Goal: Transaction & Acquisition: Purchase product/service

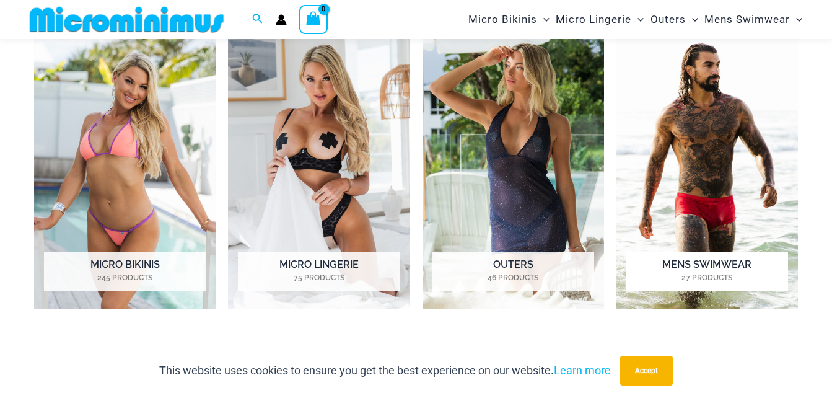
scroll to position [919, 0]
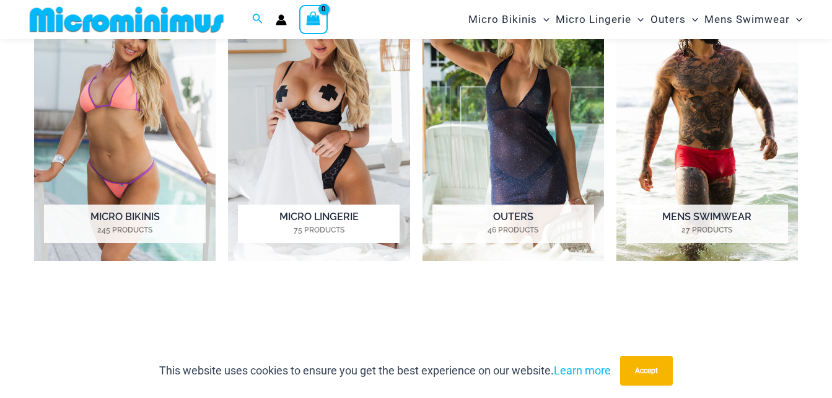
click at [315, 113] on img "Visit product category Micro Lingerie" at bounding box center [319, 120] width 182 height 281
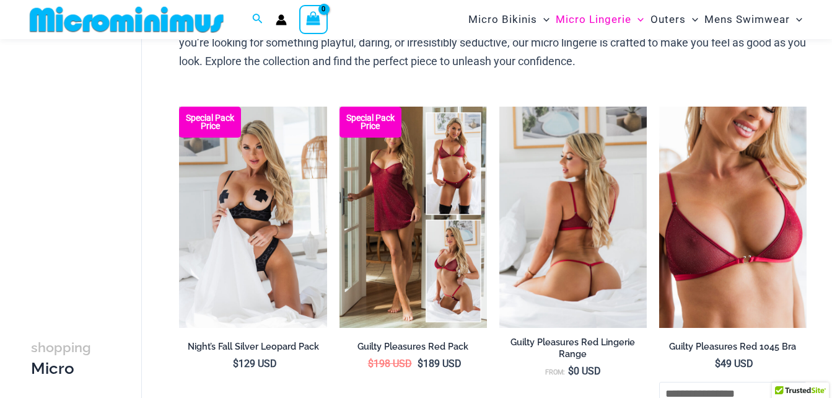
scroll to position [124, 0]
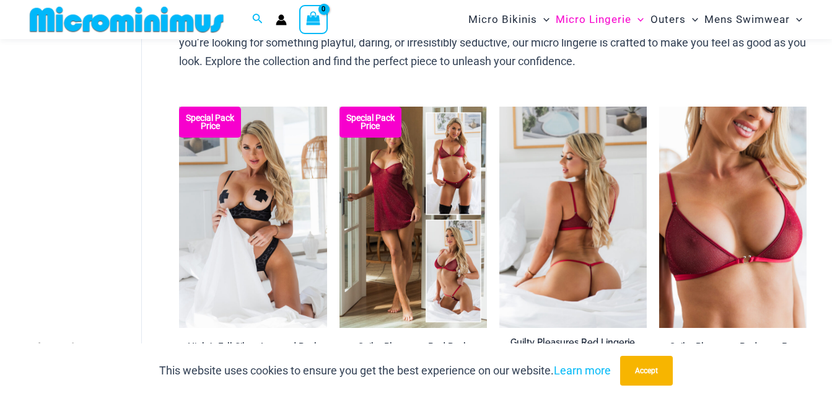
click at [564, 206] on img at bounding box center [572, 217] width 147 height 221
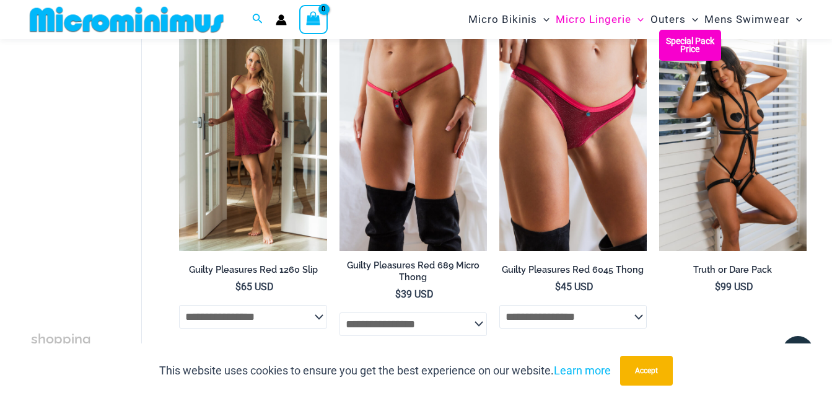
scroll to position [558, 0]
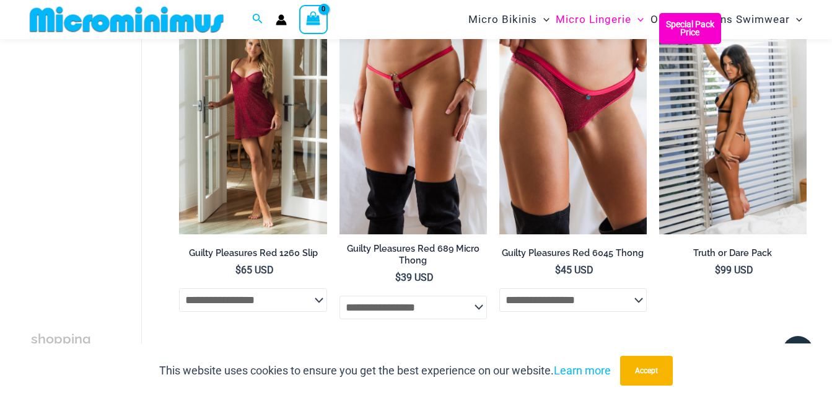
click at [734, 121] on img at bounding box center [732, 123] width 147 height 221
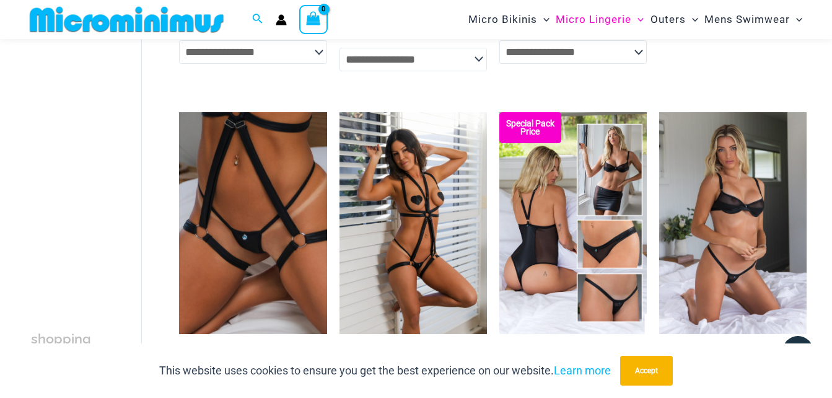
scroll to position [867, 0]
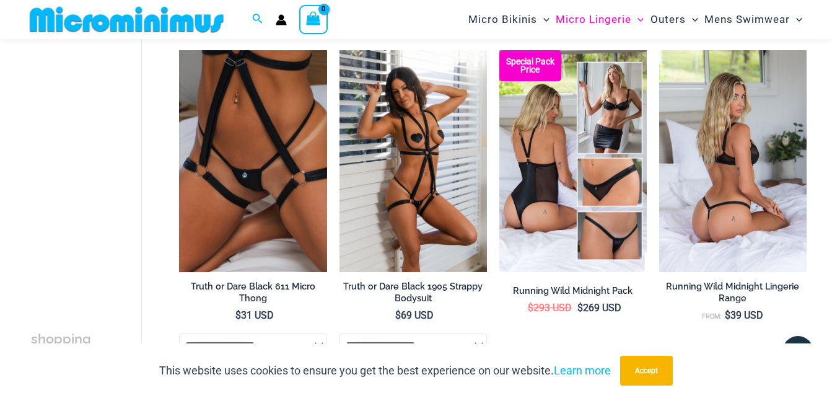
click at [716, 147] on img at bounding box center [732, 160] width 147 height 221
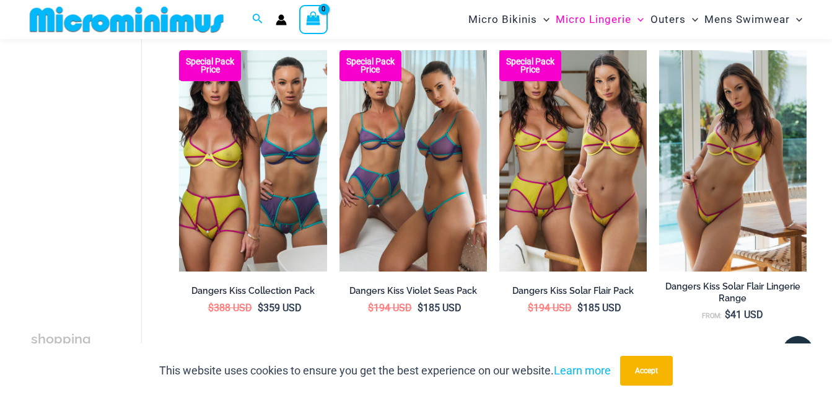
scroll to position [2602, 0]
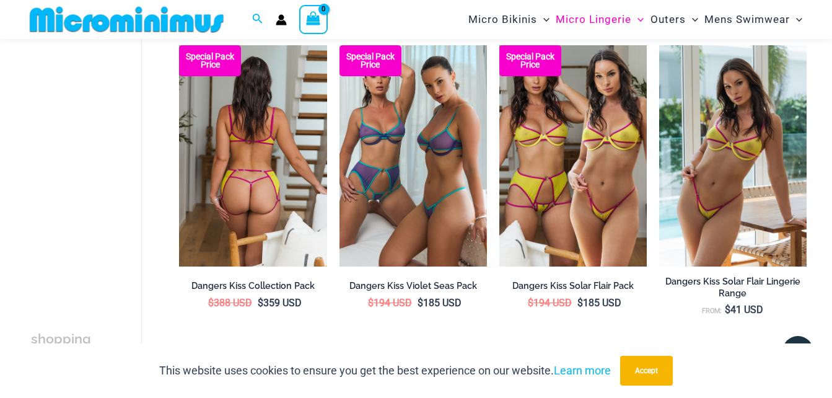
click at [251, 151] on img at bounding box center [252, 155] width 147 height 221
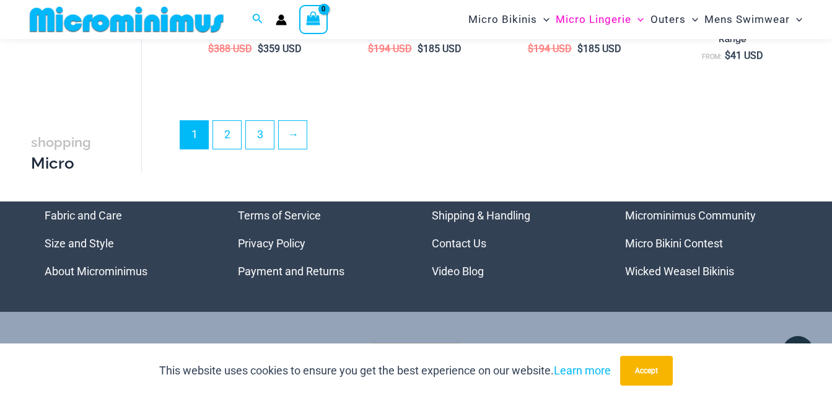
scroll to position [2912, 0]
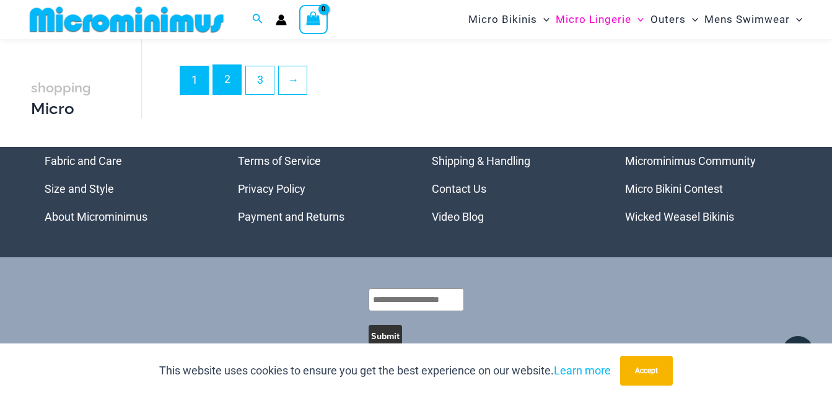
click at [225, 86] on link "2" at bounding box center [227, 79] width 28 height 29
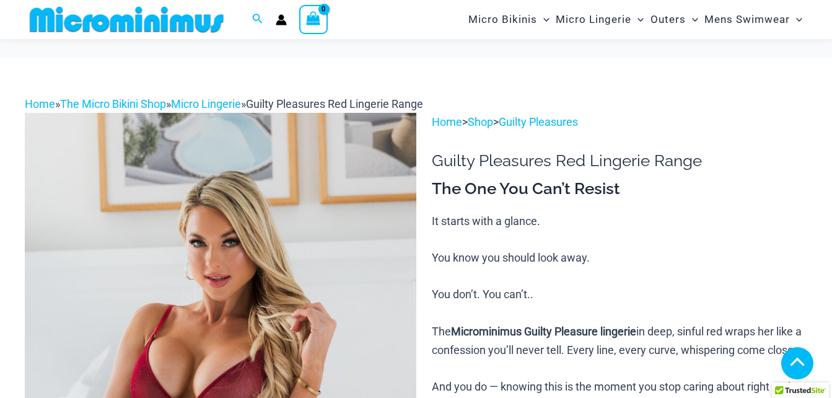
scroll to position [620, 0]
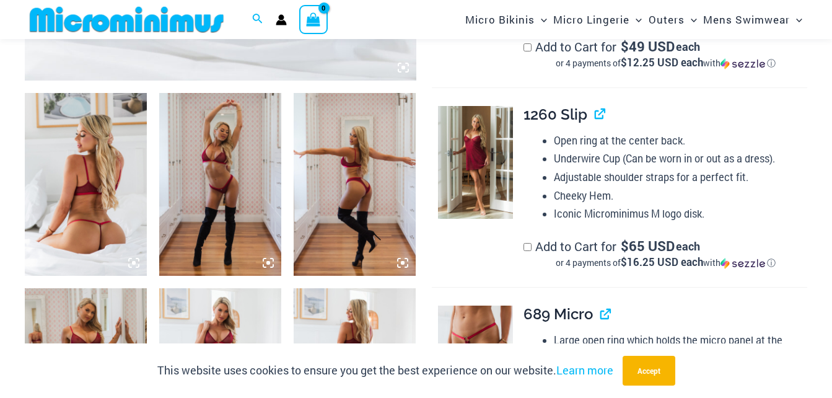
click at [93, 181] on img at bounding box center [86, 184] width 122 height 183
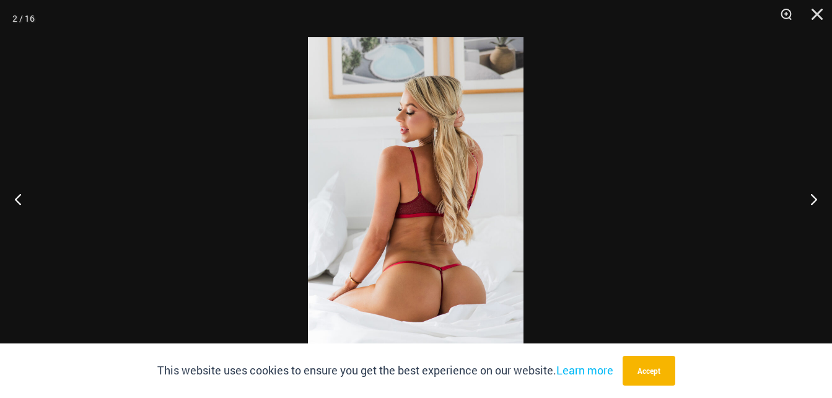
click at [448, 225] on img at bounding box center [416, 198] width 216 height 323
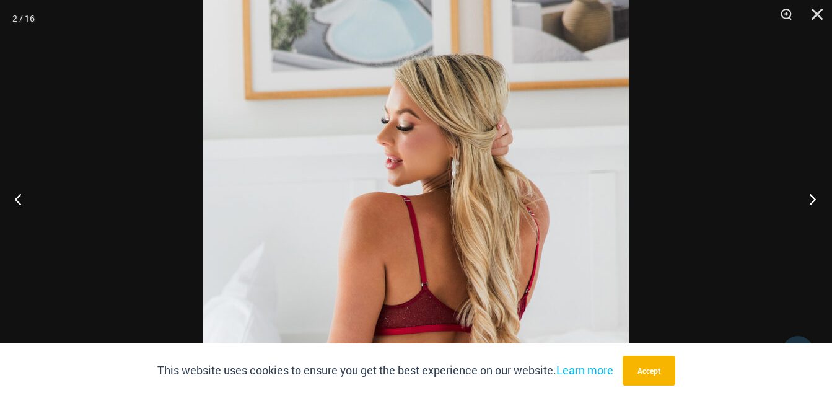
click at [807, 197] on button "Next" at bounding box center [809, 199] width 46 height 62
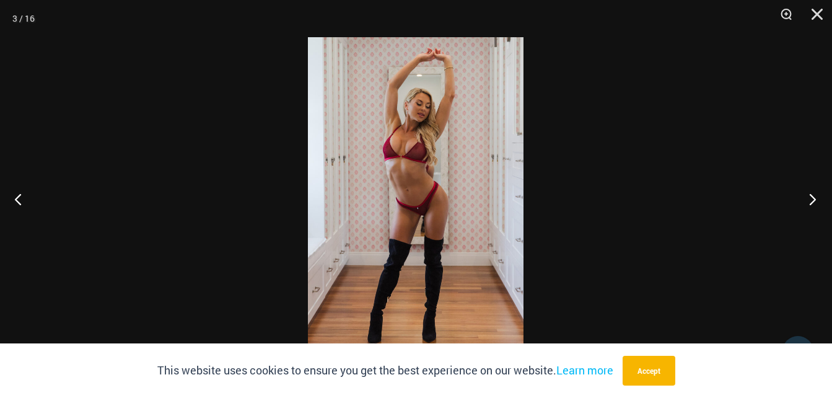
click at [806, 197] on button "Next" at bounding box center [809, 199] width 46 height 62
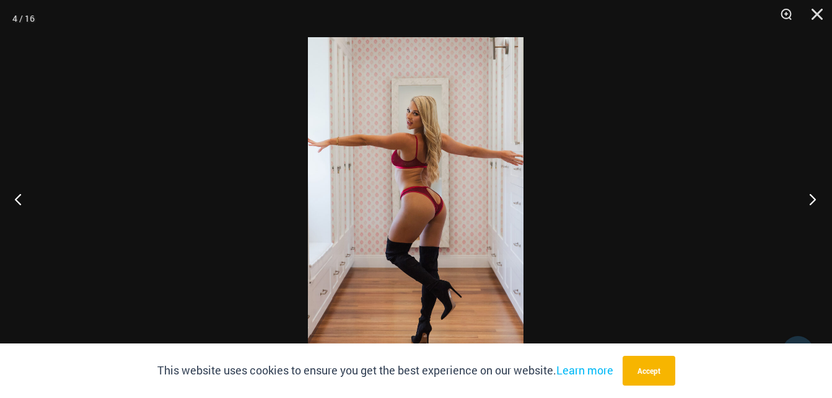
click at [806, 197] on button "Next" at bounding box center [809, 199] width 46 height 62
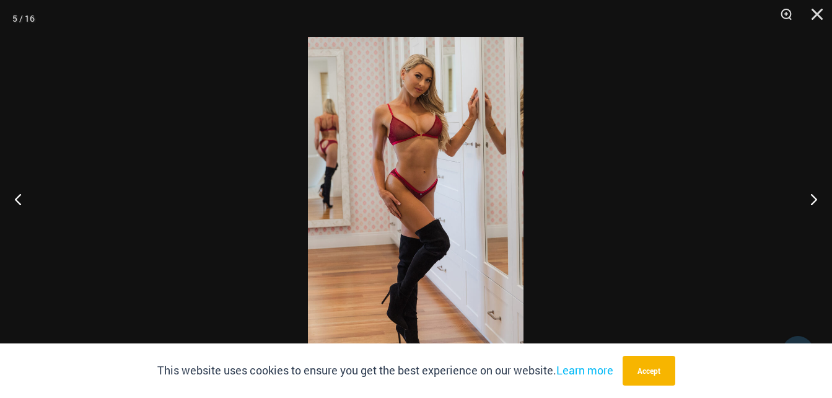
click at [462, 170] on img at bounding box center [416, 198] width 216 height 323
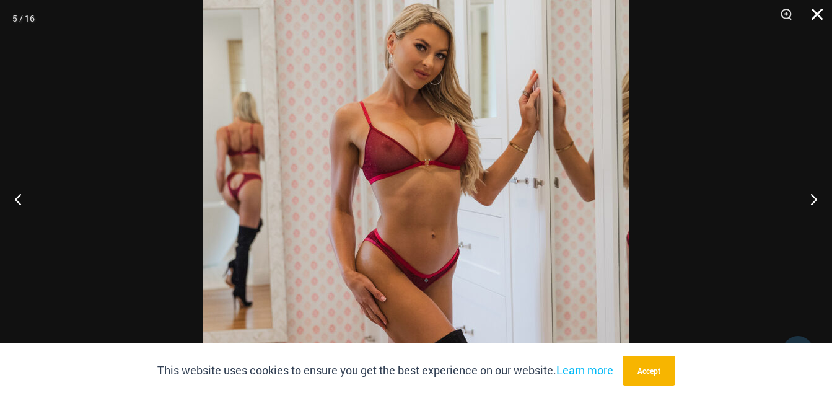
click at [818, 14] on button "Close" at bounding box center [812, 18] width 31 height 37
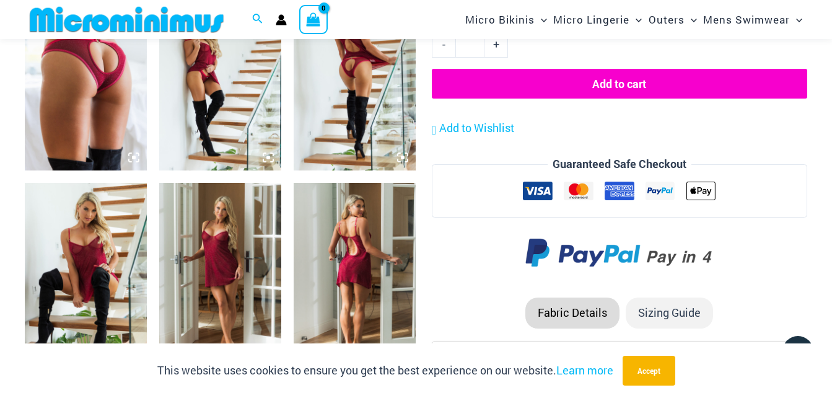
scroll to position [1425, 0]
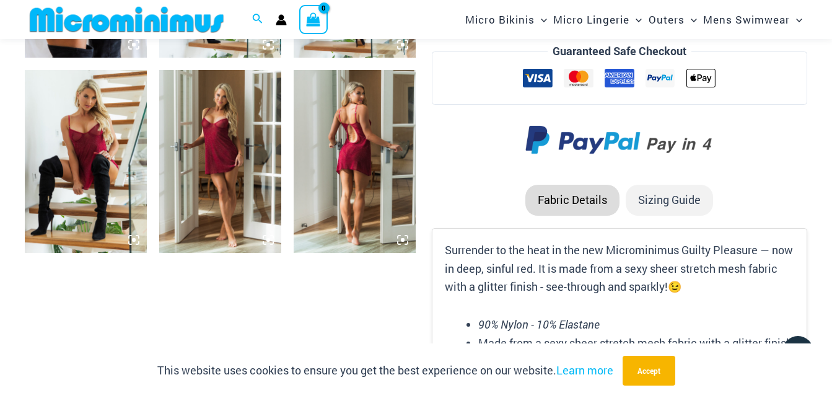
click at [56, 133] on img at bounding box center [86, 161] width 122 height 183
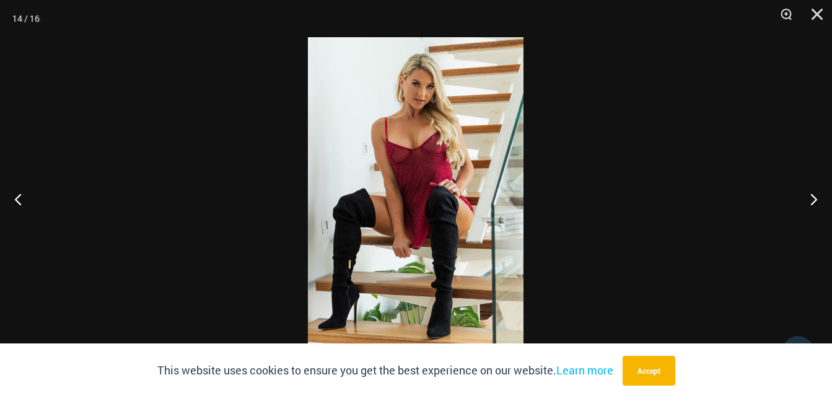
click at [432, 166] on img at bounding box center [416, 198] width 216 height 323
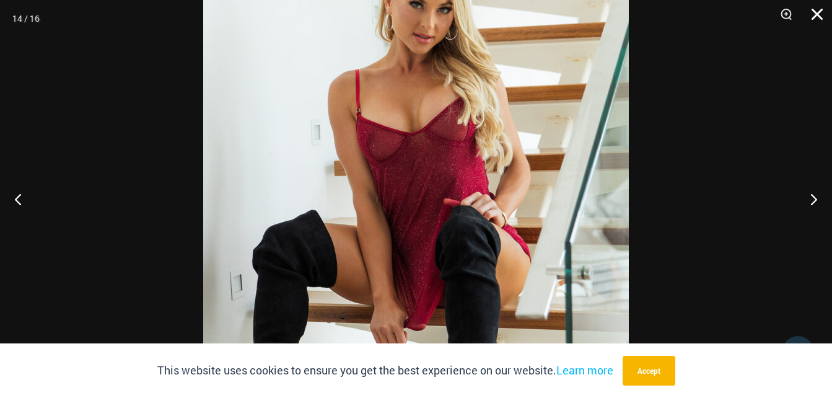
click at [824, 18] on button "Close" at bounding box center [812, 18] width 31 height 37
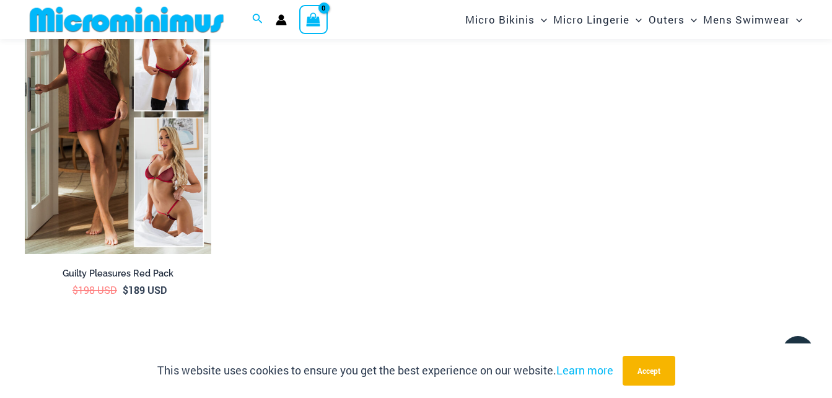
scroll to position [1921, 0]
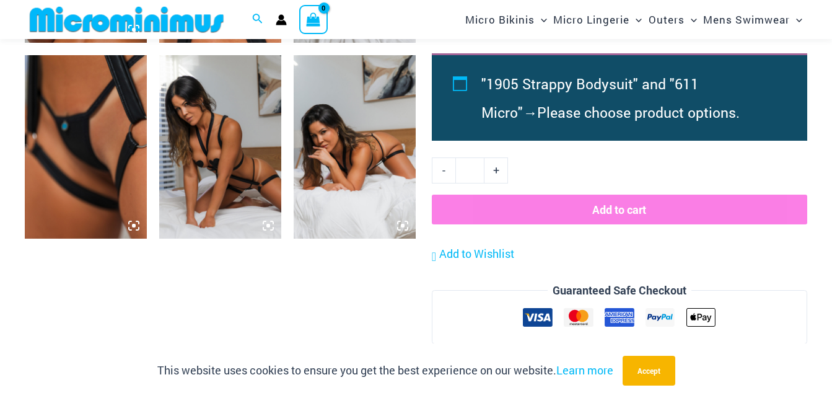
scroll to position [1051, 0]
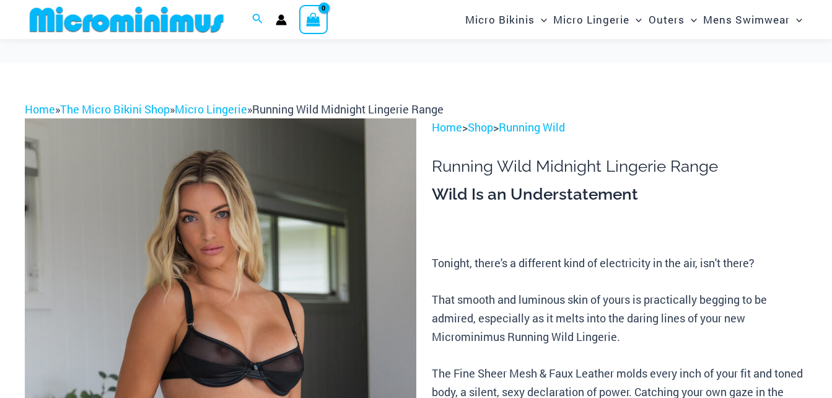
scroll to position [116, 0]
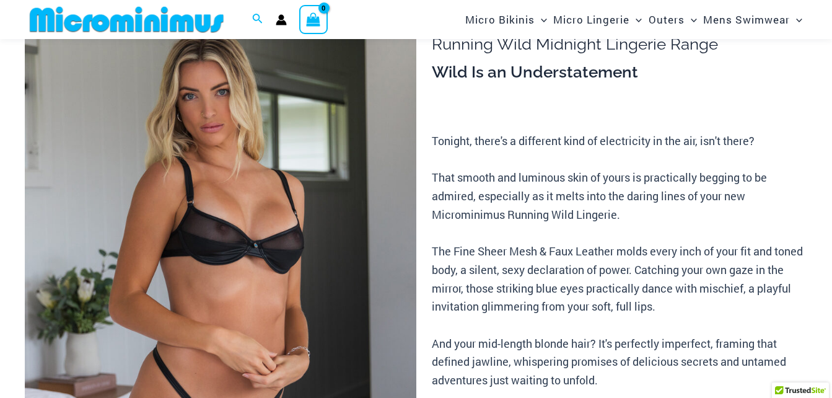
click at [250, 226] on img at bounding box center [221, 289] width 392 height 587
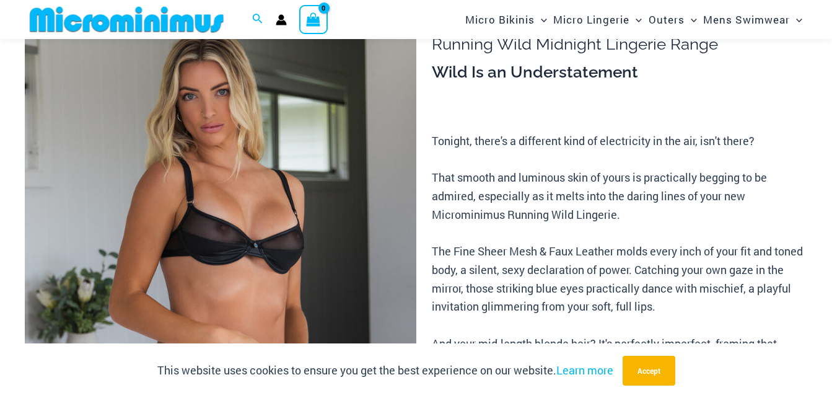
click at [283, 203] on img at bounding box center [221, 289] width 392 height 587
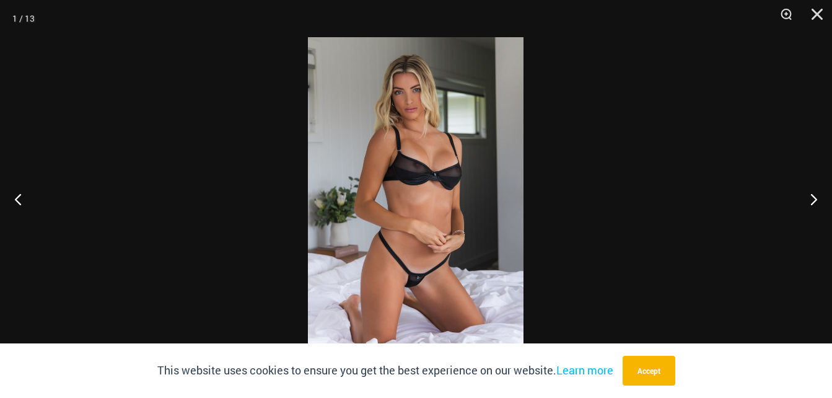
click at [448, 220] on img at bounding box center [416, 198] width 216 height 323
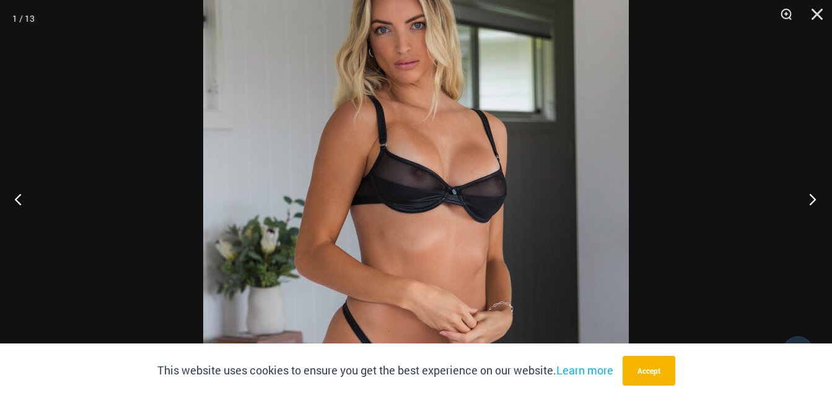
click at [813, 198] on button "Next" at bounding box center [809, 199] width 46 height 62
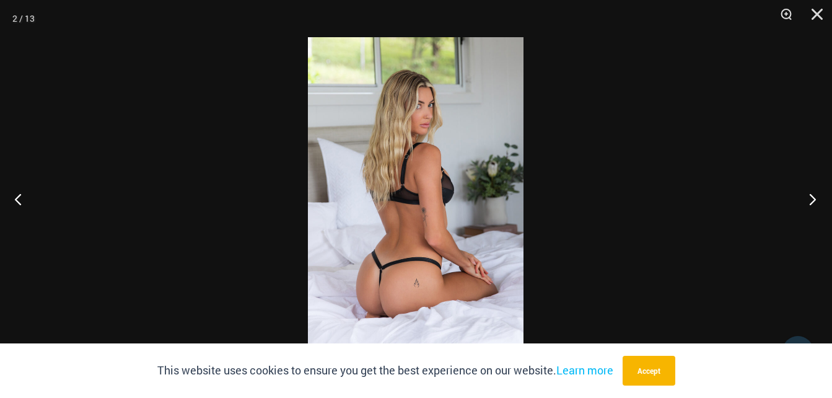
click at [812, 199] on button "Next" at bounding box center [809, 199] width 46 height 62
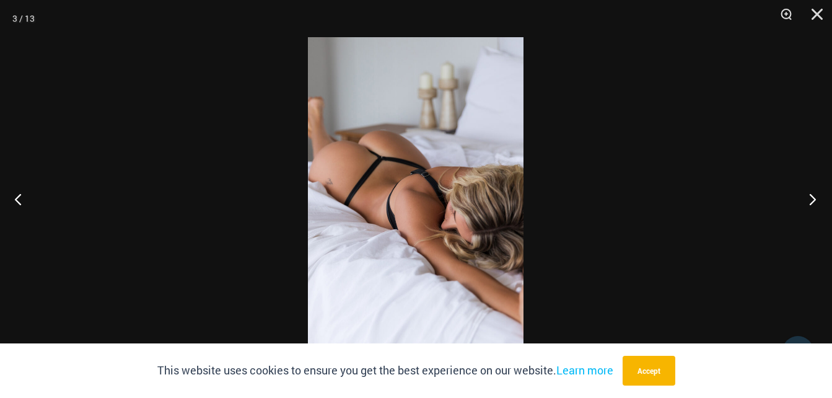
click at [812, 199] on button "Next" at bounding box center [809, 199] width 46 height 62
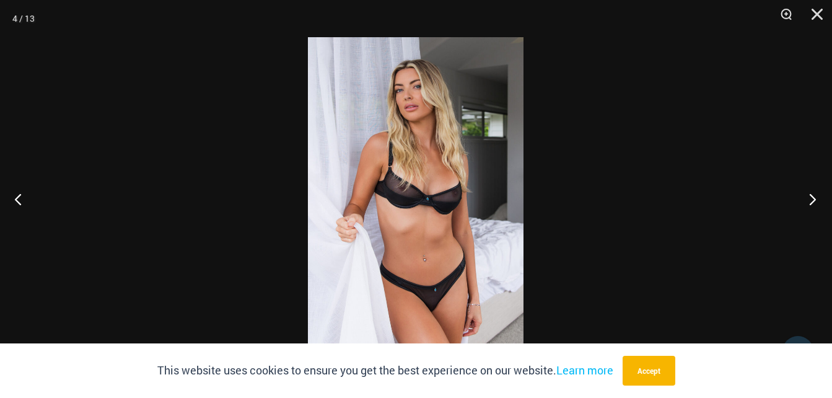
click at [812, 199] on button "Next" at bounding box center [809, 199] width 46 height 62
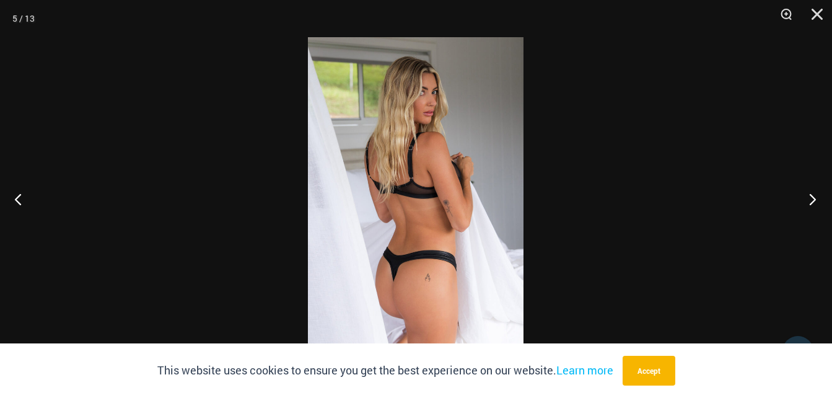
click at [812, 199] on button "Next" at bounding box center [809, 199] width 46 height 62
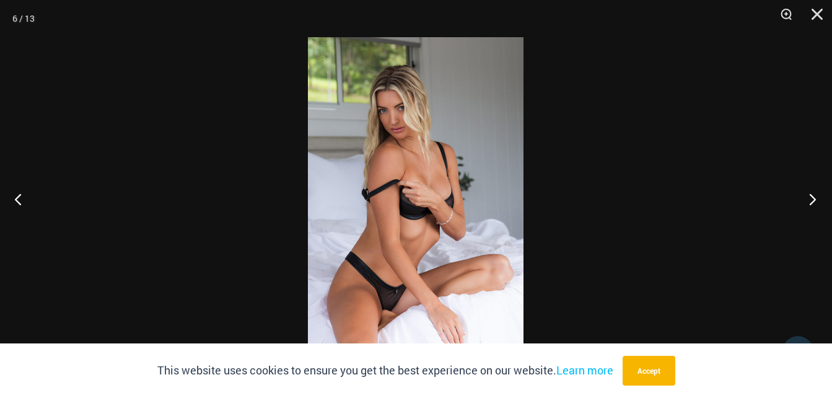
click at [812, 199] on button "Next" at bounding box center [809, 199] width 46 height 62
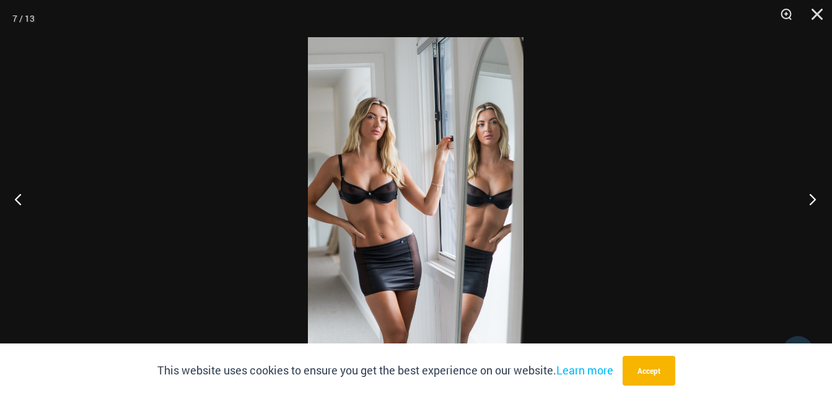
click at [812, 199] on button "Next" at bounding box center [809, 199] width 46 height 62
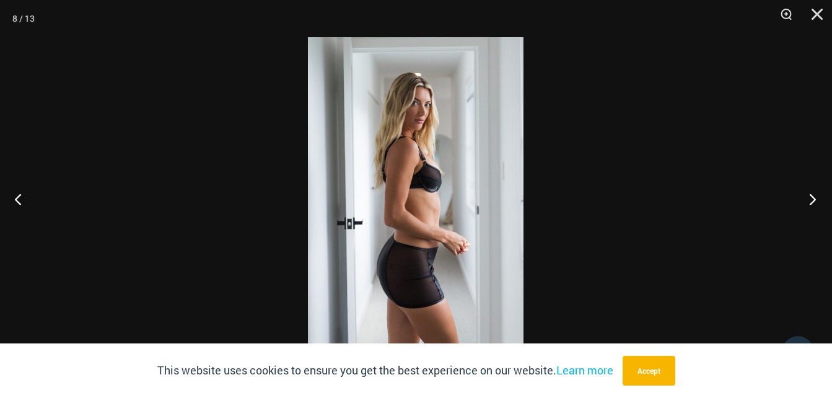
click at [812, 199] on button "Next" at bounding box center [809, 199] width 46 height 62
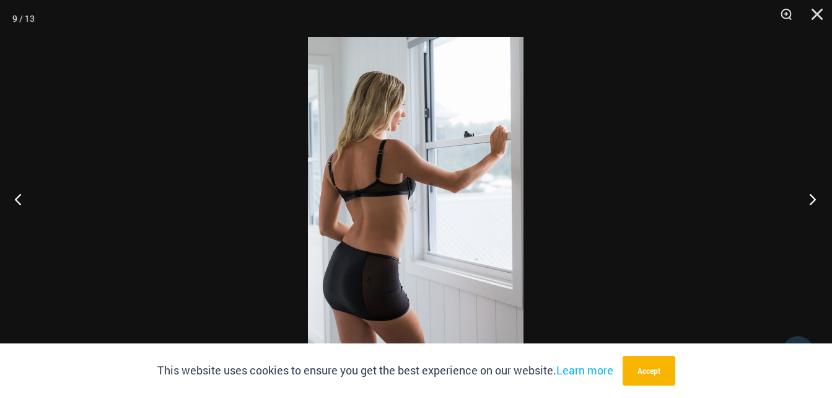
click at [812, 199] on button "Next" at bounding box center [809, 199] width 46 height 62
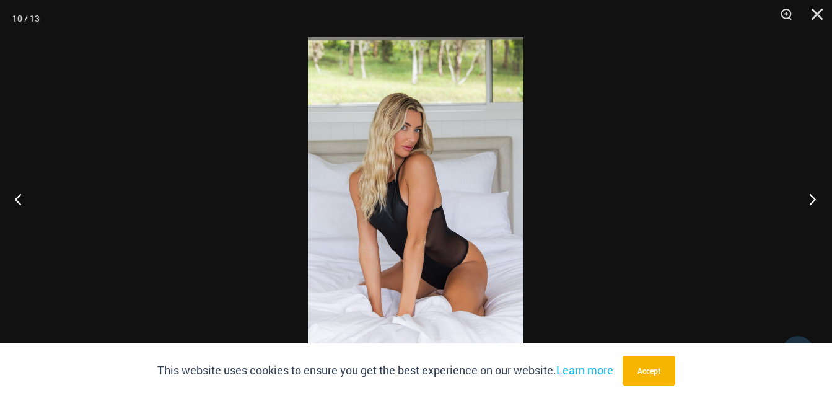
click at [812, 199] on button "Next" at bounding box center [809, 199] width 46 height 62
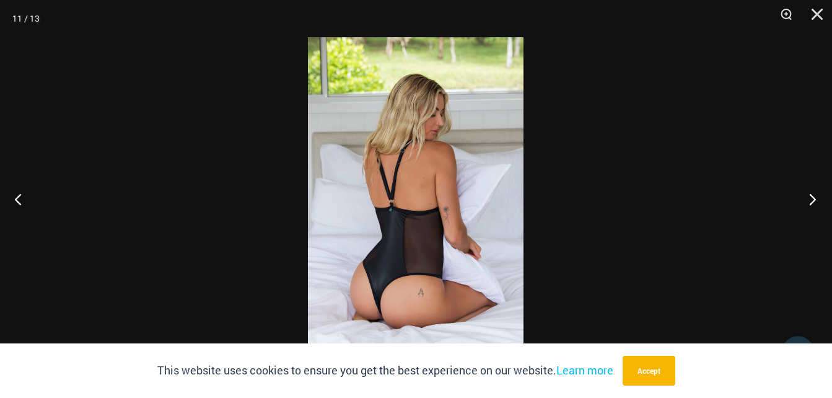
click at [812, 199] on button "Next" at bounding box center [809, 199] width 46 height 62
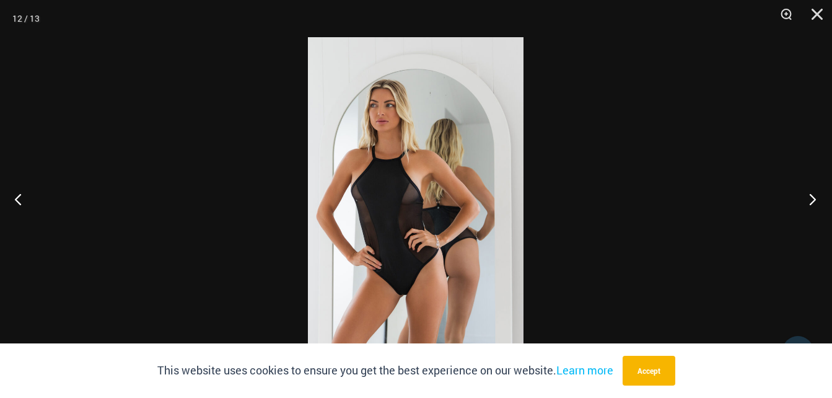
click at [812, 199] on button "Next" at bounding box center [809, 199] width 46 height 62
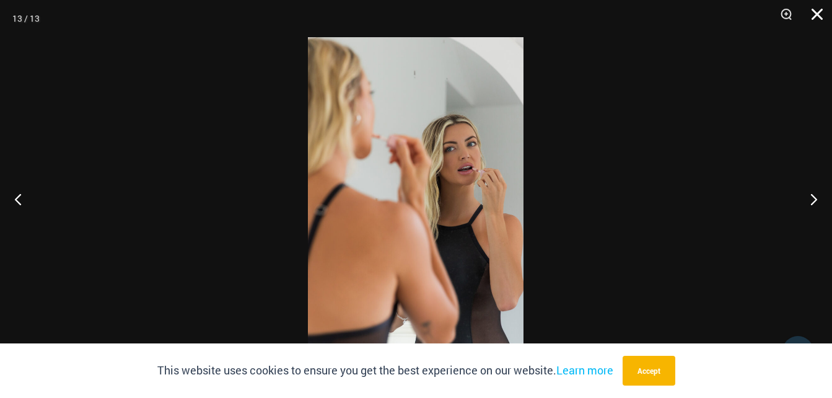
click at [812, 19] on button "Close" at bounding box center [812, 18] width 31 height 37
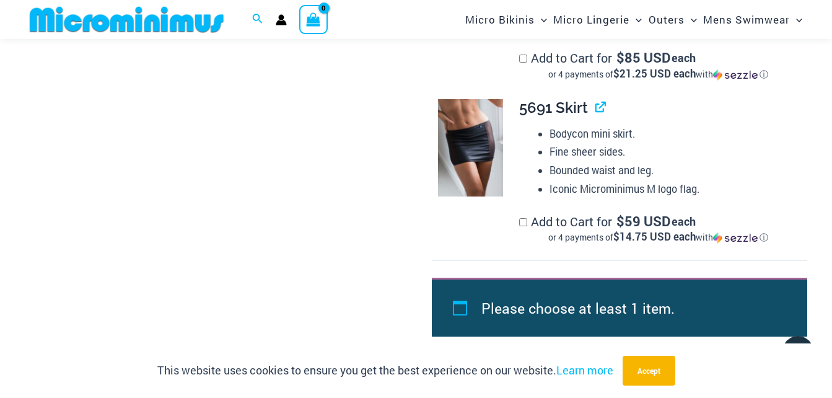
scroll to position [1727, 0]
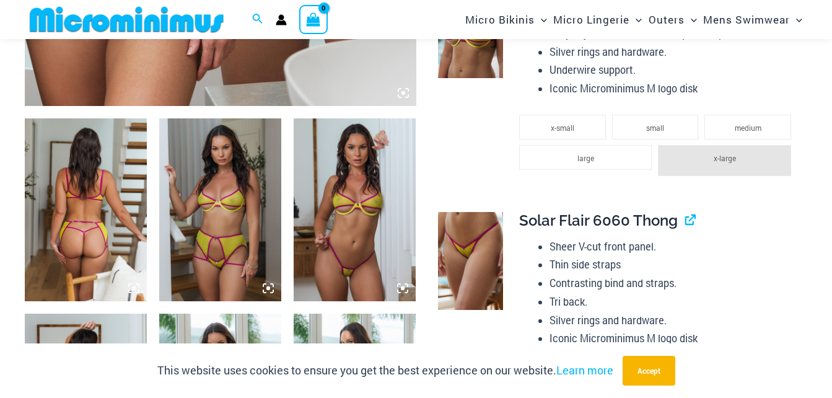
scroll to position [548, 0]
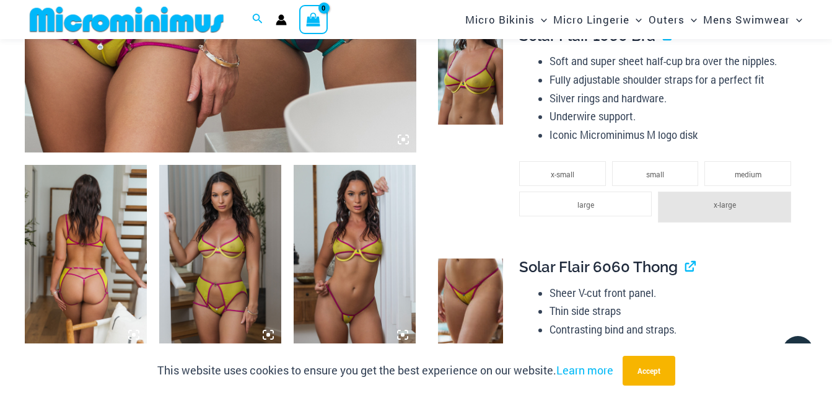
click at [352, 230] on img at bounding box center [355, 256] width 122 height 183
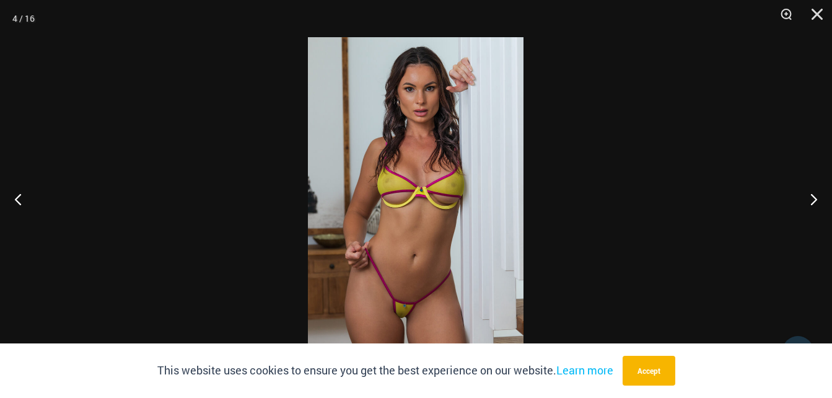
click at [389, 238] on img at bounding box center [416, 198] width 216 height 323
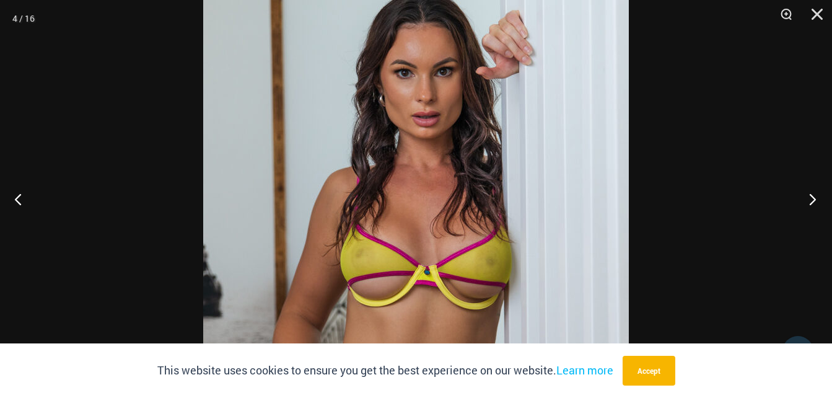
click at [814, 200] on button "Next" at bounding box center [809, 199] width 46 height 62
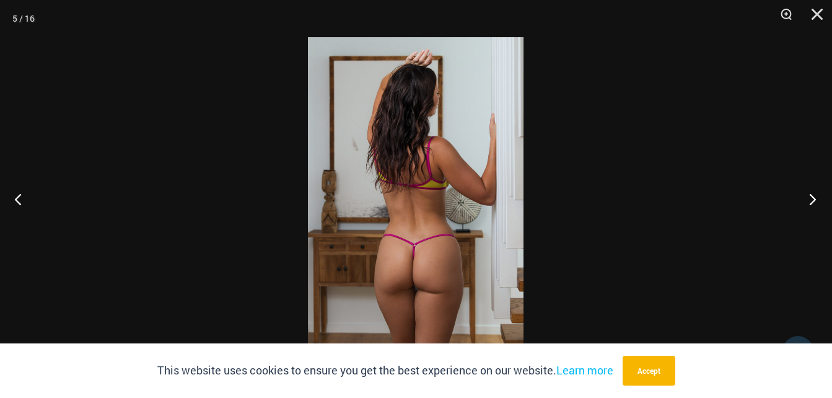
click at [812, 201] on button "Next" at bounding box center [809, 199] width 46 height 62
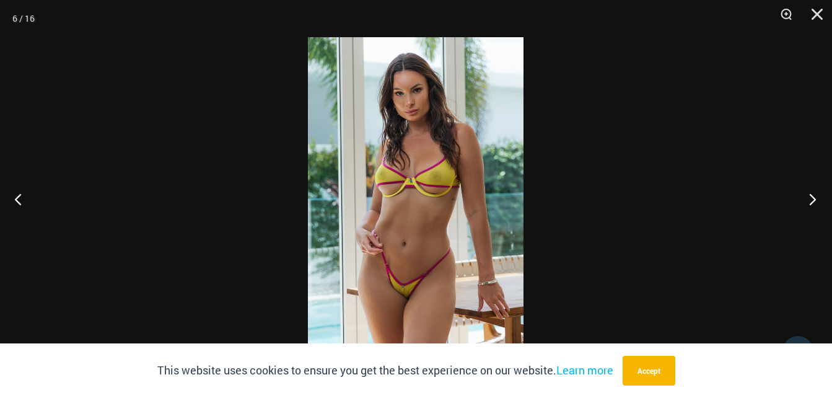
click at [812, 201] on button "Next" at bounding box center [809, 199] width 46 height 62
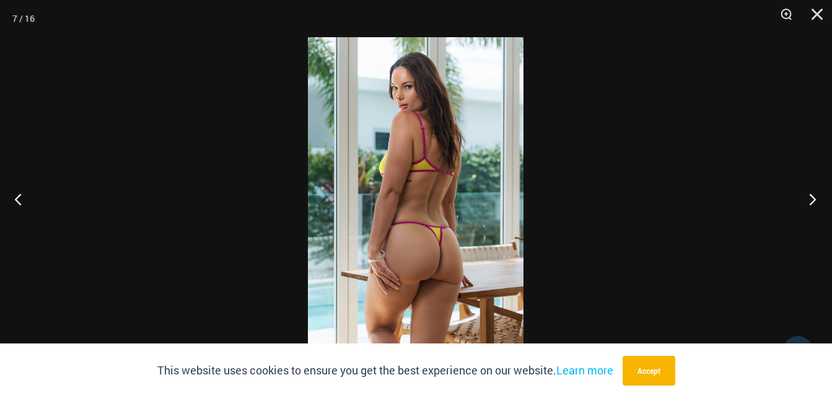
click at [812, 201] on button "Next" at bounding box center [809, 199] width 46 height 62
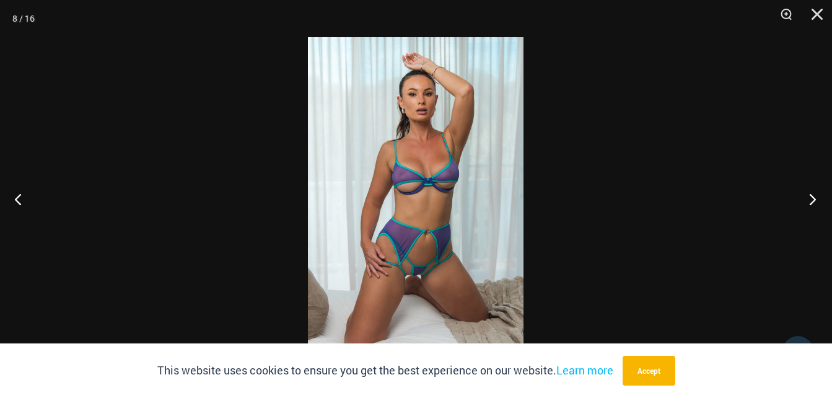
click at [812, 201] on button "Next" at bounding box center [809, 199] width 46 height 62
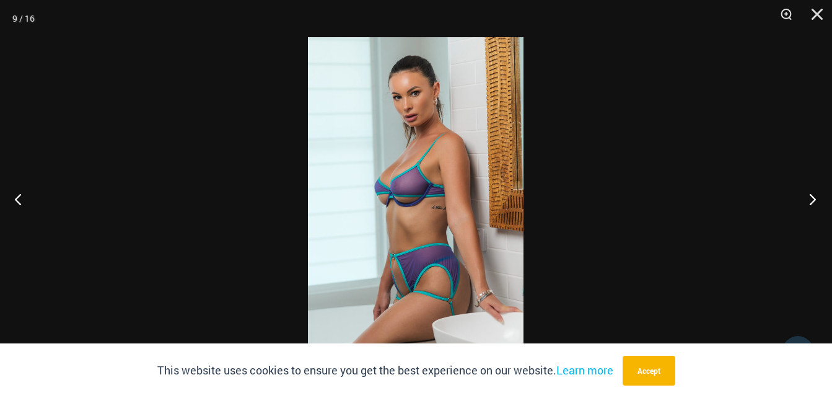
click at [812, 201] on button "Next" at bounding box center [809, 199] width 46 height 62
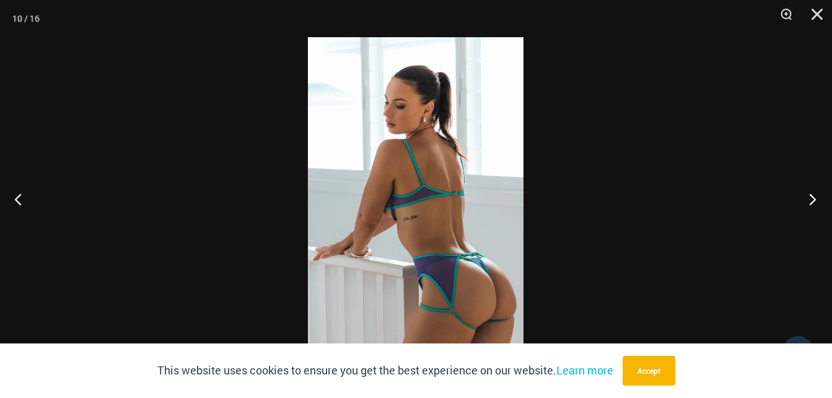
click at [812, 201] on button "Next" at bounding box center [809, 199] width 46 height 62
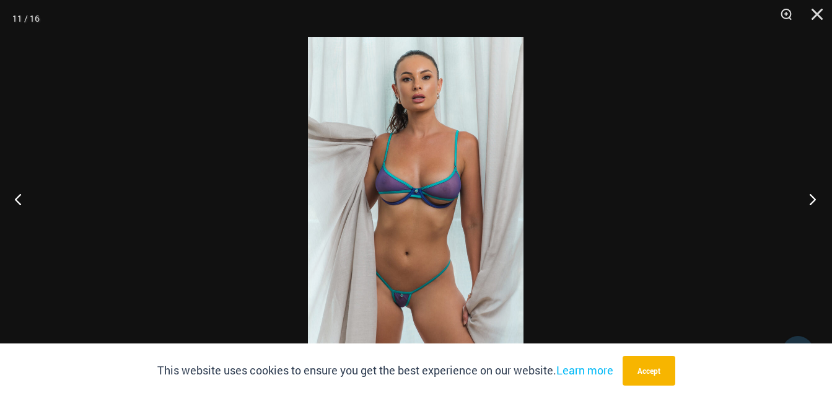
click at [812, 201] on button "Next" at bounding box center [809, 199] width 46 height 62
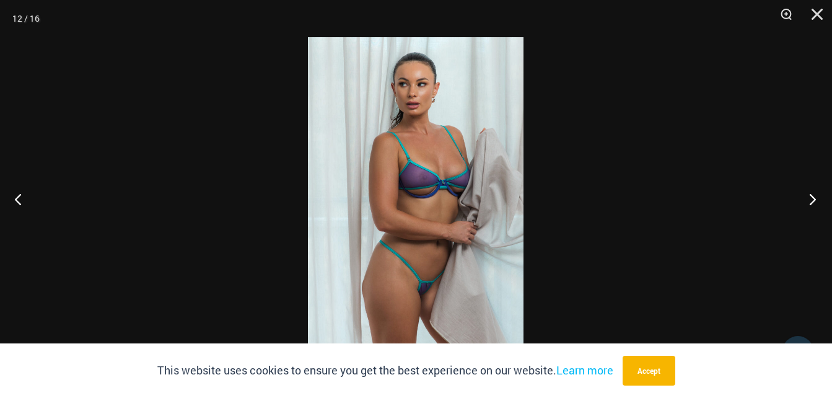
click at [812, 201] on button "Next" at bounding box center [809, 199] width 46 height 62
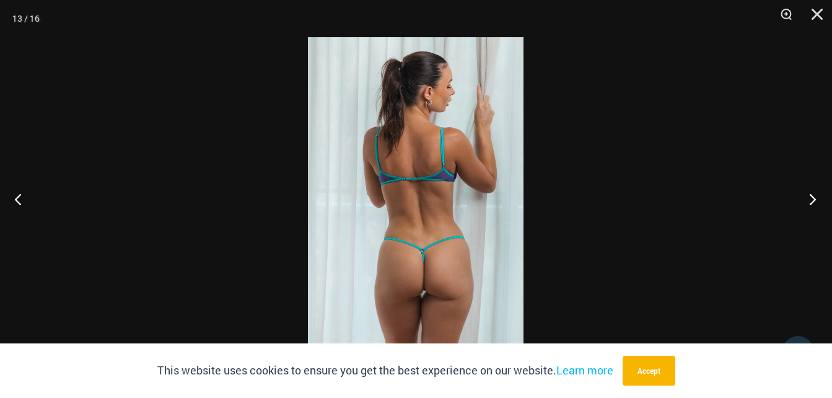
click at [812, 201] on button "Next" at bounding box center [809, 199] width 46 height 62
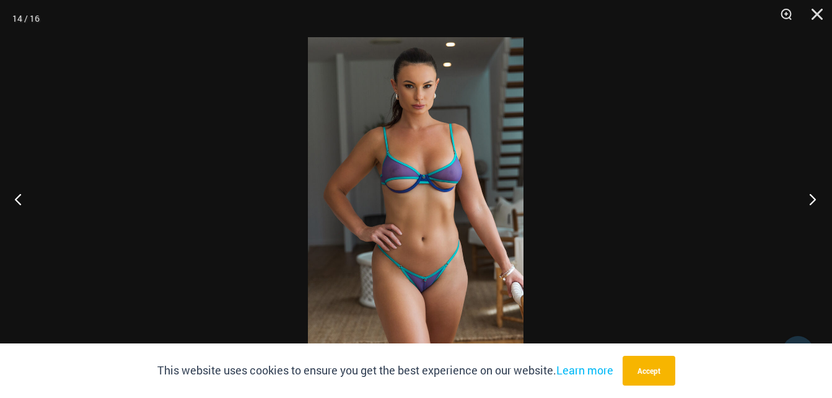
click at [812, 201] on button "Next" at bounding box center [809, 199] width 46 height 62
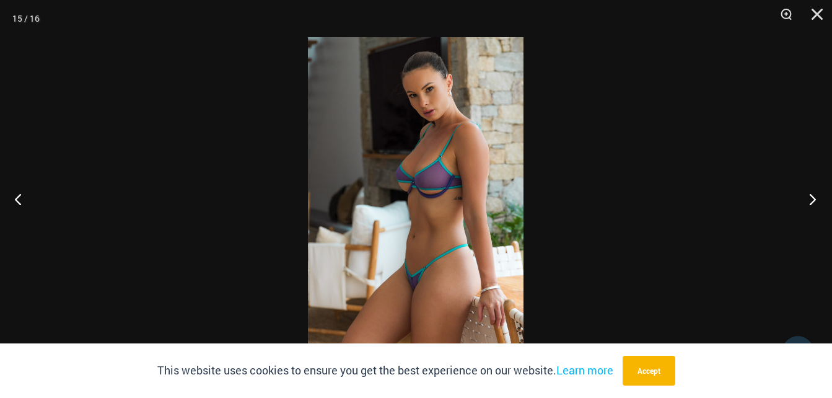
click at [812, 201] on button "Next" at bounding box center [809, 199] width 46 height 62
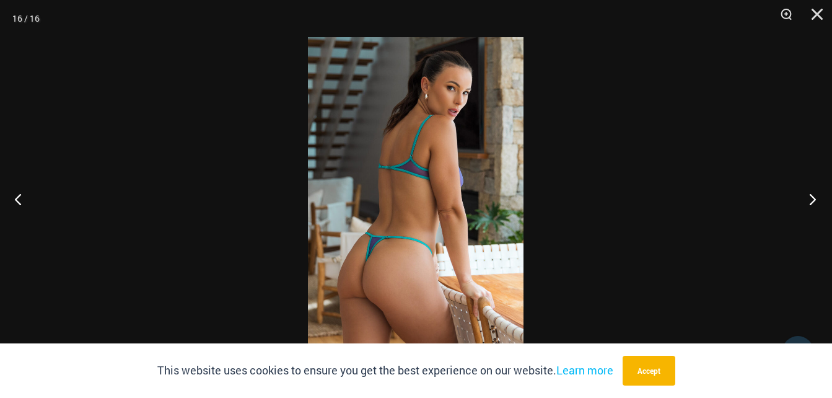
click at [812, 201] on button "Next" at bounding box center [809, 199] width 46 height 62
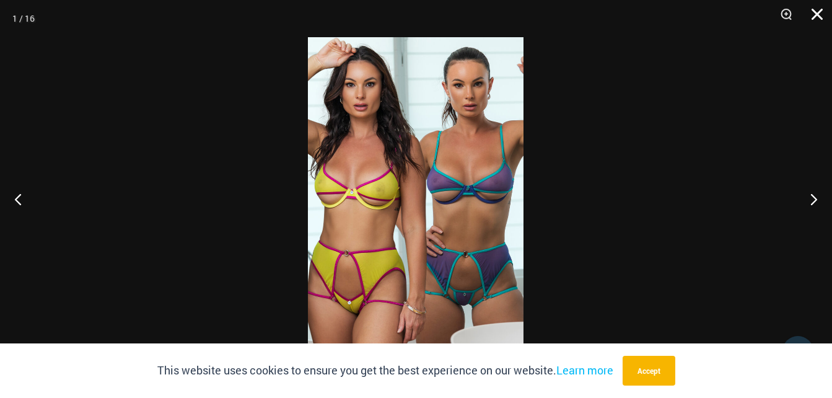
click at [815, 13] on button "Close" at bounding box center [812, 18] width 31 height 37
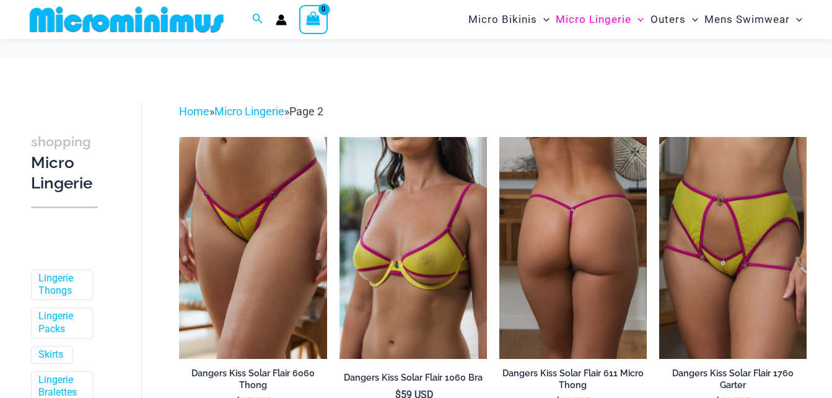
scroll to position [62, 0]
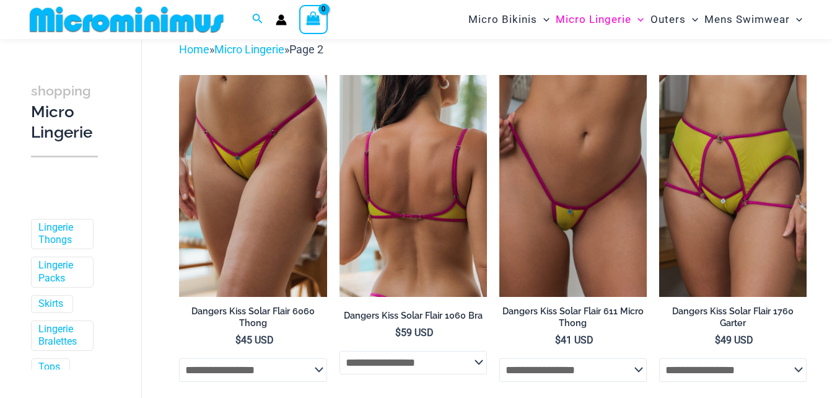
click at [419, 177] on img at bounding box center [413, 185] width 147 height 221
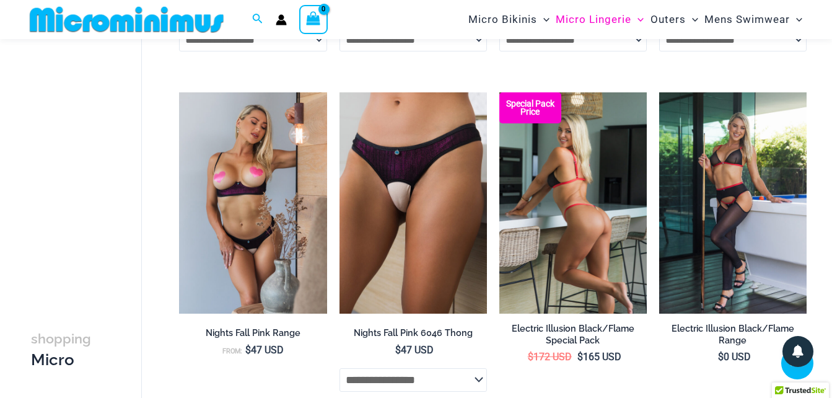
scroll to position [1797, 0]
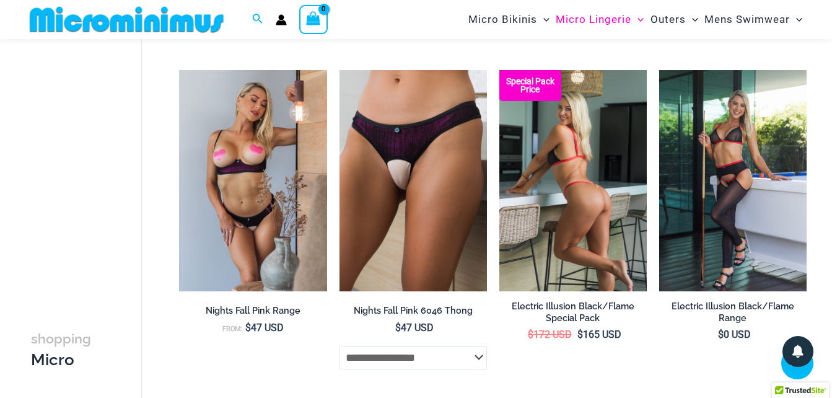
click at [582, 149] on img at bounding box center [572, 180] width 147 height 221
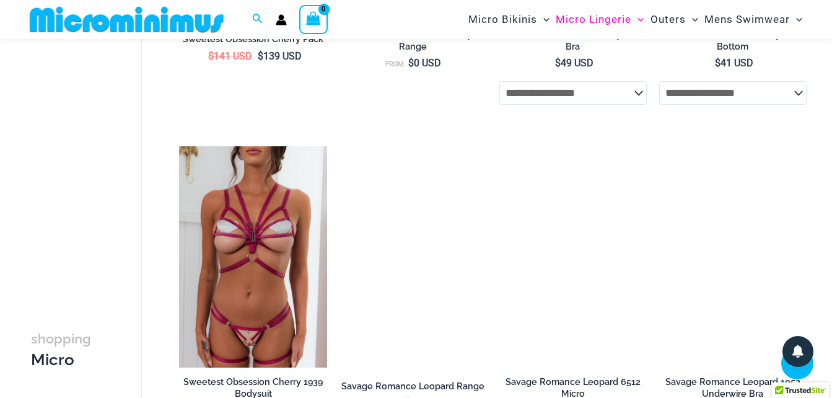
scroll to position [2478, 0]
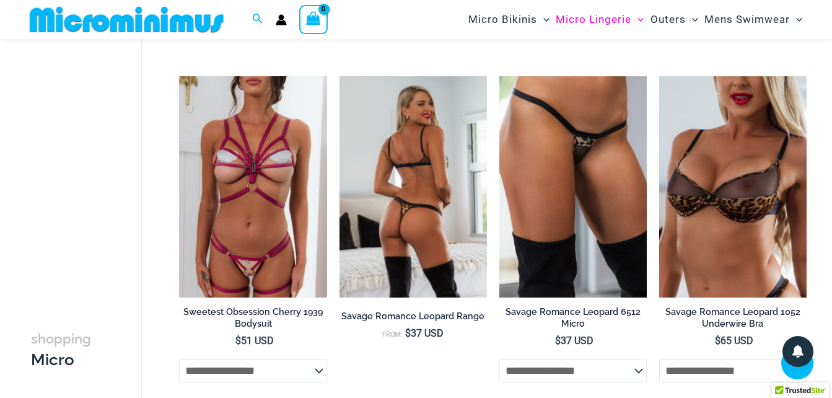
click at [426, 173] on img at bounding box center [413, 186] width 147 height 221
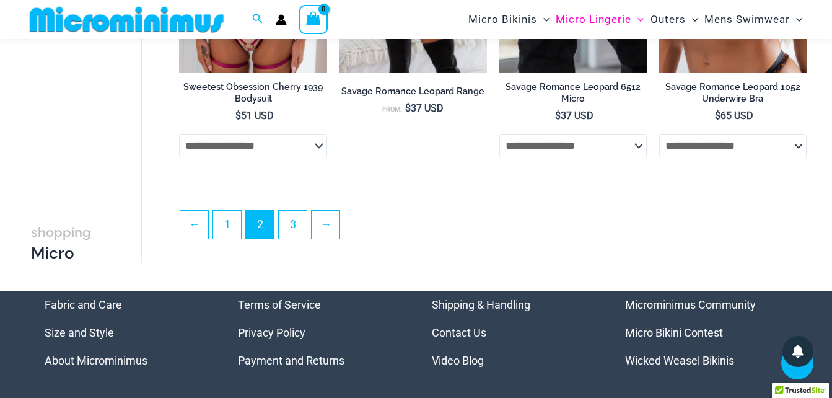
scroll to position [2788, 0]
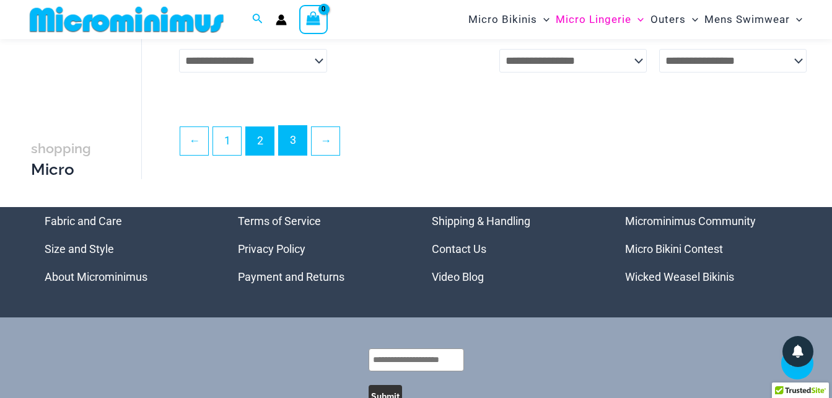
click at [294, 154] on link "3" at bounding box center [293, 140] width 28 height 29
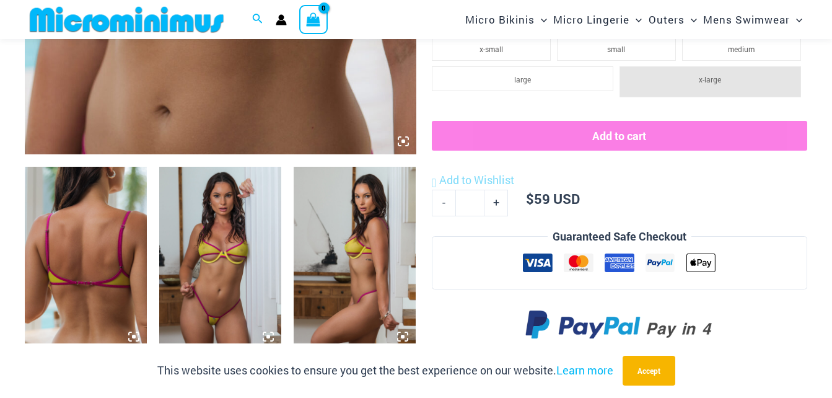
scroll to position [546, 0]
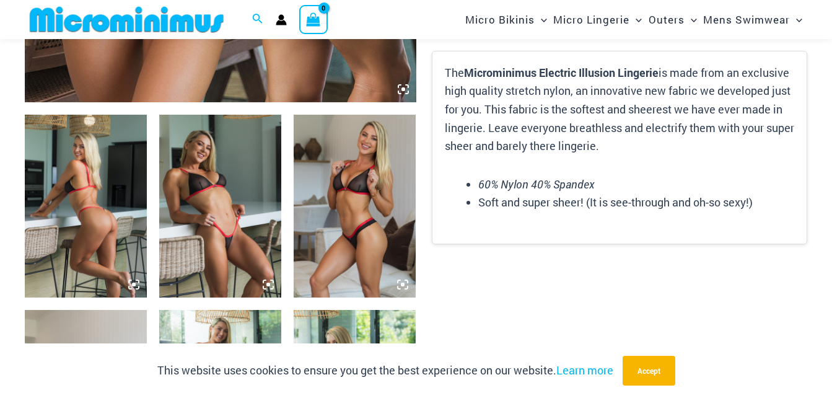
scroll to position [608, 0]
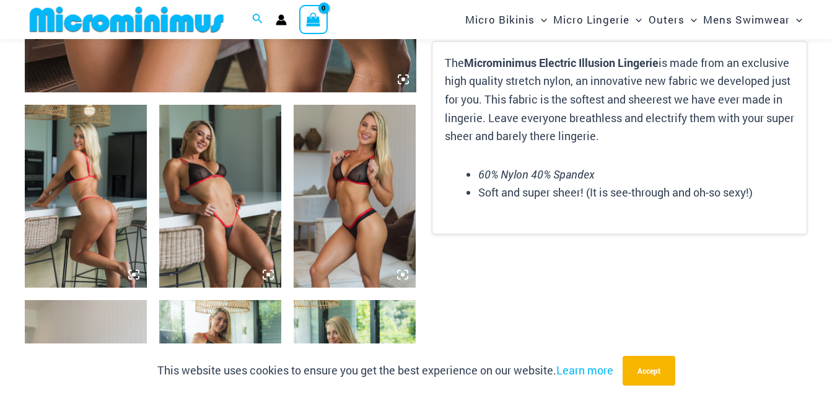
click at [203, 178] on img at bounding box center [220, 196] width 122 height 183
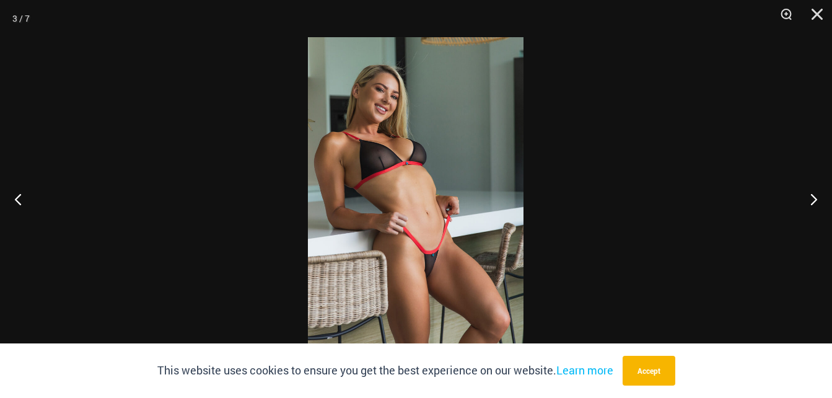
click at [470, 192] on img at bounding box center [416, 198] width 216 height 323
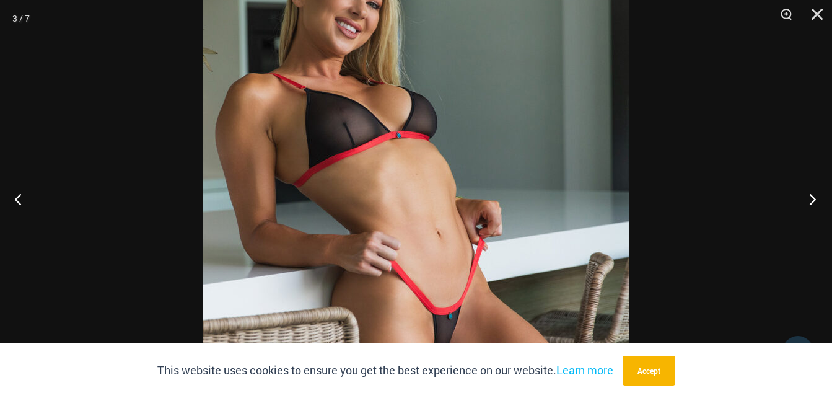
click at [817, 201] on button "Next" at bounding box center [809, 199] width 46 height 62
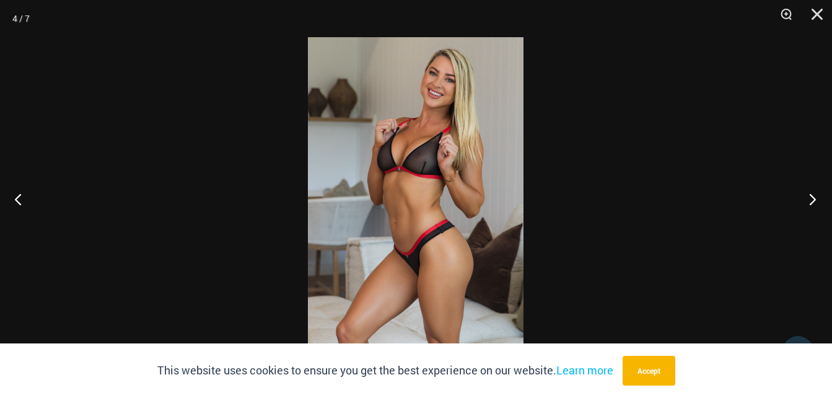
click at [813, 200] on button "Next" at bounding box center [809, 199] width 46 height 62
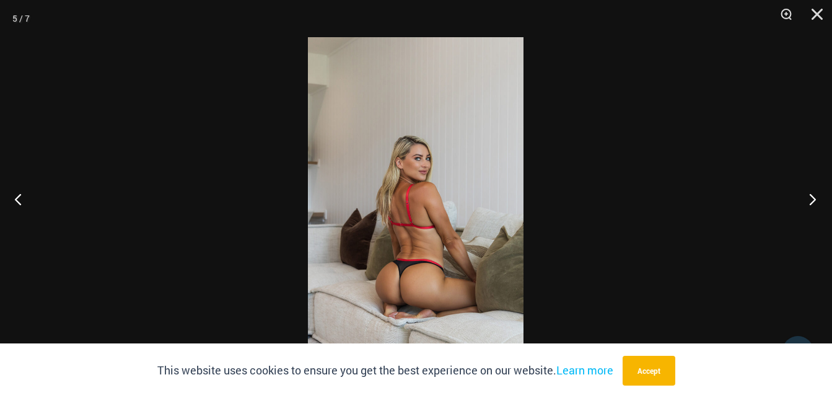
click at [813, 200] on button "Next" at bounding box center [809, 199] width 46 height 62
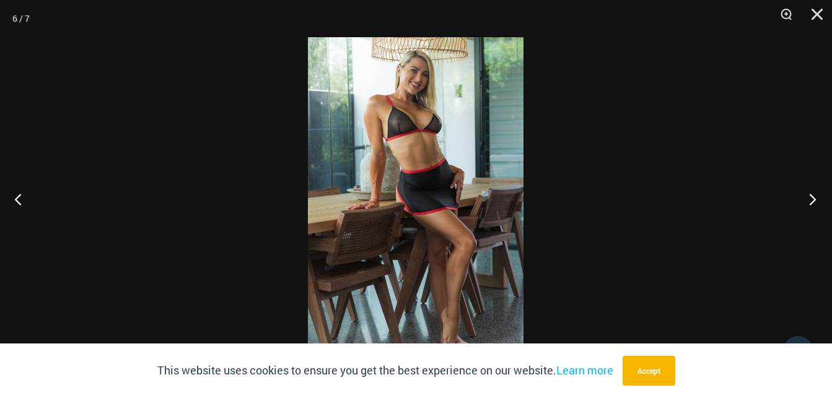
click at [813, 200] on button "Next" at bounding box center [809, 199] width 46 height 62
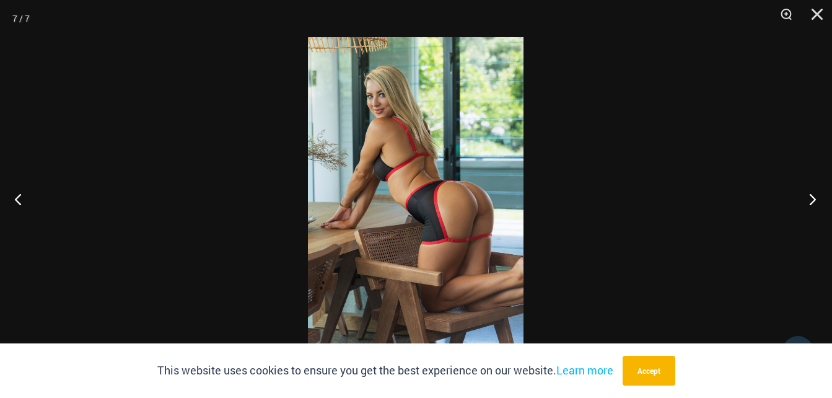
click at [813, 200] on button "Next" at bounding box center [809, 199] width 46 height 62
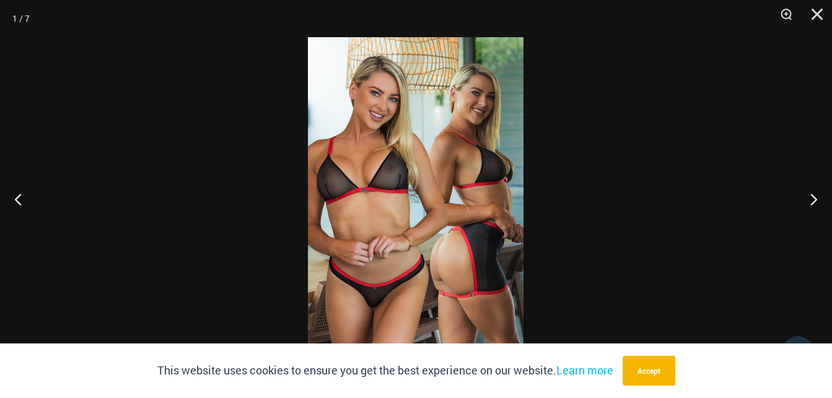
click at [380, 183] on img at bounding box center [416, 198] width 216 height 323
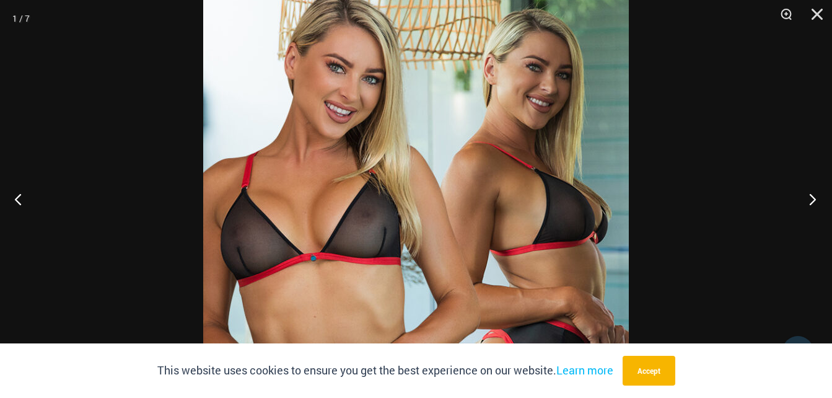
click at [799, 198] on button "Next" at bounding box center [809, 199] width 46 height 62
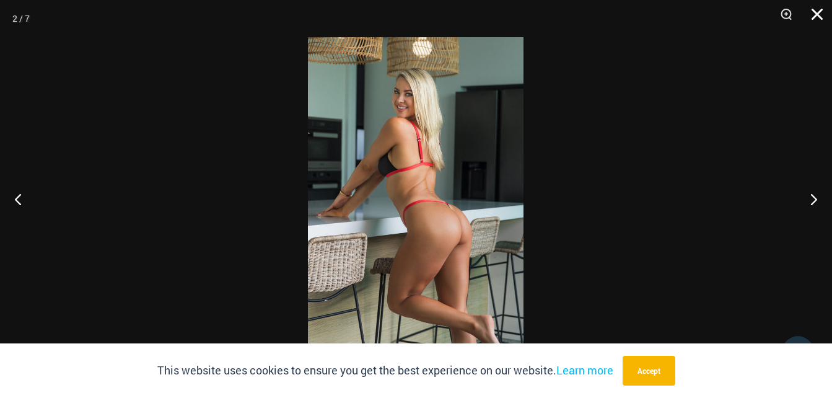
click at [815, 17] on button "Close" at bounding box center [812, 18] width 31 height 37
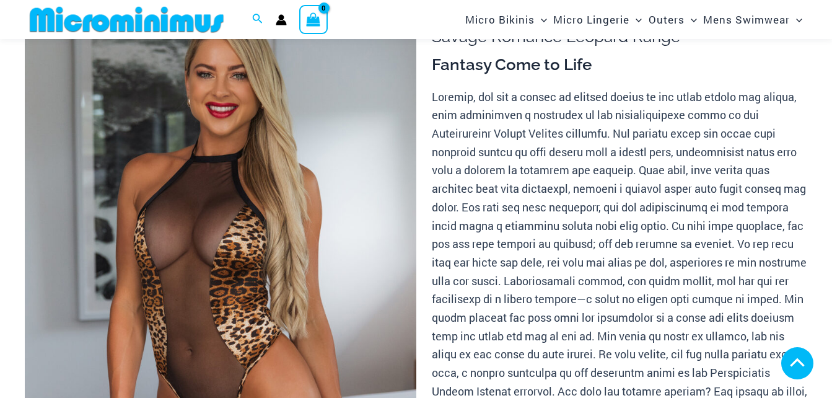
scroll to position [546, 0]
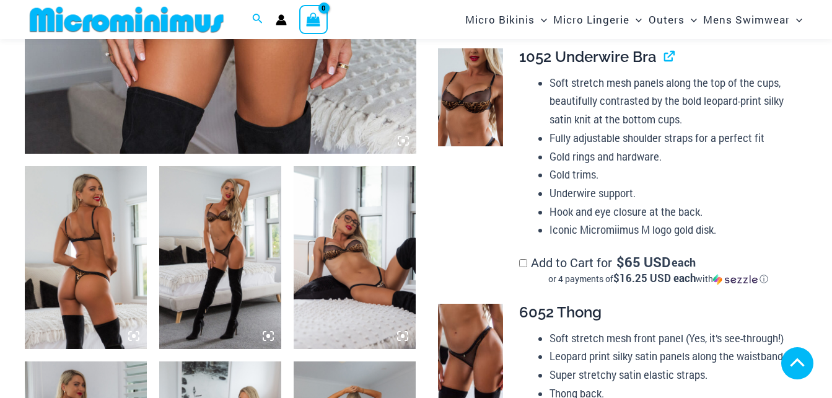
drag, startPoint x: 218, startPoint y: 233, endPoint x: 562, endPoint y: 203, distance: 345.2
click at [218, 233] on img at bounding box center [220, 257] width 122 height 183
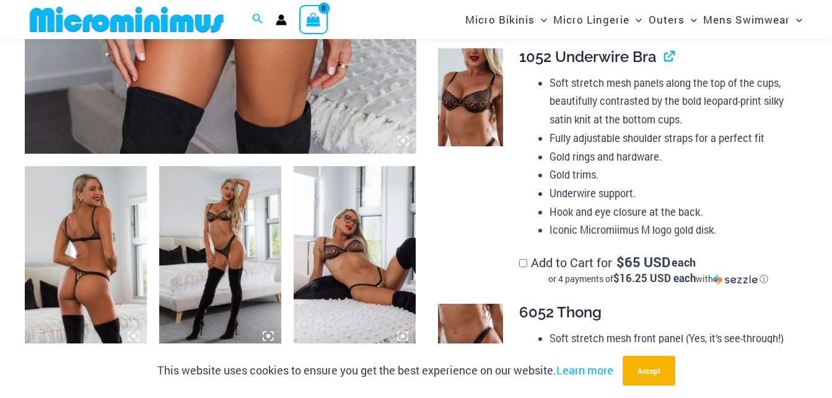
click at [267, 239] on img at bounding box center [220, 257] width 122 height 183
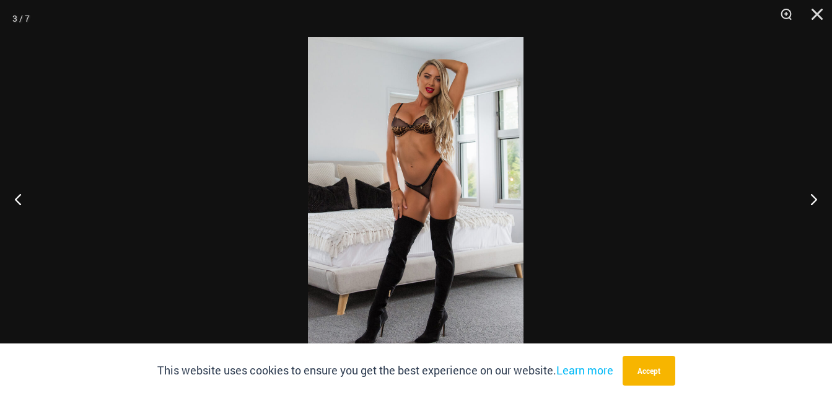
click at [468, 218] on img at bounding box center [416, 198] width 216 height 323
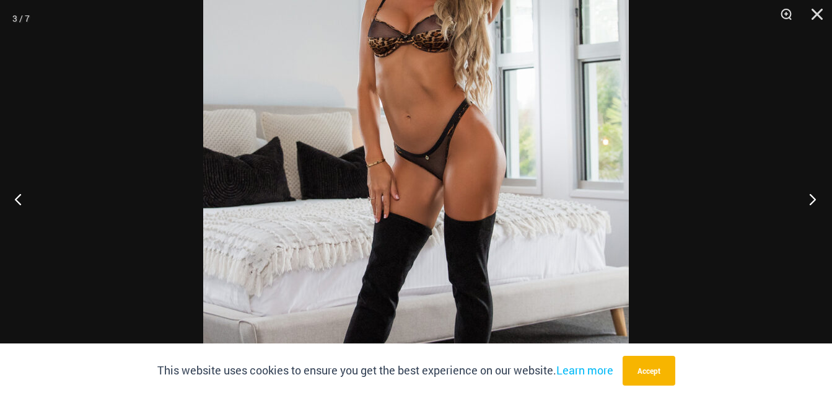
click at [805, 197] on button "Next" at bounding box center [809, 199] width 46 height 62
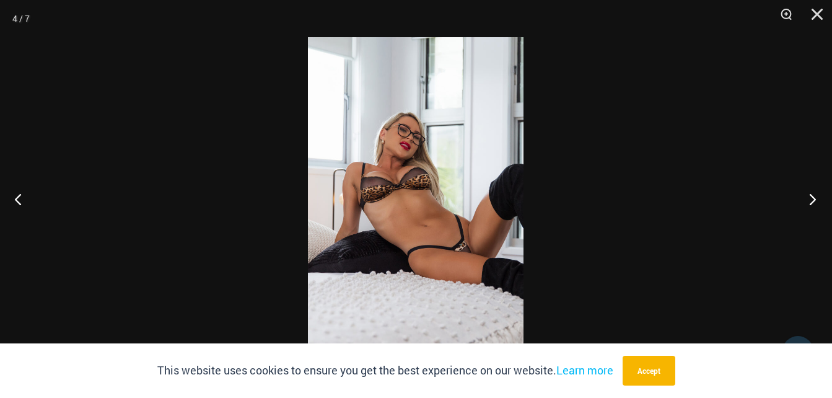
click at [812, 201] on button "Next" at bounding box center [809, 199] width 46 height 62
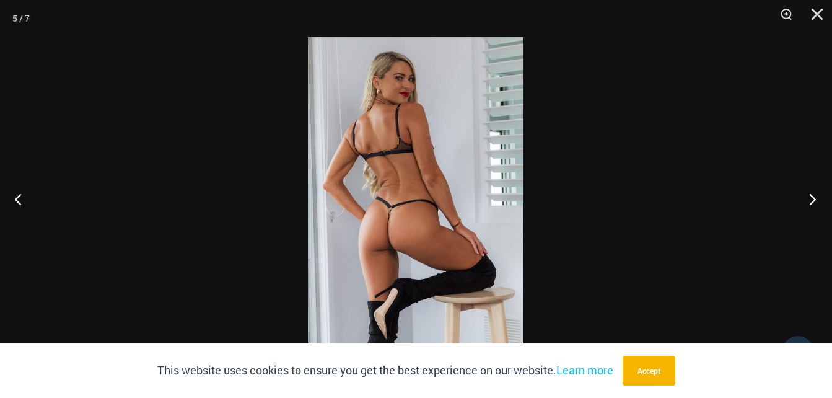
click at [812, 201] on button "Next" at bounding box center [809, 199] width 46 height 62
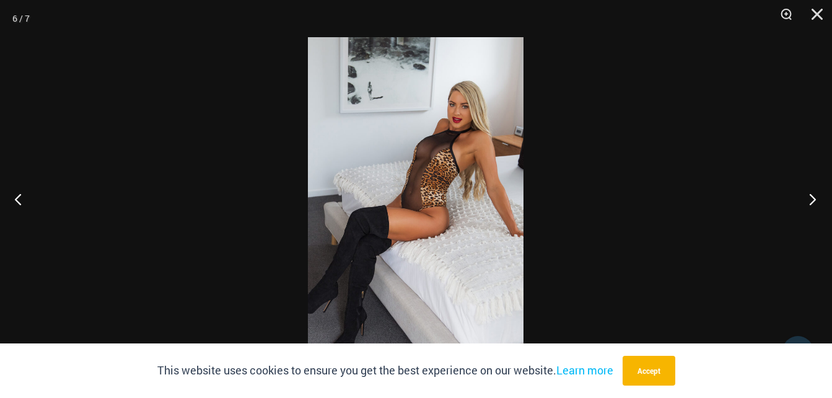
click at [811, 201] on button "Next" at bounding box center [809, 199] width 46 height 62
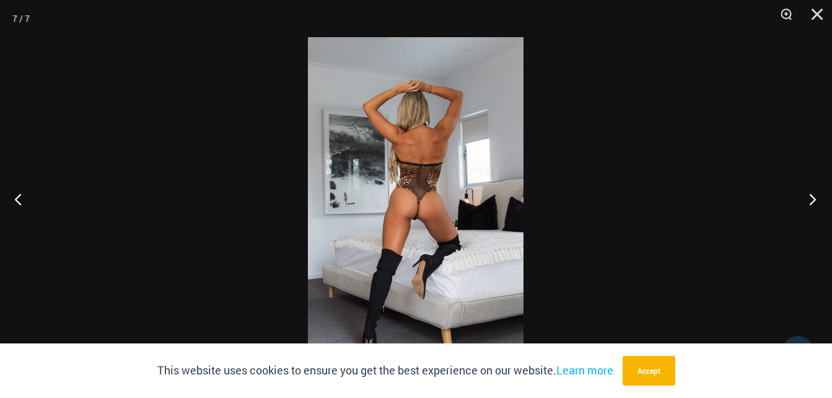
click at [810, 201] on button "Next" at bounding box center [809, 199] width 46 height 62
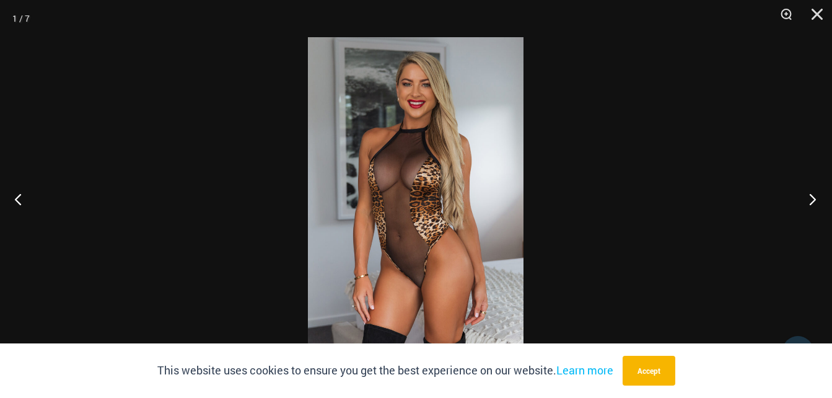
click at [810, 201] on button "Next" at bounding box center [809, 199] width 46 height 62
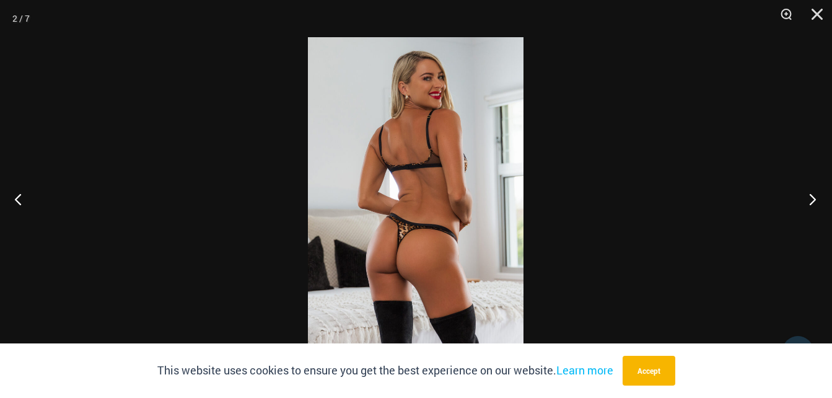
click at [810, 202] on button "Next" at bounding box center [809, 199] width 46 height 62
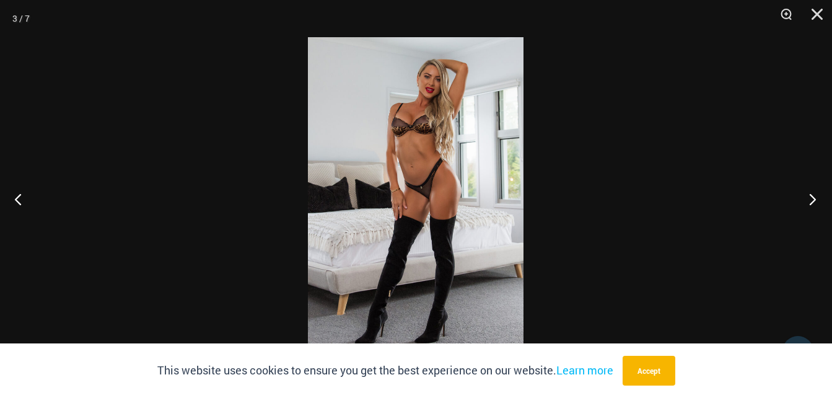
click at [810, 202] on button "Next" at bounding box center [809, 199] width 46 height 62
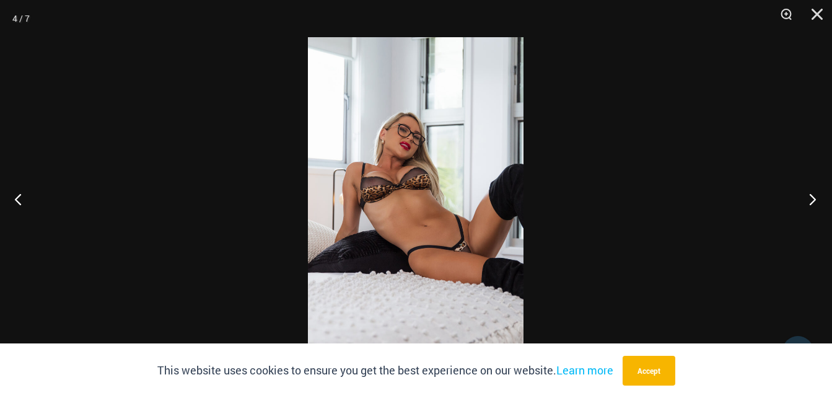
click at [810, 202] on button "Next" at bounding box center [809, 199] width 46 height 62
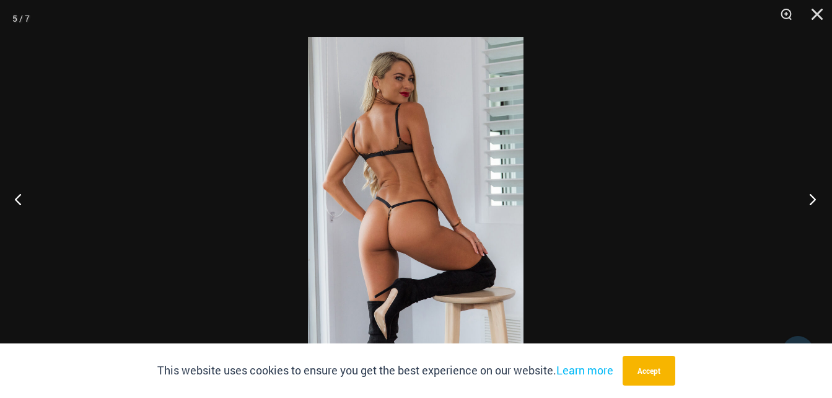
click at [810, 202] on button "Next" at bounding box center [809, 199] width 46 height 62
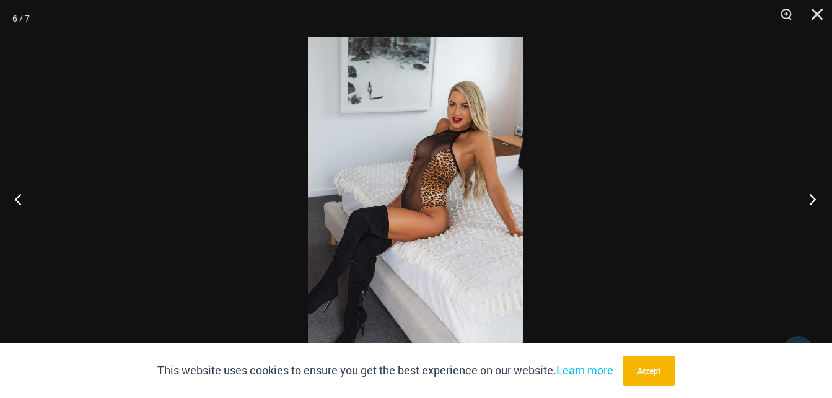
click at [810, 202] on button "Next" at bounding box center [809, 199] width 46 height 62
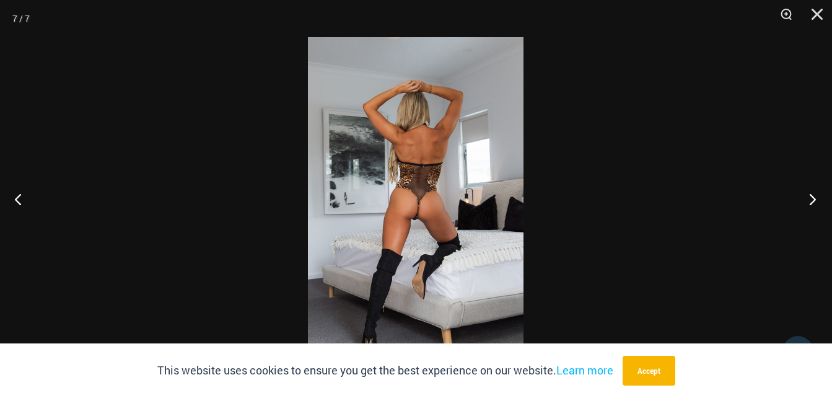
click at [810, 202] on button "Next" at bounding box center [809, 199] width 46 height 62
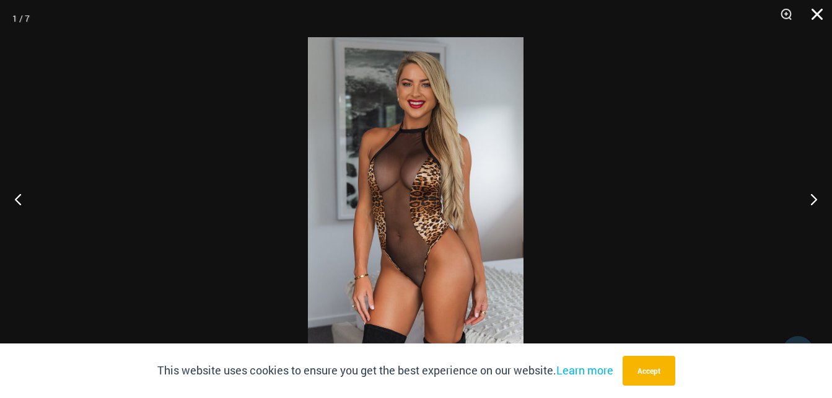
click at [810, 17] on button "Close" at bounding box center [812, 18] width 31 height 37
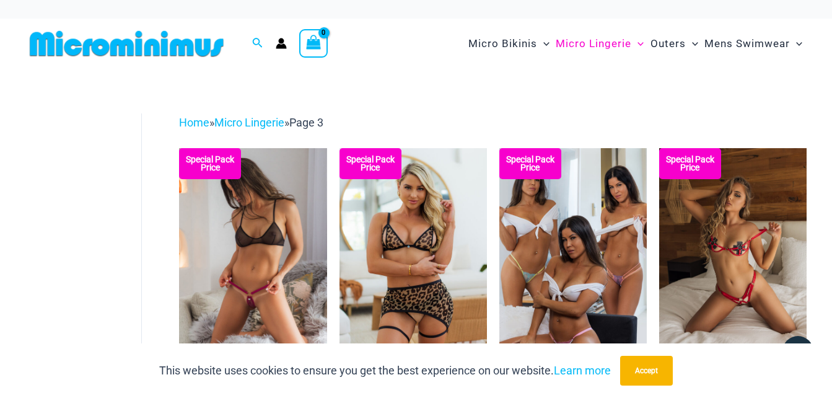
click at [246, 244] on img at bounding box center [252, 258] width 147 height 221
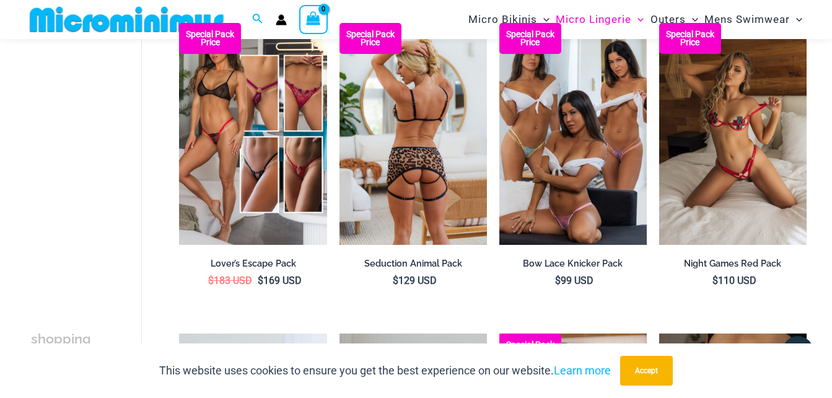
scroll to position [115, 0]
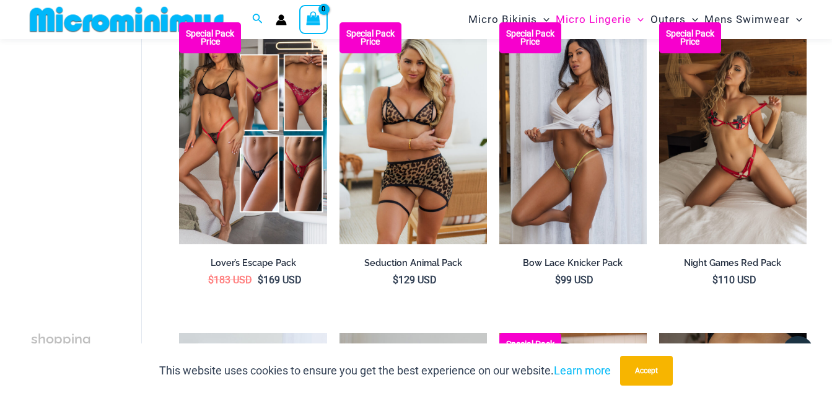
click at [592, 152] on img at bounding box center [572, 132] width 147 height 221
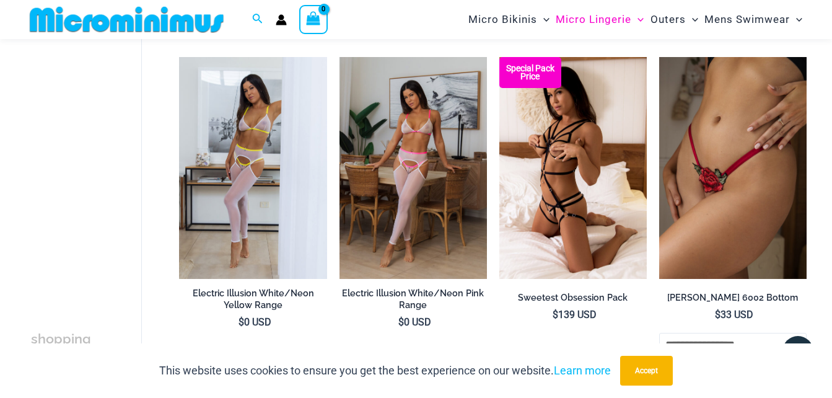
scroll to position [424, 0]
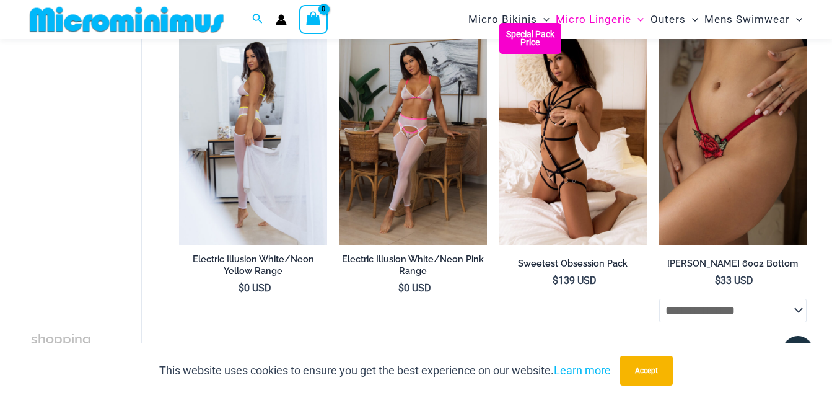
click at [255, 125] on img at bounding box center [252, 133] width 147 height 221
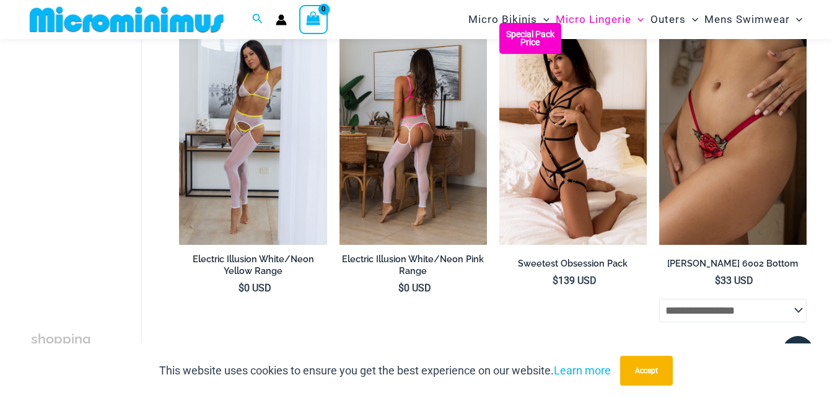
click at [422, 128] on img at bounding box center [413, 133] width 147 height 221
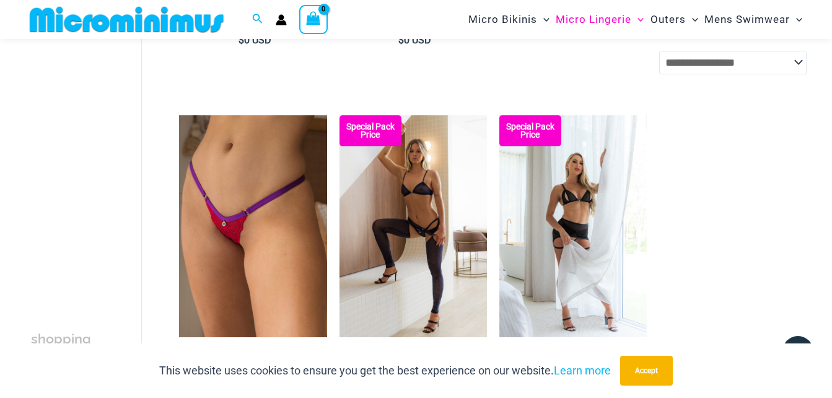
scroll to position [734, 0]
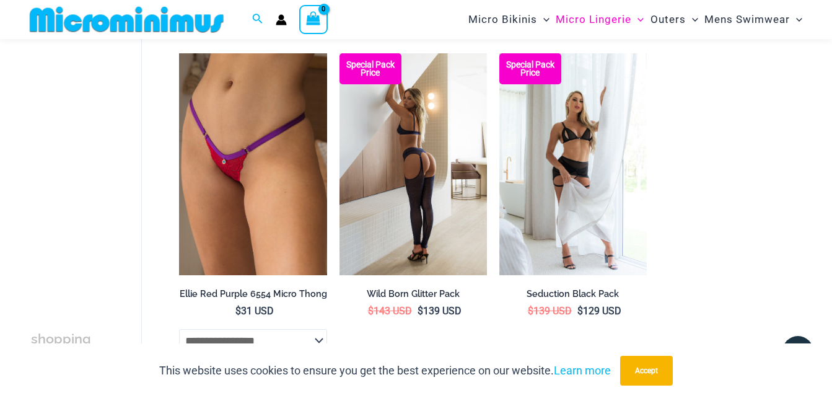
click at [413, 129] on img at bounding box center [413, 163] width 147 height 221
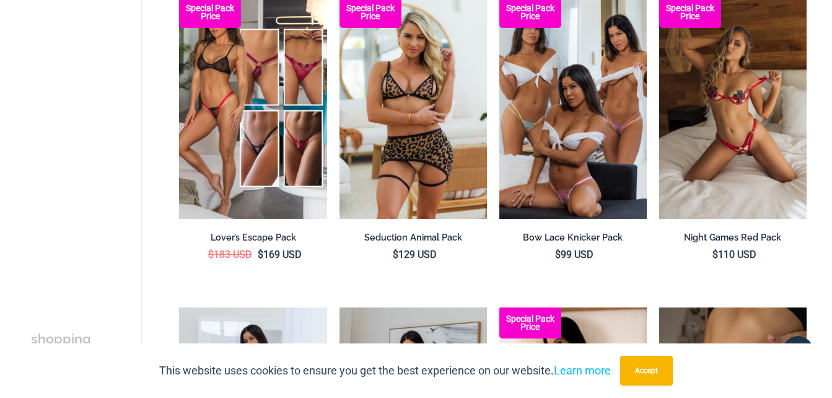
scroll to position [0, 0]
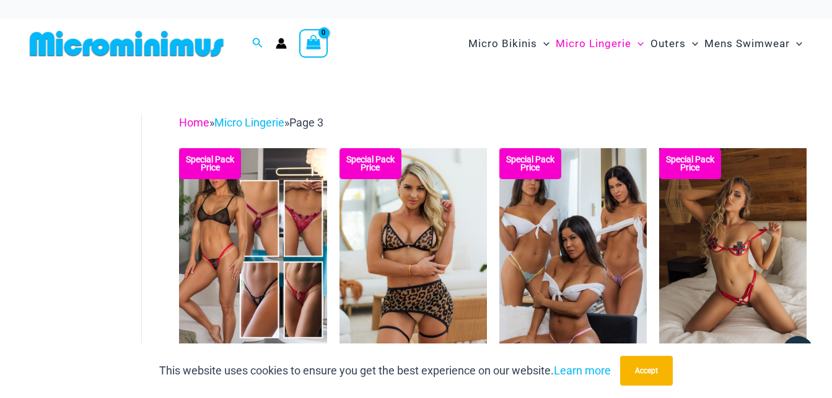
click at [193, 116] on link "Home" at bounding box center [194, 122] width 30 height 13
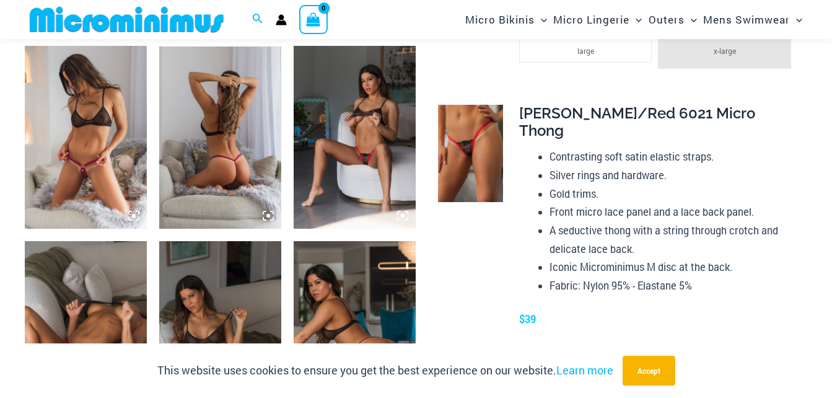
scroll to position [733, 0]
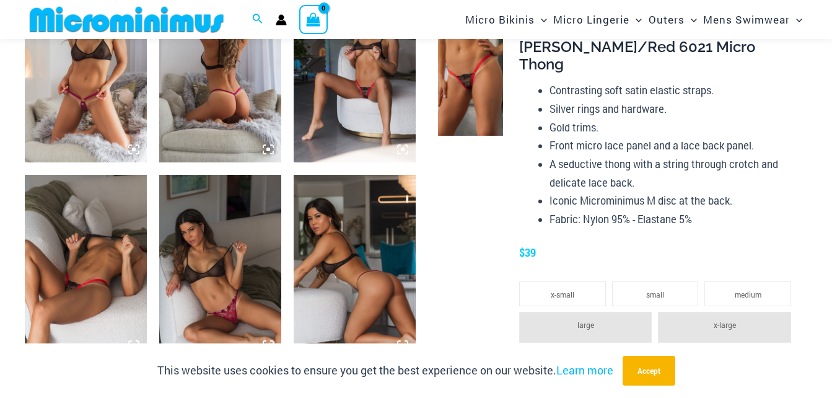
click at [343, 91] on img at bounding box center [355, 71] width 122 height 183
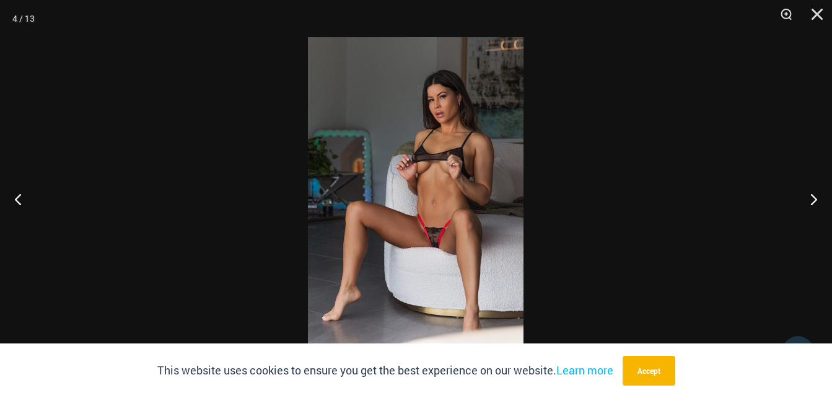
click at [387, 164] on img at bounding box center [416, 198] width 216 height 323
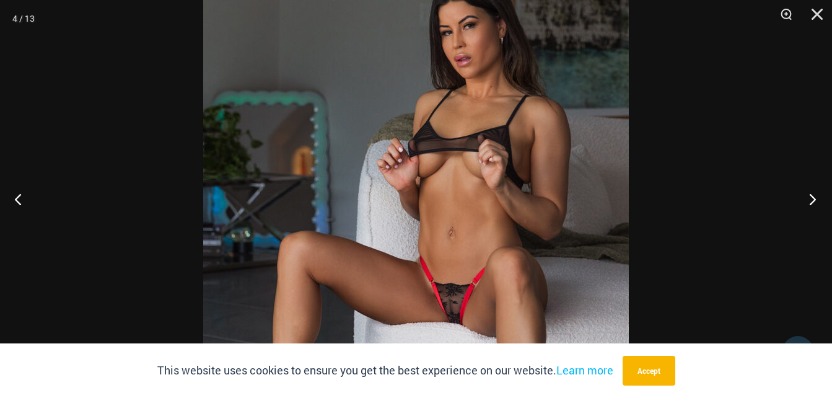
click at [817, 194] on button "Next" at bounding box center [809, 199] width 46 height 62
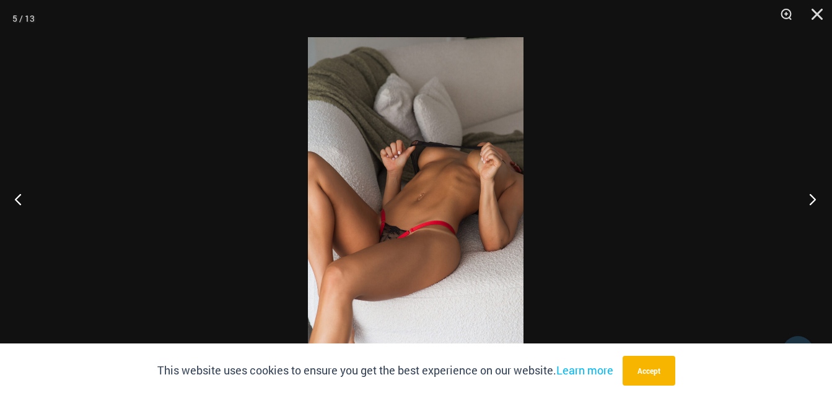
click at [815, 199] on button "Next" at bounding box center [809, 199] width 46 height 62
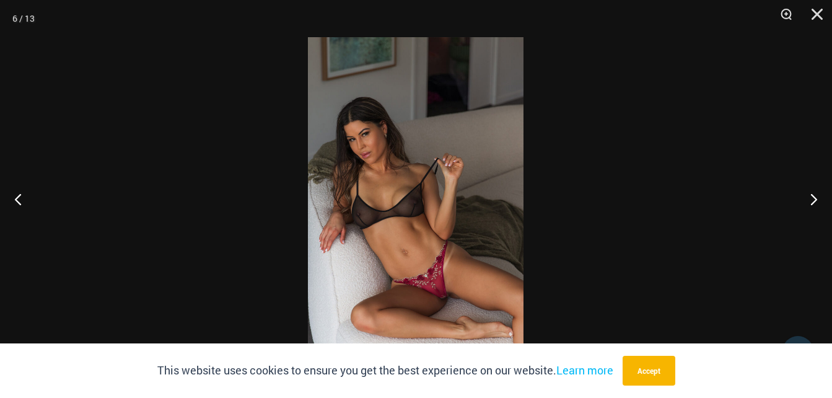
click at [418, 264] on img at bounding box center [416, 198] width 216 height 323
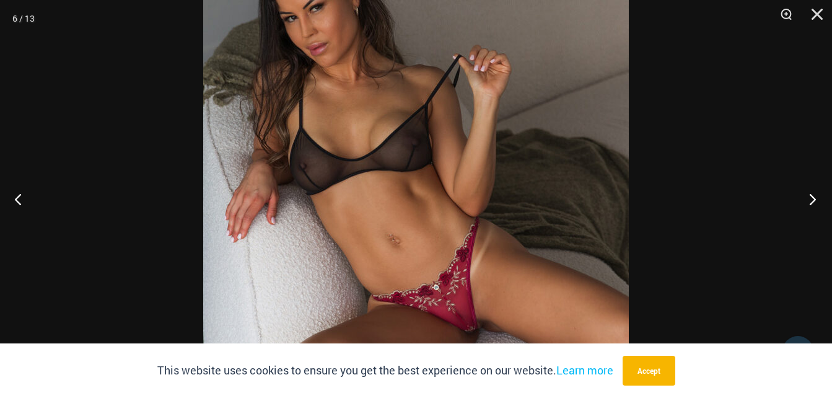
click at [817, 199] on button "Next" at bounding box center [809, 199] width 46 height 62
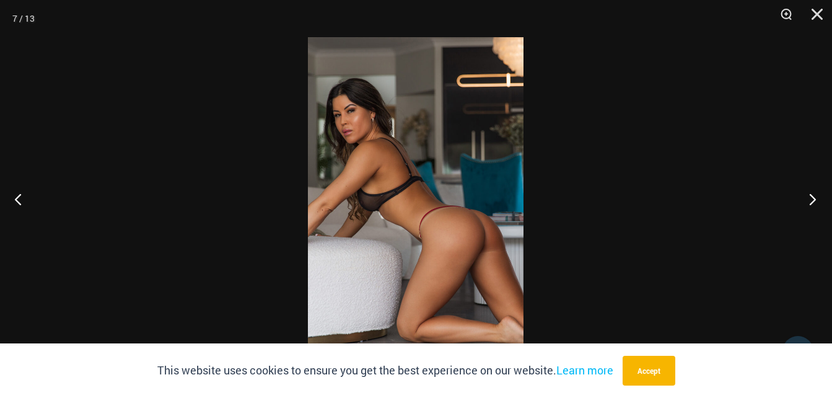
click at [817, 199] on button "Next" at bounding box center [809, 199] width 46 height 62
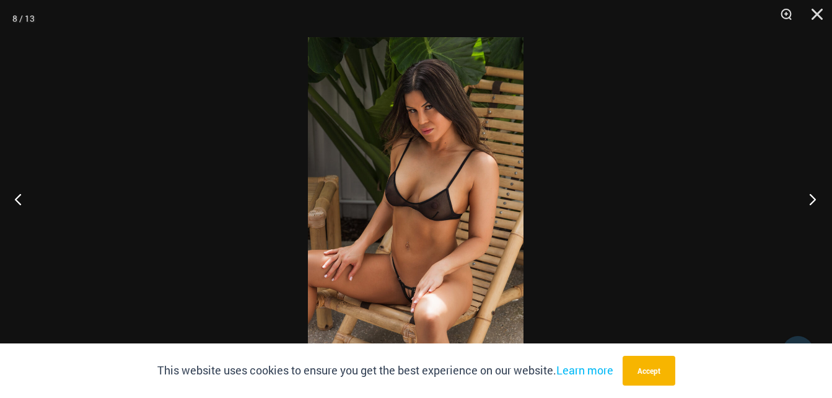
click at [817, 199] on button "Next" at bounding box center [809, 199] width 46 height 62
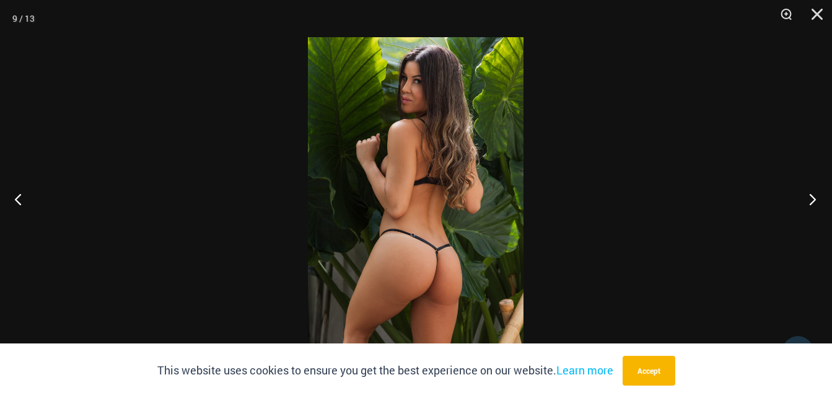
click at [817, 199] on button "Next" at bounding box center [809, 199] width 46 height 62
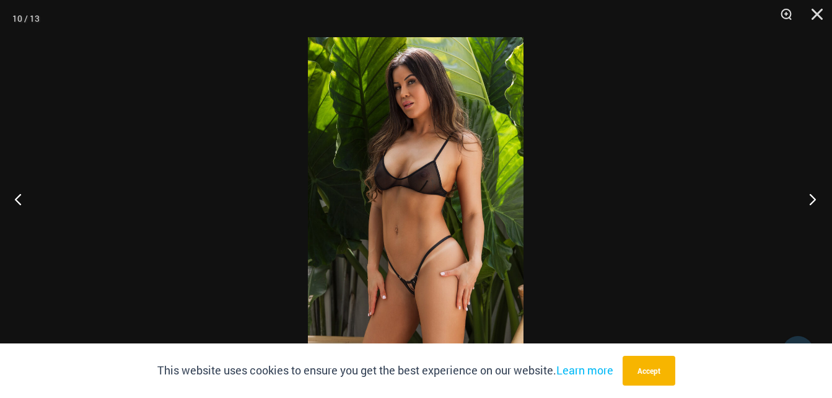
click at [815, 200] on button "Next" at bounding box center [809, 199] width 46 height 62
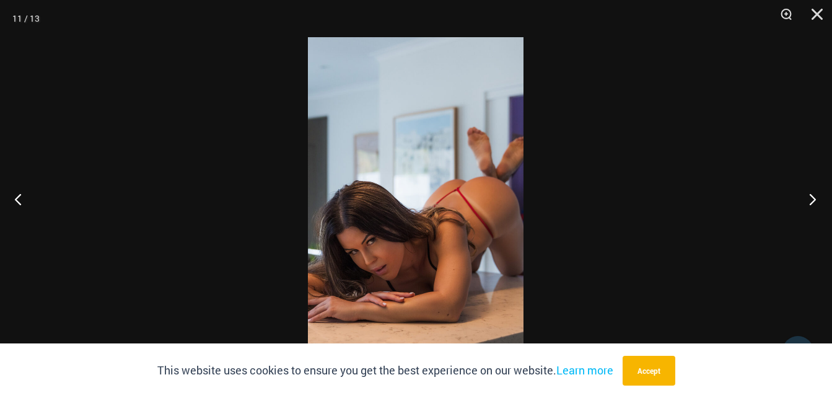
click at [814, 200] on button "Next" at bounding box center [809, 199] width 46 height 62
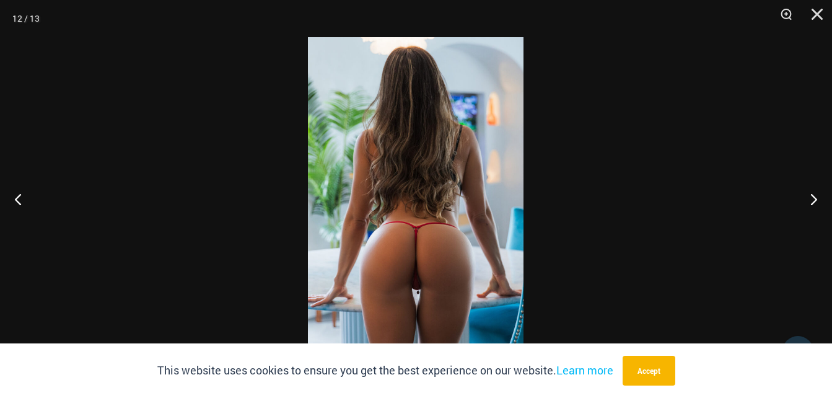
click at [445, 235] on img at bounding box center [416, 198] width 216 height 323
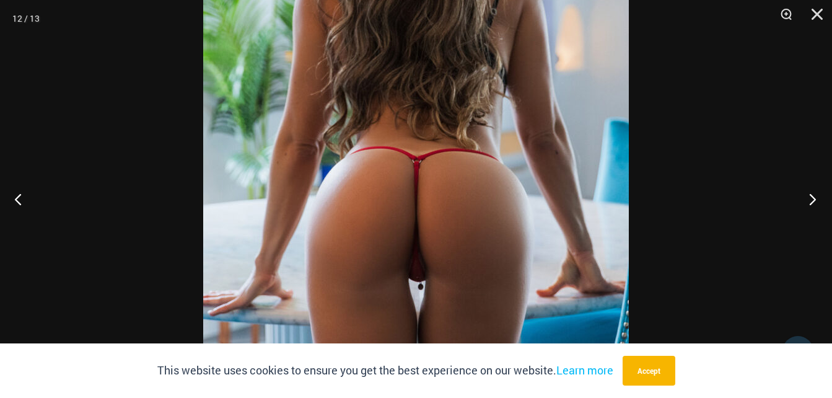
click at [813, 201] on button "Next" at bounding box center [809, 199] width 46 height 62
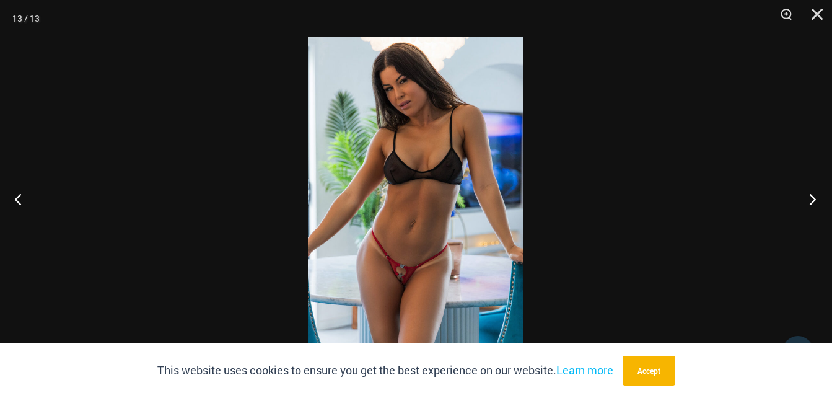
click at [810, 201] on button "Next" at bounding box center [809, 199] width 46 height 62
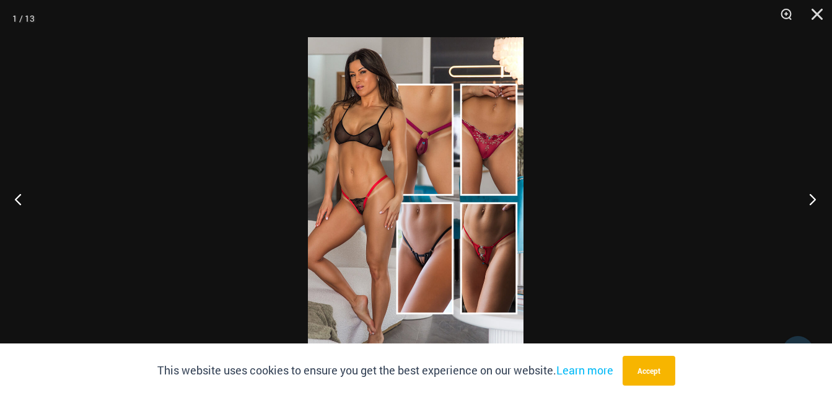
click at [806, 201] on button "Next" at bounding box center [809, 199] width 46 height 62
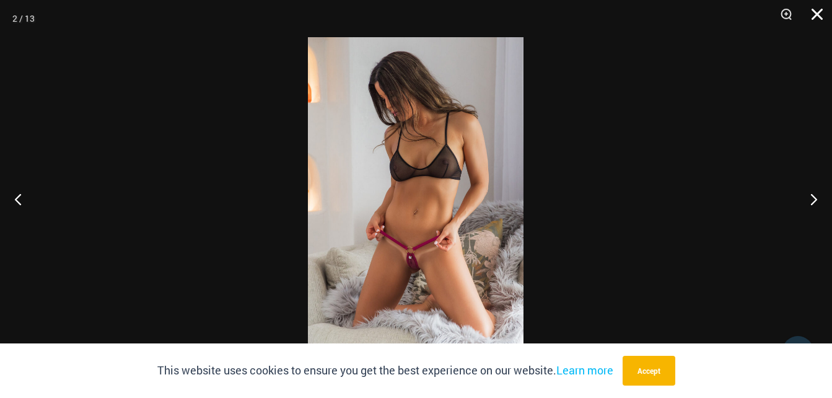
click at [816, 22] on button "Close" at bounding box center [812, 18] width 31 height 37
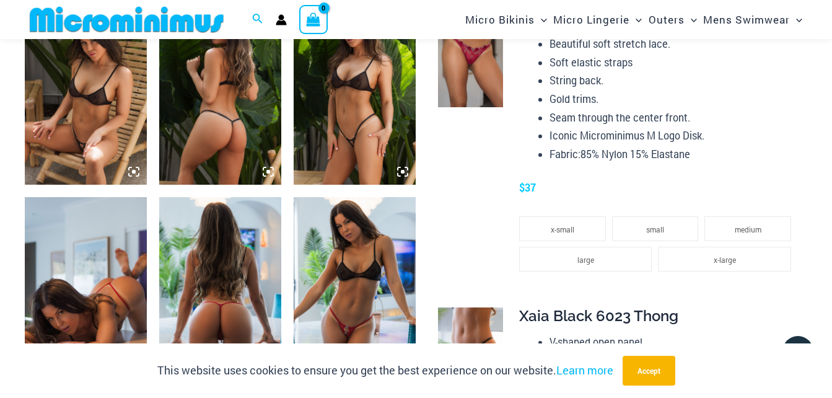
scroll to position [981, 0]
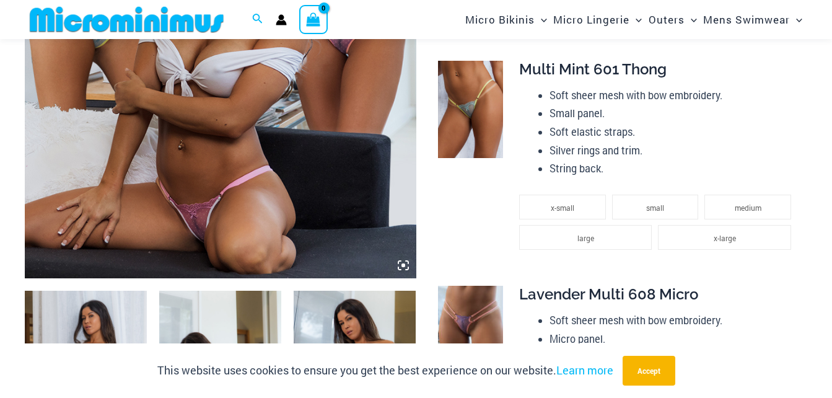
scroll to position [484, 0]
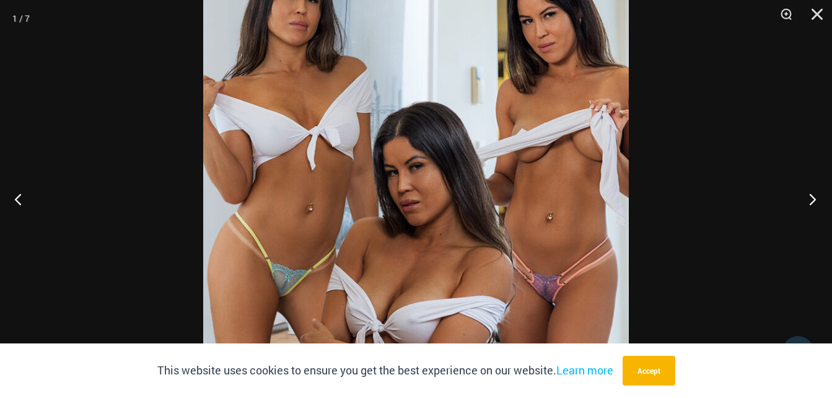
click at [810, 204] on button "Next" at bounding box center [809, 199] width 46 height 62
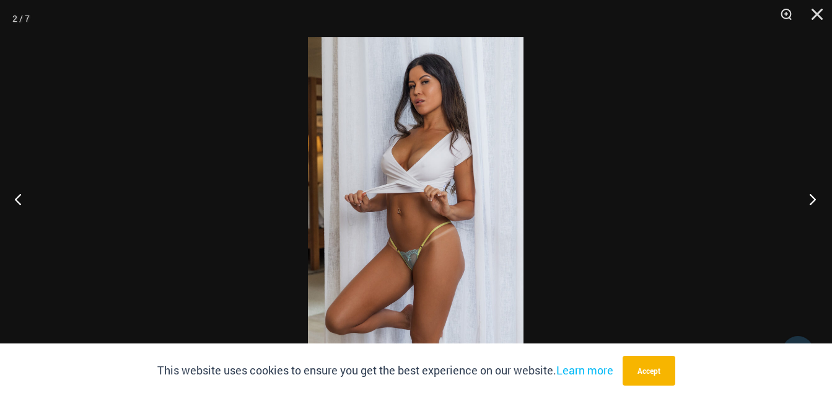
click at [807, 200] on button "Next" at bounding box center [809, 199] width 46 height 62
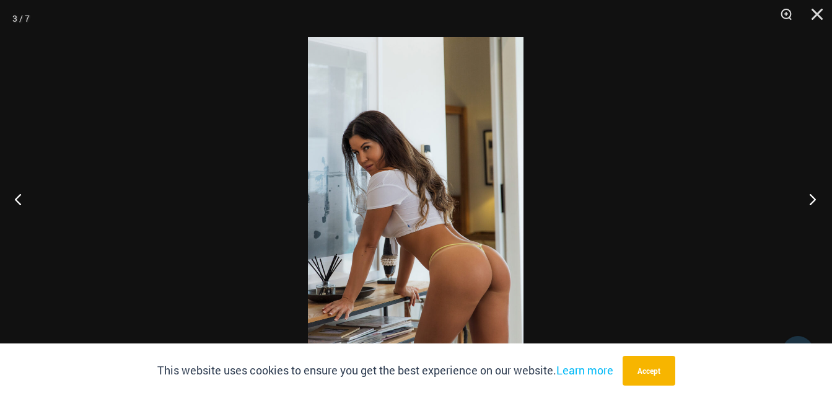
click at [811, 201] on button "Next" at bounding box center [809, 199] width 46 height 62
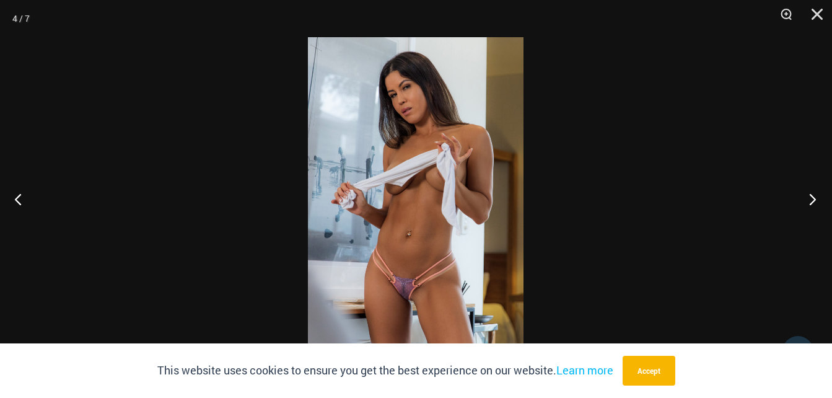
click at [811, 201] on button "Next" at bounding box center [809, 199] width 46 height 62
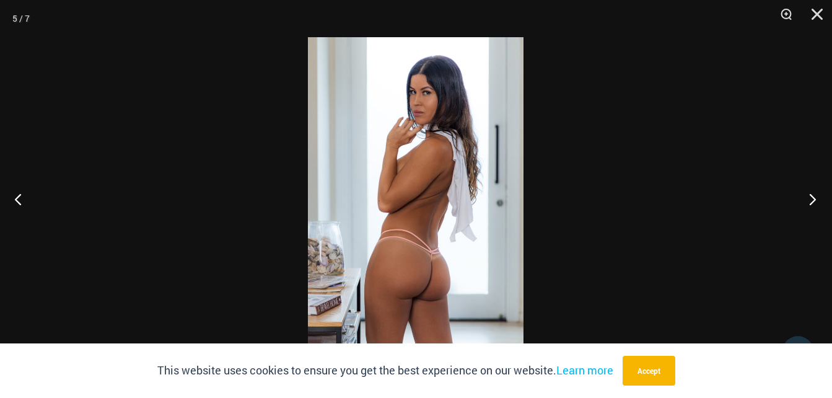
click at [811, 201] on button "Next" at bounding box center [809, 199] width 46 height 62
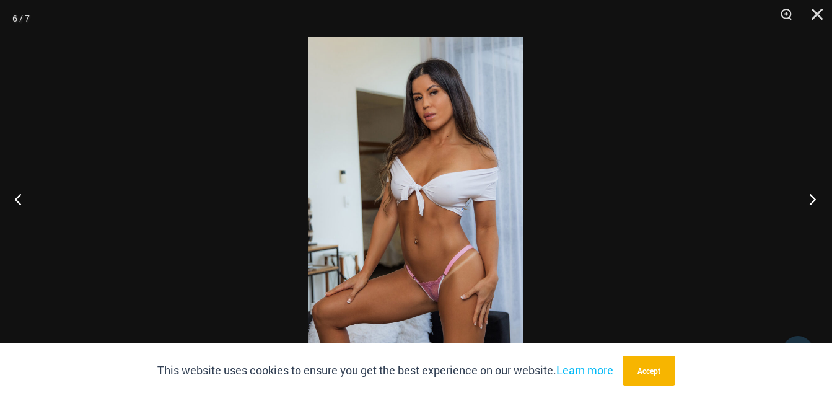
click at [811, 201] on button "Next" at bounding box center [809, 199] width 46 height 62
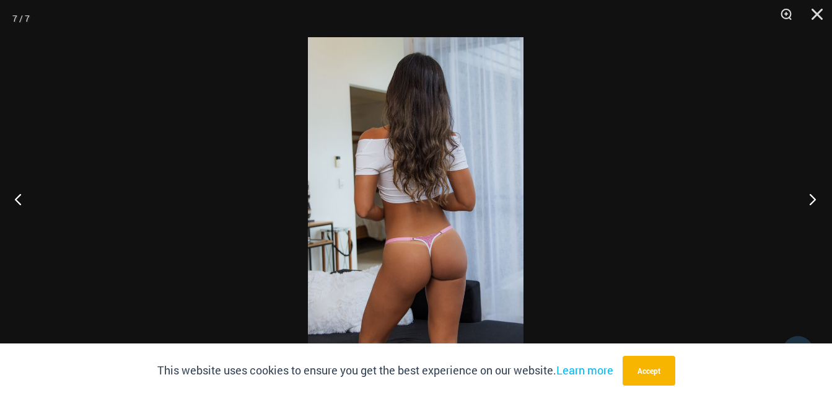
click at [811, 201] on button "Next" at bounding box center [809, 199] width 46 height 62
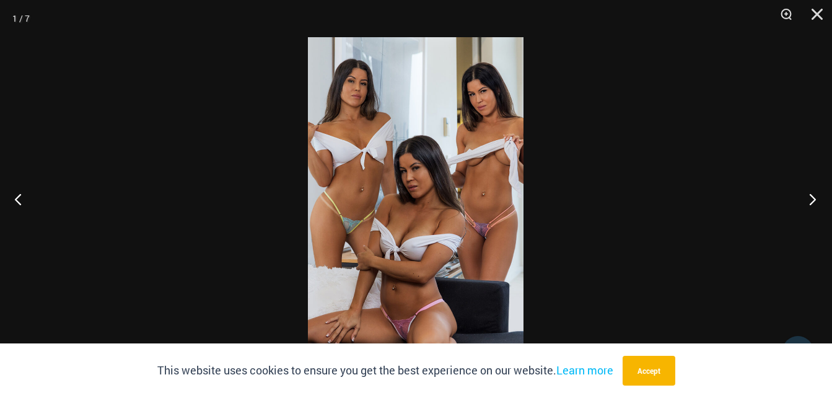
click at [811, 201] on button "Next" at bounding box center [809, 199] width 46 height 62
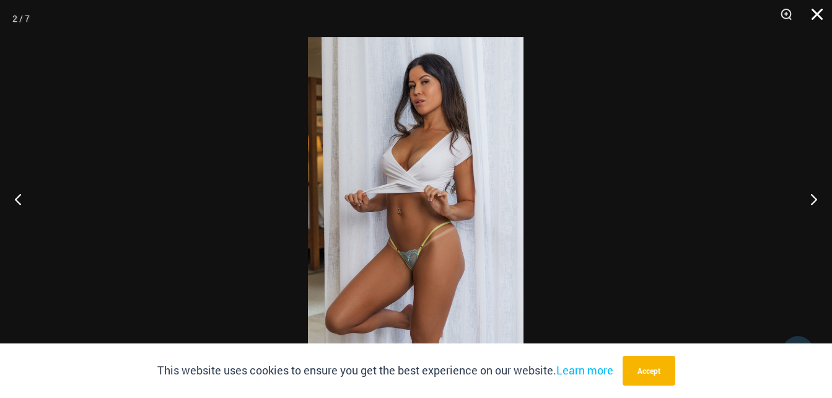
click at [815, 17] on button "Close" at bounding box center [812, 18] width 31 height 37
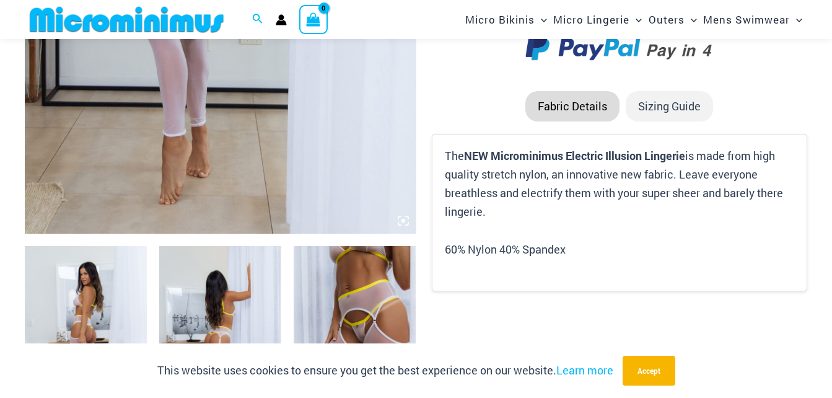
scroll to position [484, 0]
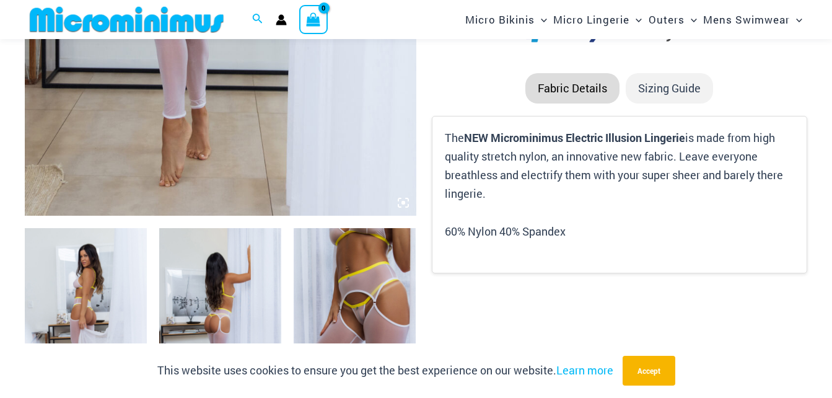
click at [353, 266] on img at bounding box center [355, 319] width 122 height 183
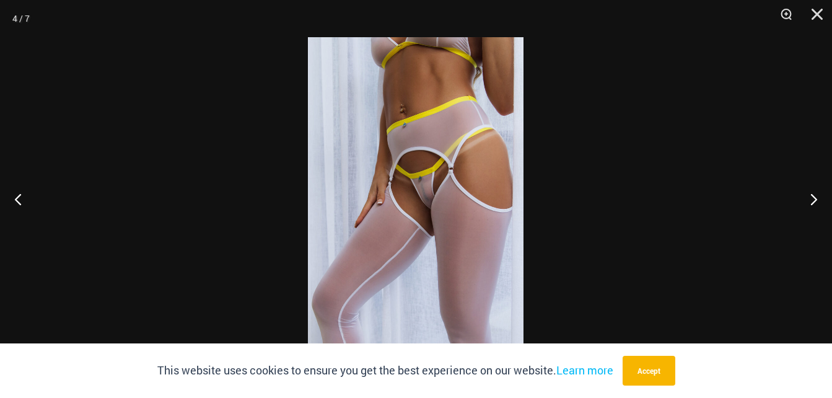
click at [457, 183] on img at bounding box center [416, 198] width 216 height 323
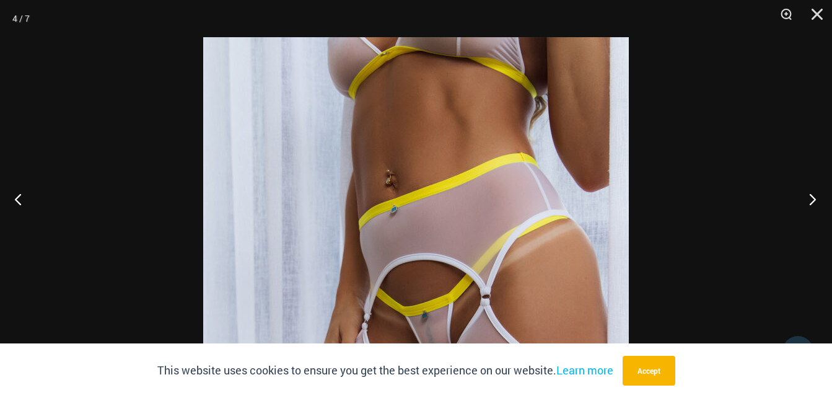
click at [810, 202] on button "Next" at bounding box center [809, 199] width 46 height 62
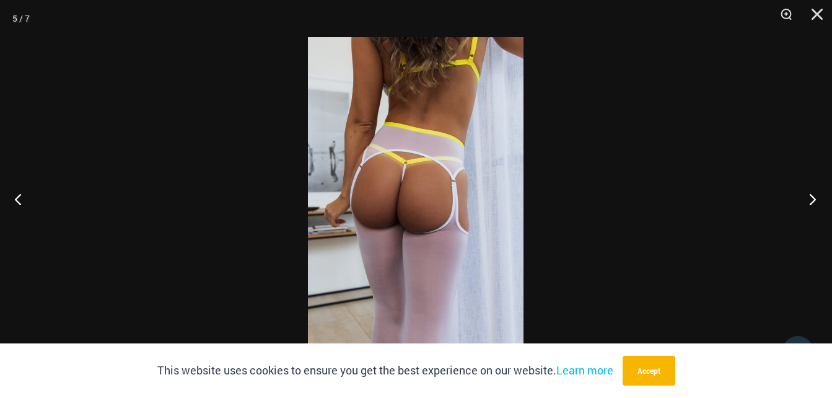
click at [810, 202] on button "Next" at bounding box center [809, 199] width 46 height 62
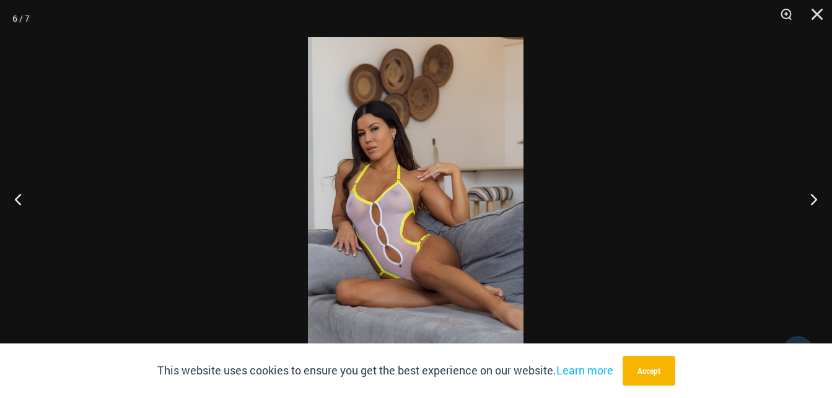
click at [471, 213] on img at bounding box center [416, 198] width 216 height 323
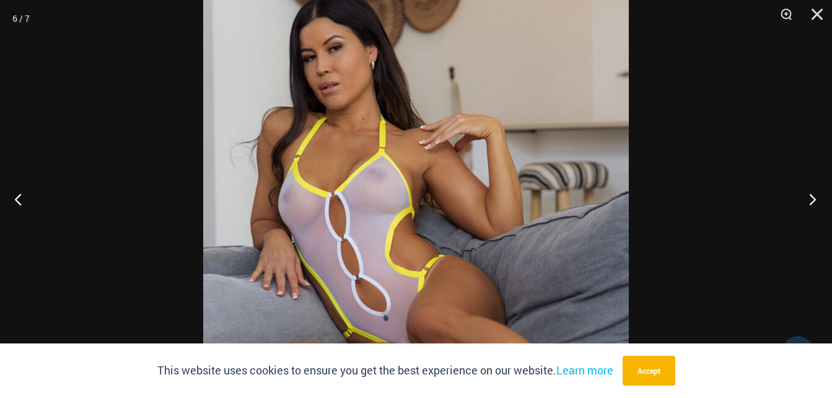
click at [817, 196] on button "Next" at bounding box center [809, 199] width 46 height 62
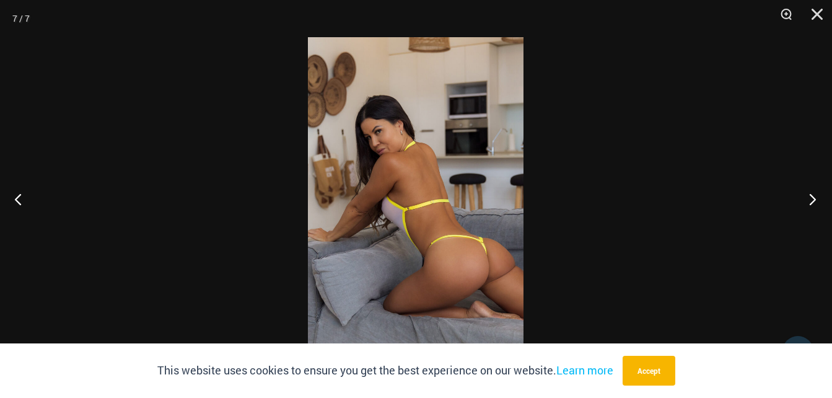
click at [812, 197] on button "Next" at bounding box center [809, 199] width 46 height 62
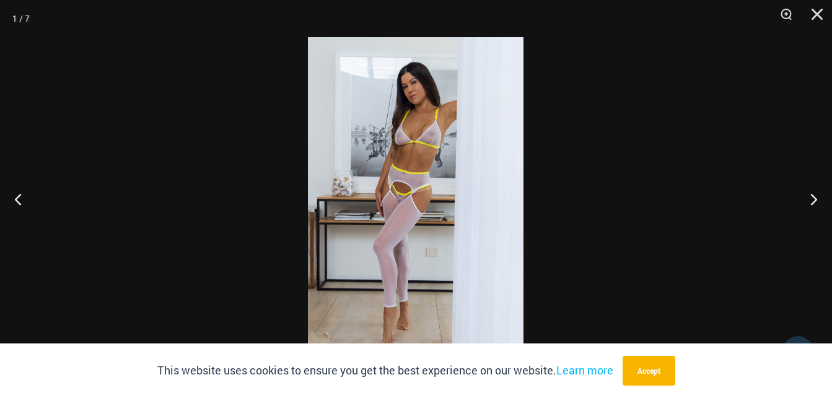
click at [426, 224] on img at bounding box center [416, 198] width 216 height 323
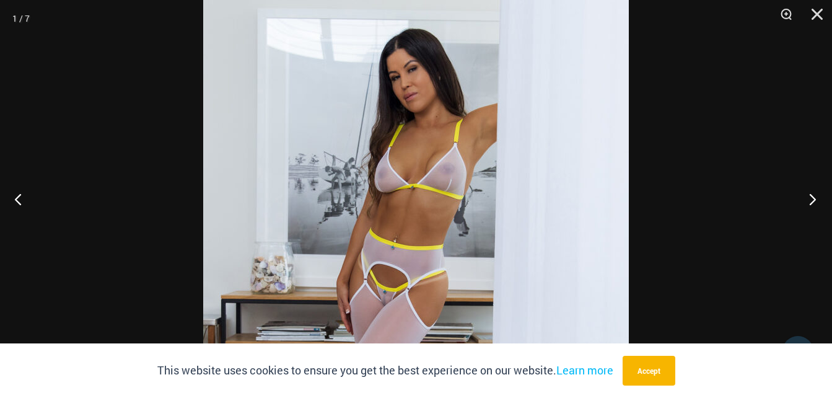
click at [815, 199] on button "Next" at bounding box center [809, 199] width 46 height 62
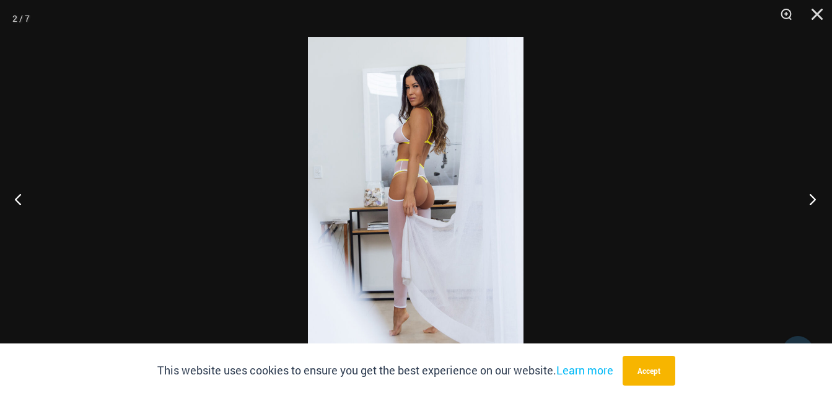
click at [814, 199] on button "Next" at bounding box center [809, 199] width 46 height 62
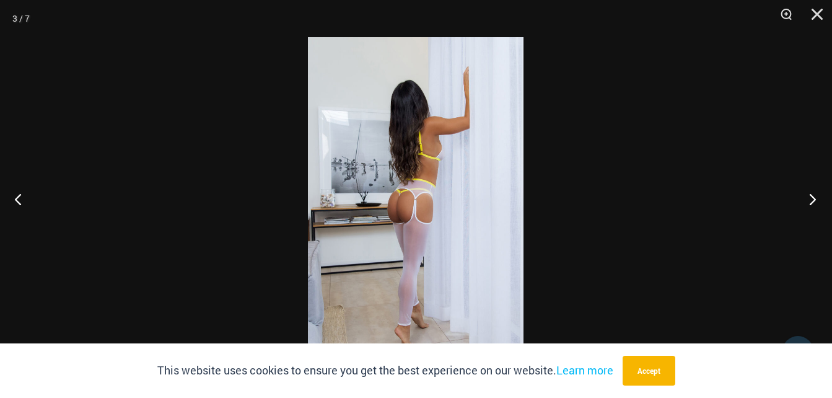
click at [814, 199] on button "Next" at bounding box center [809, 199] width 46 height 62
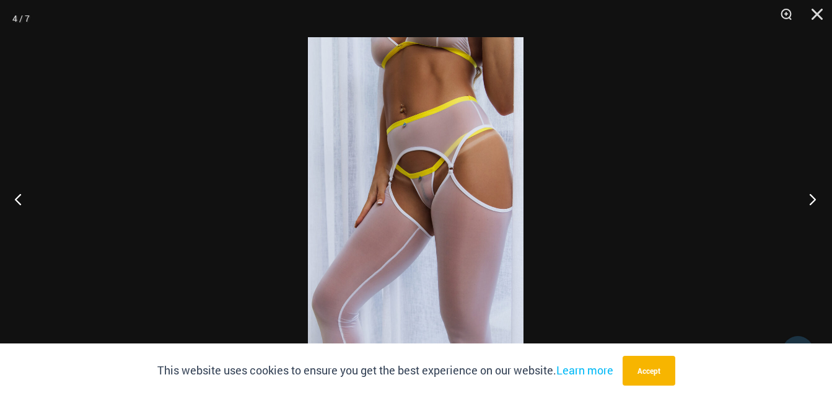
click at [814, 199] on button "Next" at bounding box center [809, 199] width 46 height 62
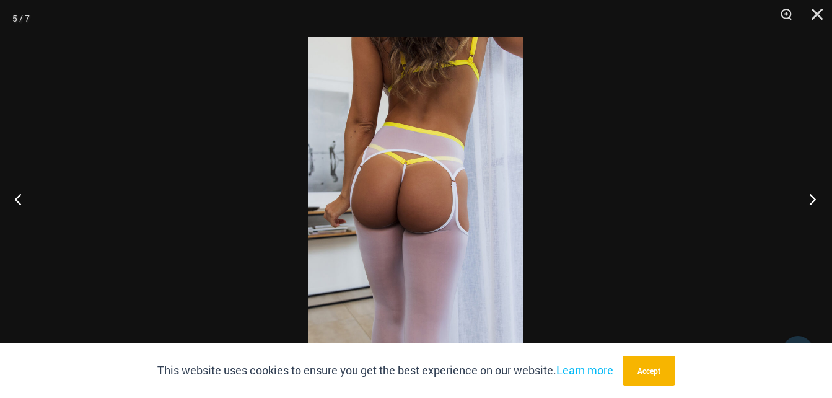
click at [814, 199] on button "Next" at bounding box center [809, 199] width 46 height 62
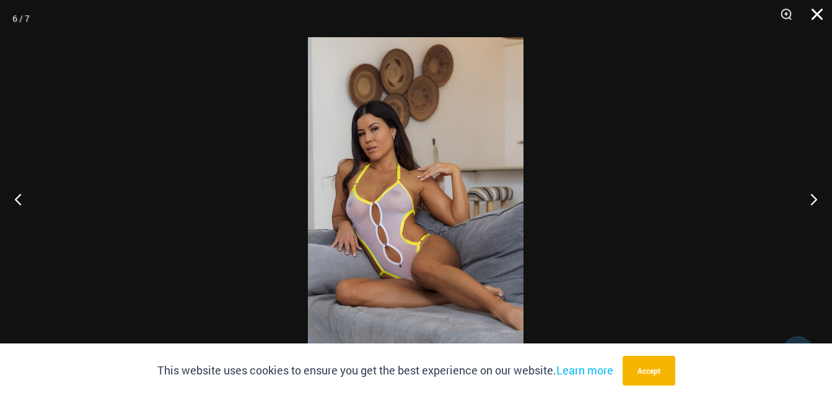
click at [818, 19] on button "Close" at bounding box center [812, 18] width 31 height 37
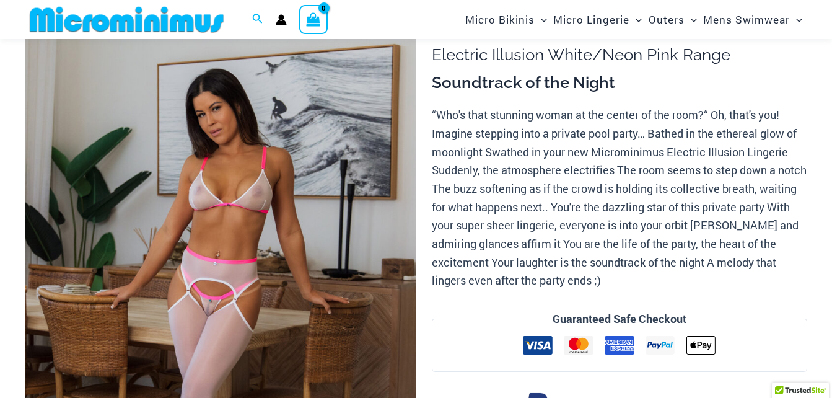
scroll to position [114, 0]
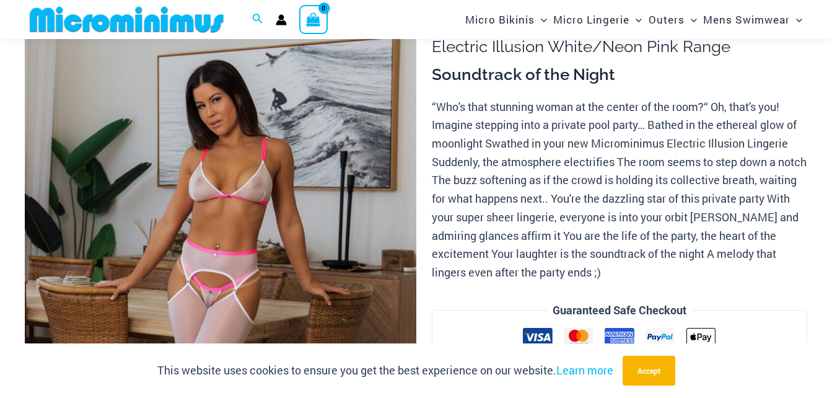
click at [259, 222] on img at bounding box center [221, 292] width 392 height 587
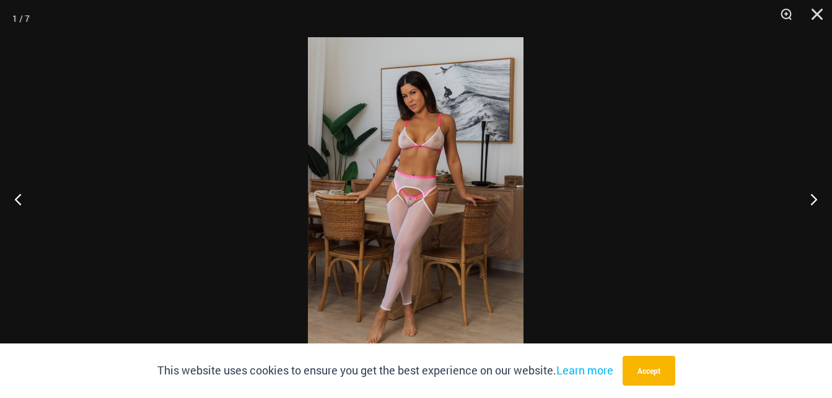
click at [430, 232] on img at bounding box center [416, 198] width 216 height 323
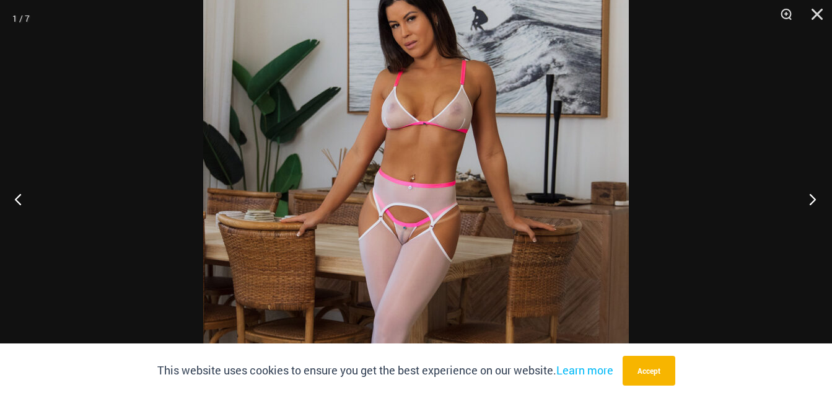
click at [814, 199] on button "Next" at bounding box center [809, 199] width 46 height 62
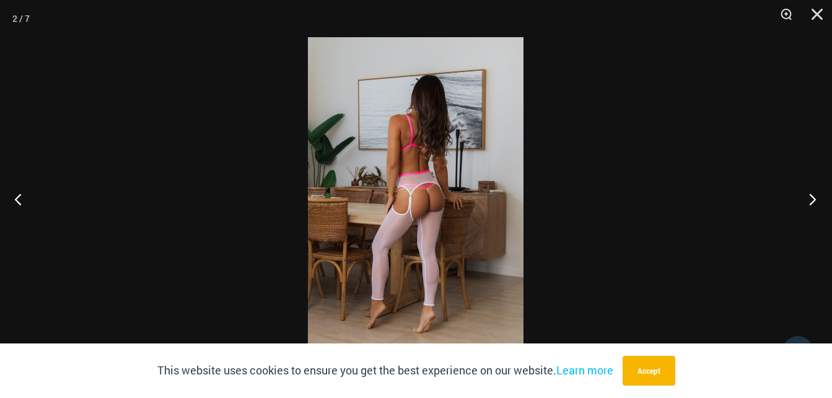
click at [814, 199] on button "Next" at bounding box center [809, 199] width 46 height 62
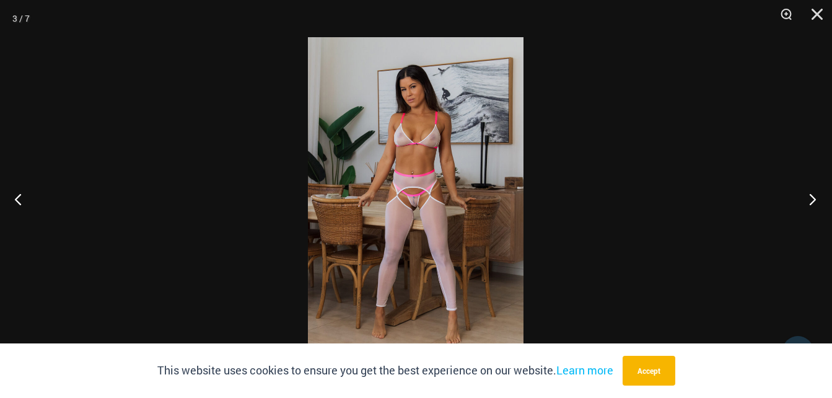
click at [813, 199] on button "Next" at bounding box center [809, 199] width 46 height 62
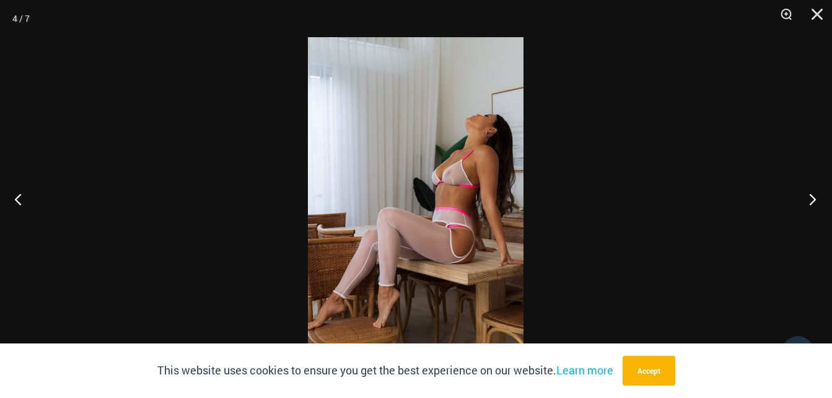
click at [813, 199] on button "Next" at bounding box center [809, 199] width 46 height 62
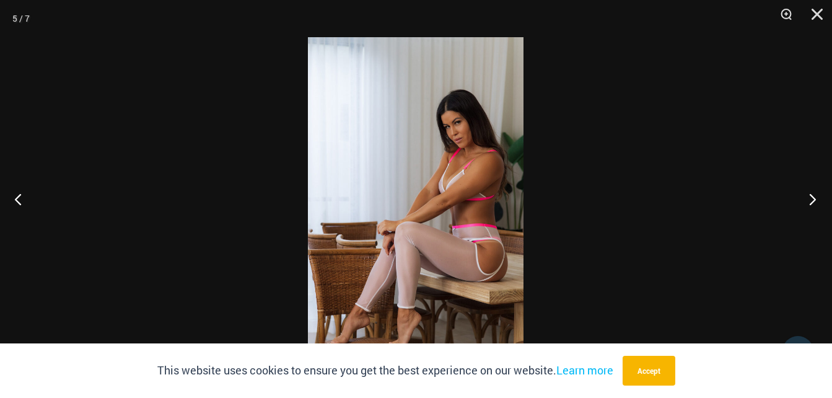
click at [813, 199] on button "Next" at bounding box center [809, 199] width 46 height 62
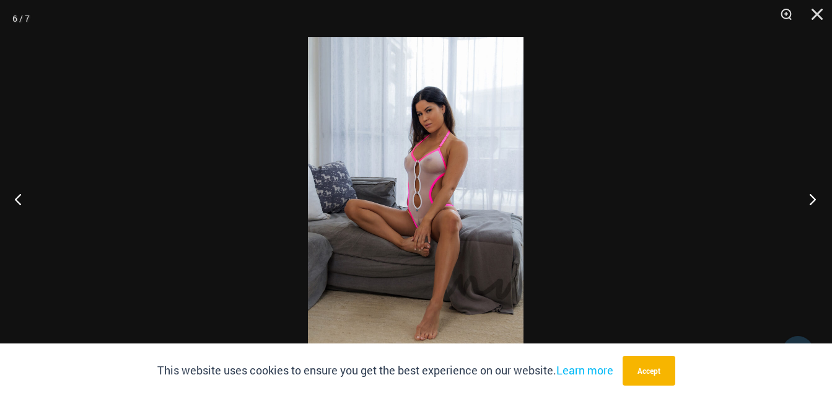
click at [813, 199] on button "Next" at bounding box center [809, 199] width 46 height 62
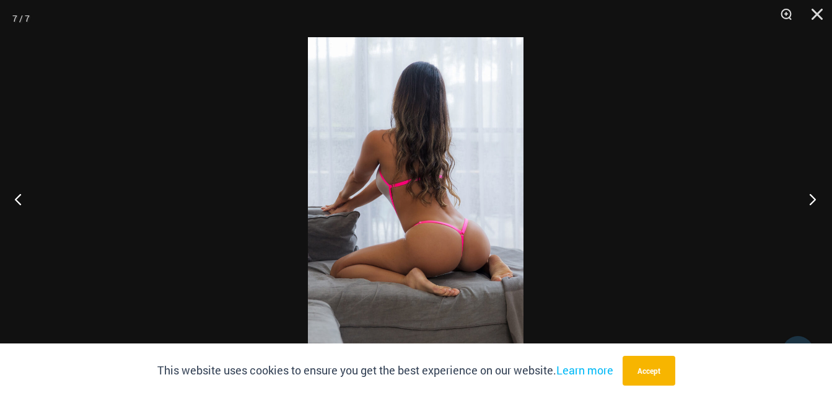
click at [810, 199] on button "Next" at bounding box center [809, 199] width 46 height 62
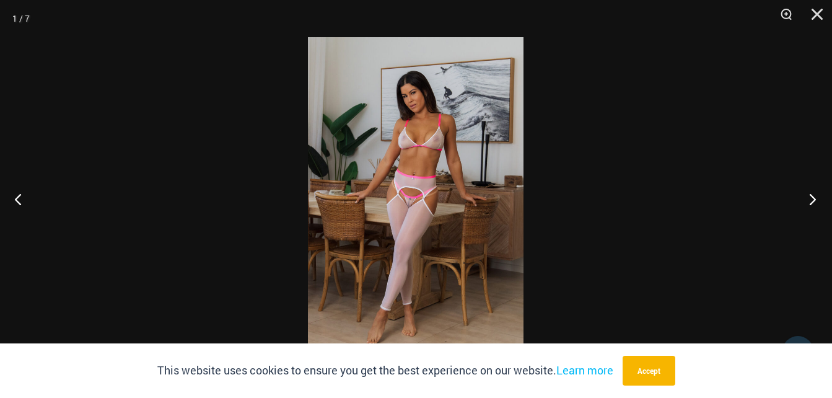
click at [810, 199] on button "Next" at bounding box center [809, 199] width 46 height 62
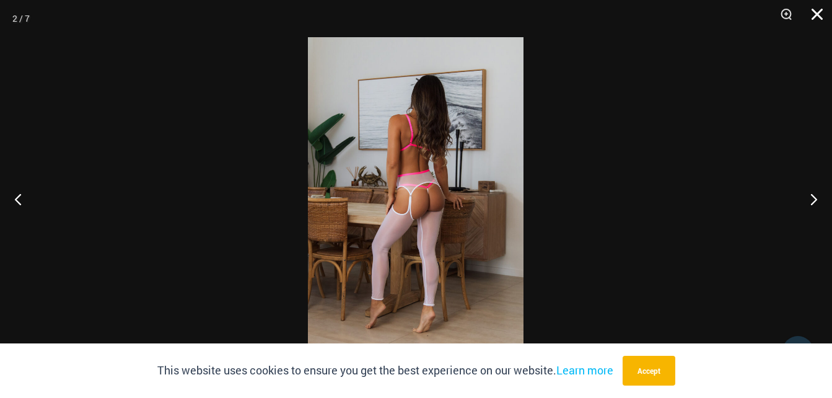
click at [822, 15] on button "Close" at bounding box center [812, 18] width 31 height 37
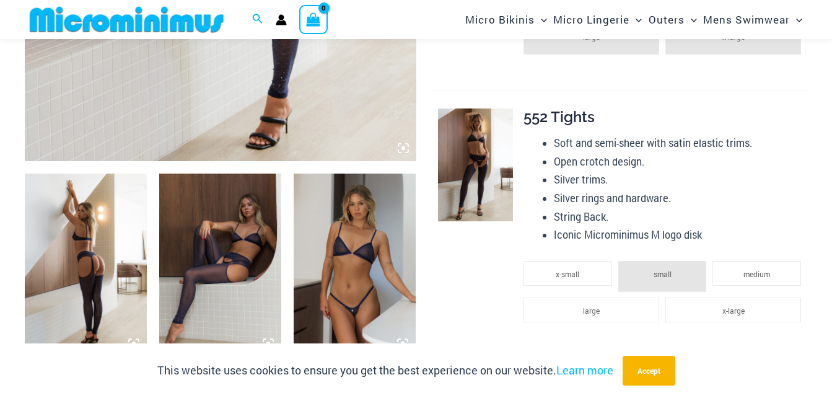
scroll to position [546, 0]
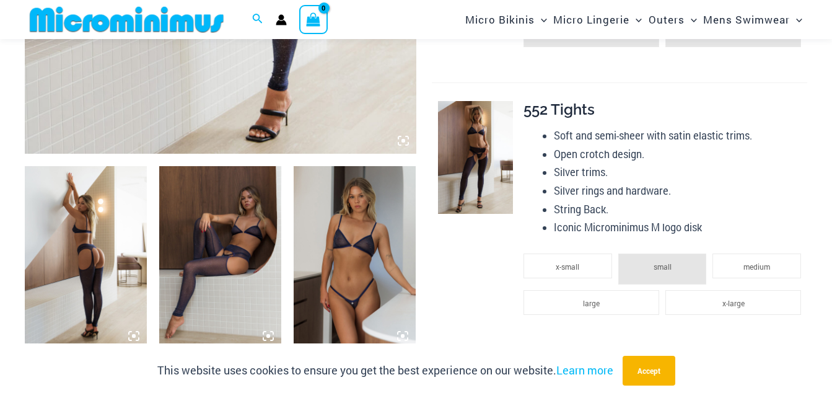
click at [372, 235] on img at bounding box center [355, 257] width 122 height 183
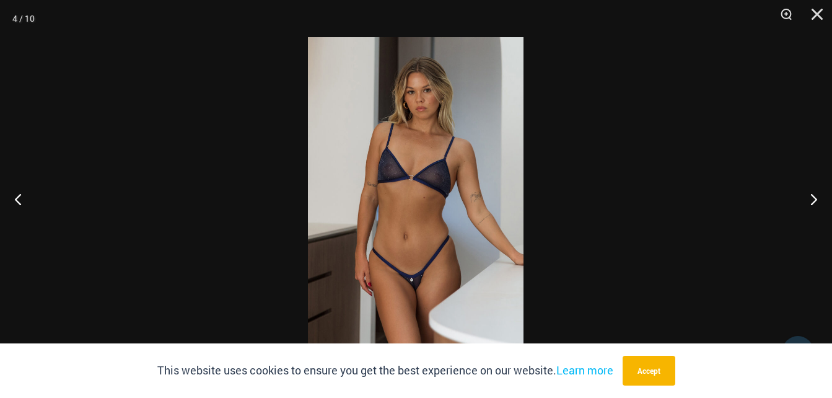
click at [404, 232] on img at bounding box center [416, 198] width 216 height 323
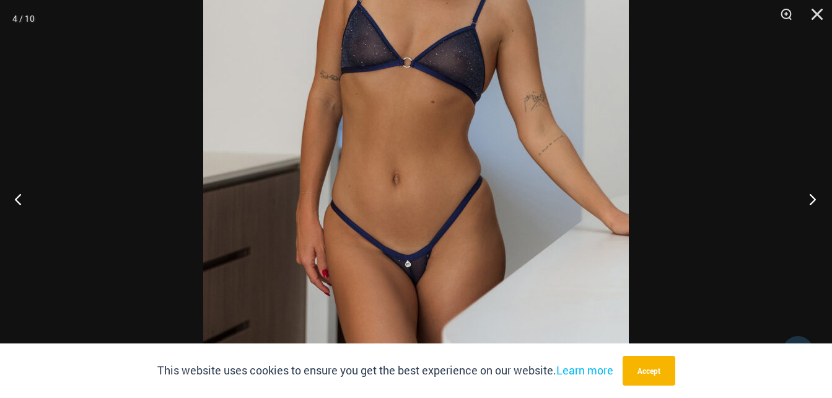
click at [817, 195] on button "Next" at bounding box center [809, 199] width 46 height 62
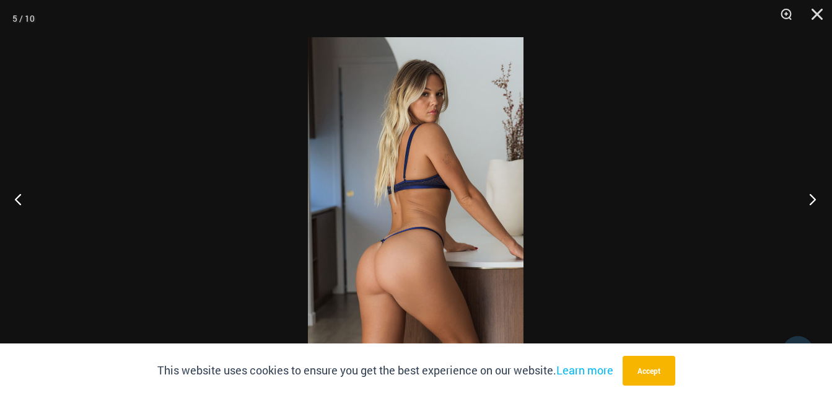
click at [817, 195] on button "Next" at bounding box center [809, 199] width 46 height 62
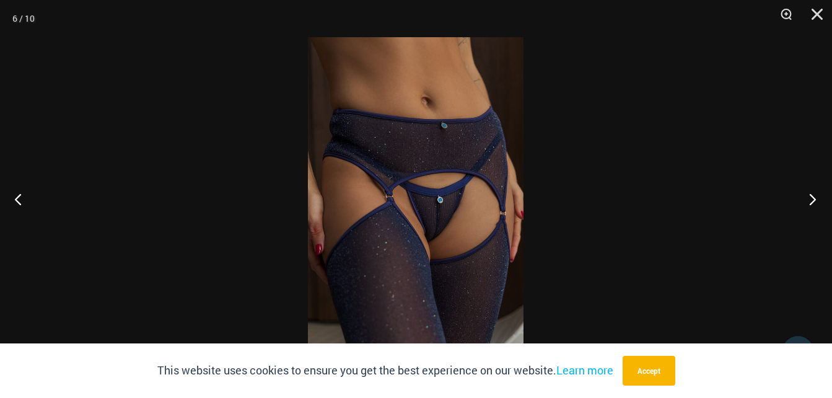
click at [813, 198] on button "Next" at bounding box center [809, 199] width 46 height 62
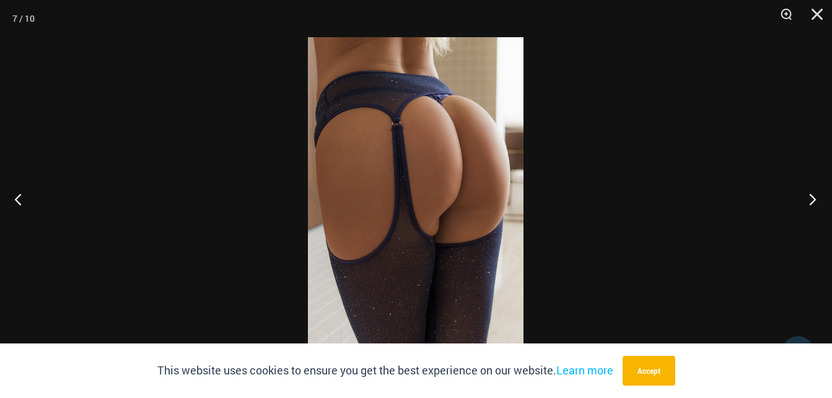
click at [813, 198] on button "Next" at bounding box center [809, 199] width 46 height 62
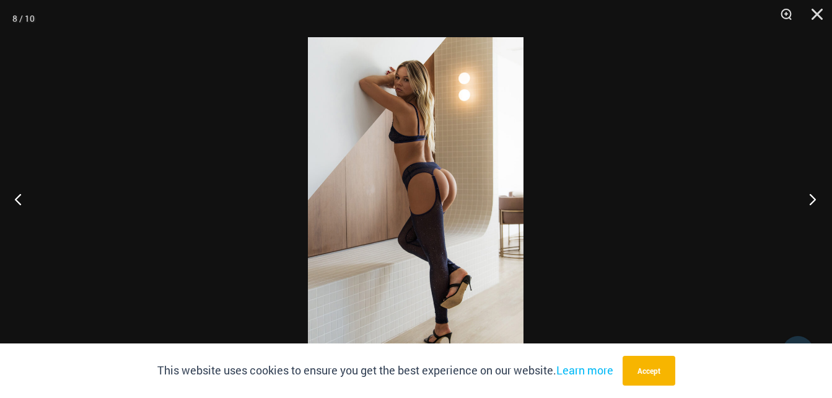
click at [813, 198] on button "Next" at bounding box center [809, 199] width 46 height 62
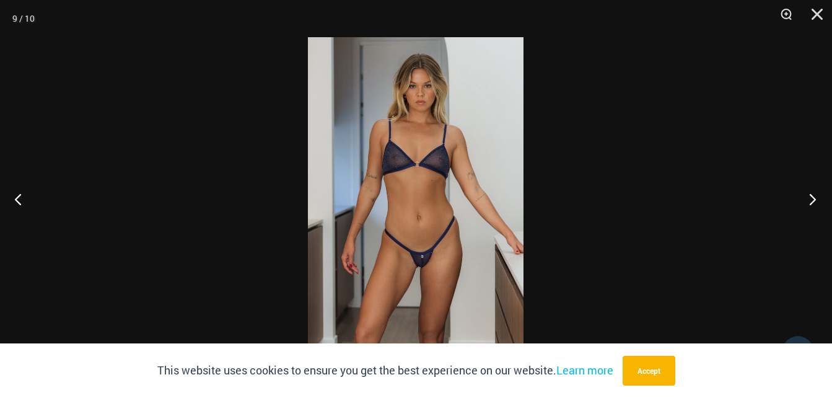
click at [813, 198] on button "Next" at bounding box center [809, 199] width 46 height 62
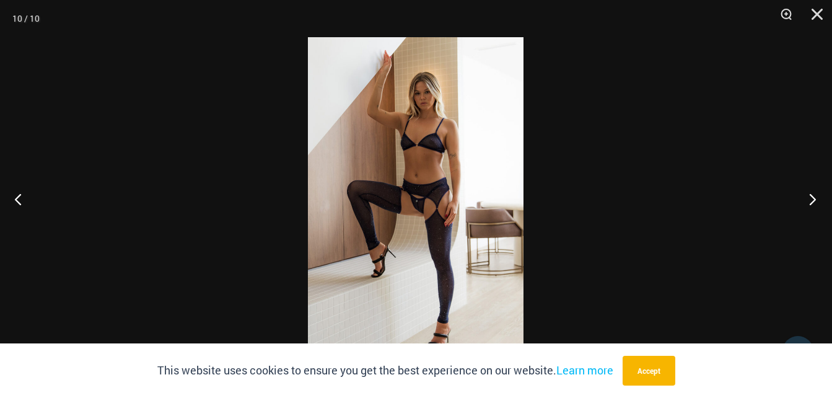
click at [813, 198] on button "Next" at bounding box center [809, 199] width 46 height 62
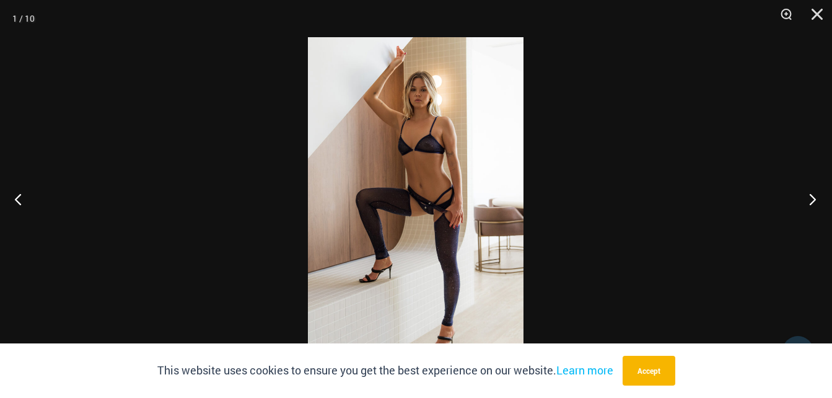
click at [813, 198] on button "Next" at bounding box center [809, 199] width 46 height 62
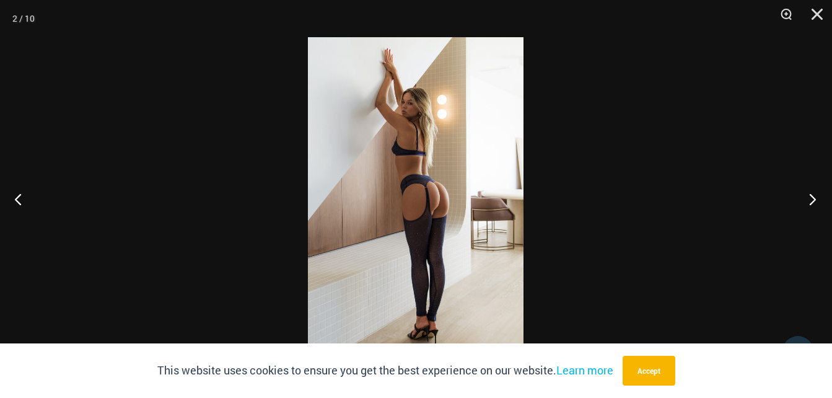
click at [813, 198] on button "Next" at bounding box center [809, 199] width 46 height 62
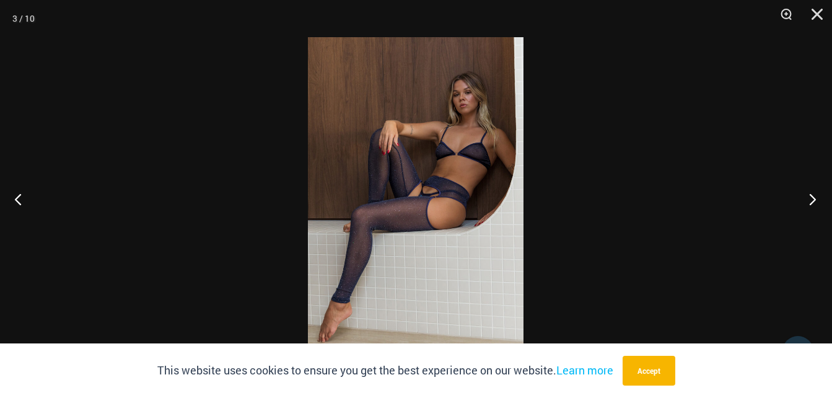
click at [813, 198] on button "Next" at bounding box center [809, 199] width 46 height 62
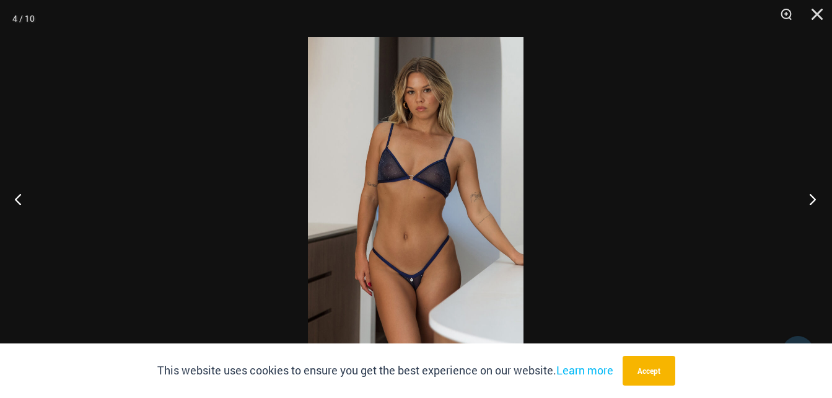
click at [812, 198] on button "Next" at bounding box center [809, 199] width 46 height 62
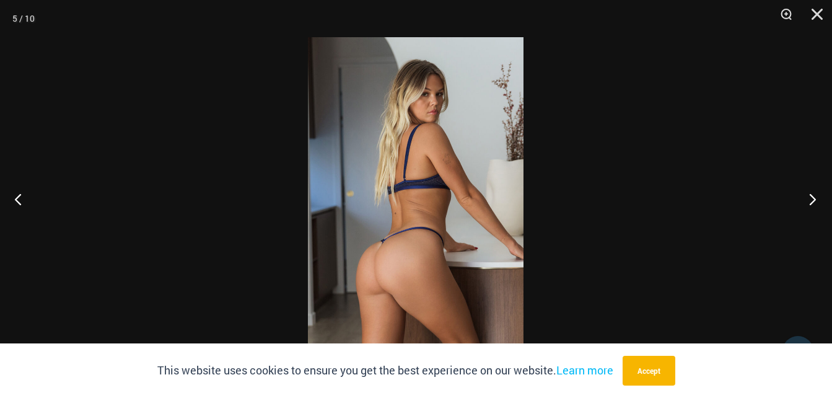
click at [812, 199] on button "Next" at bounding box center [809, 199] width 46 height 62
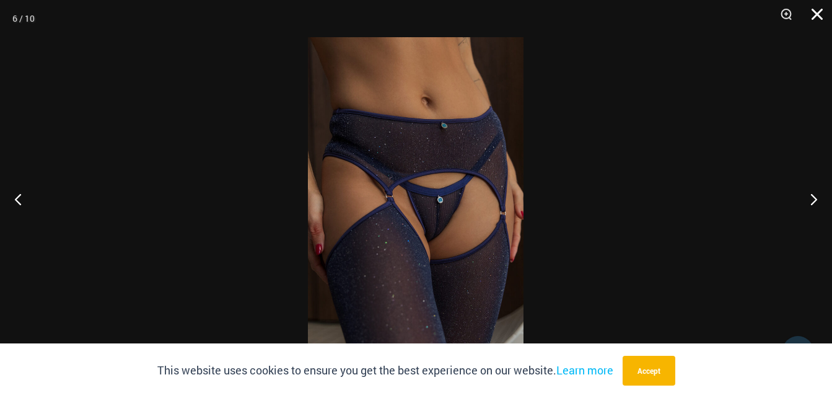
click at [812, 15] on button "Close" at bounding box center [812, 18] width 31 height 37
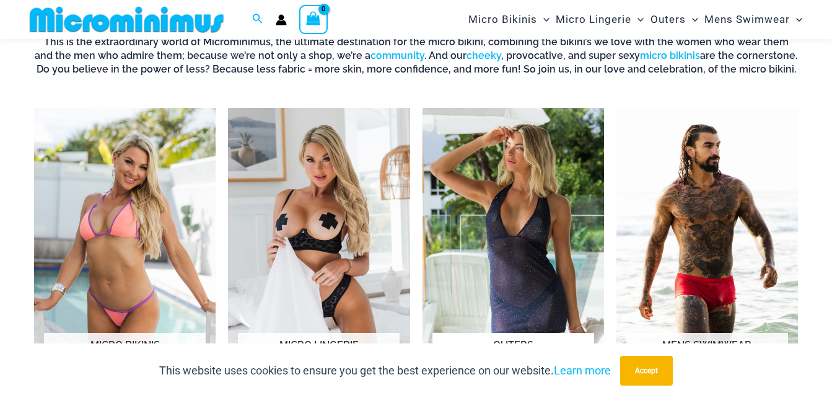
scroll to position [857, 0]
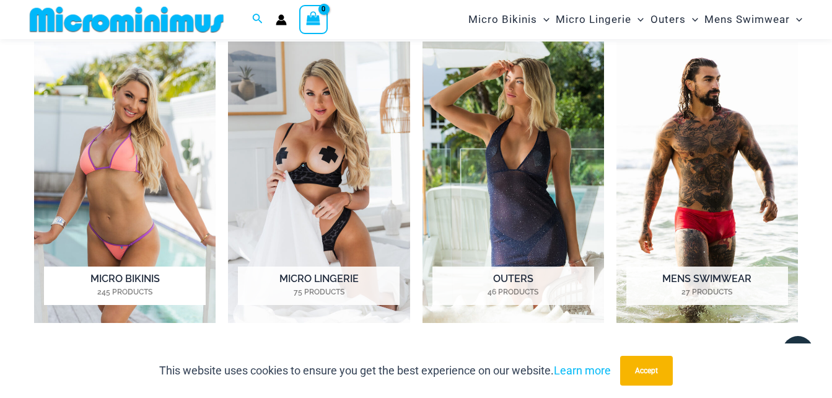
click at [107, 173] on img "Visit product category Micro Bikinis" at bounding box center [125, 182] width 182 height 281
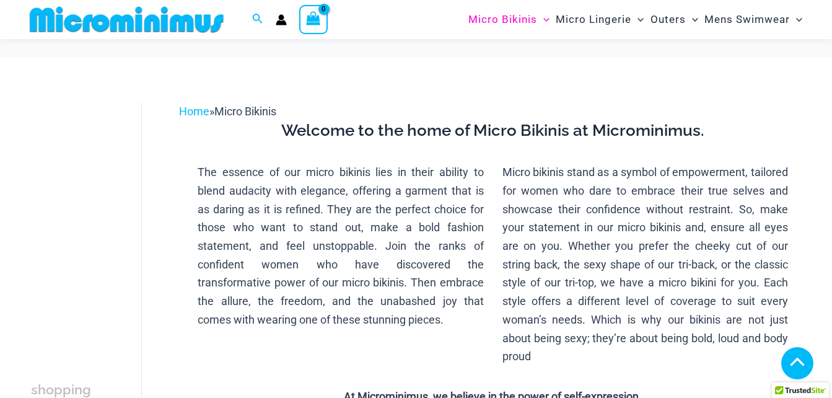
scroll to position [370, 0]
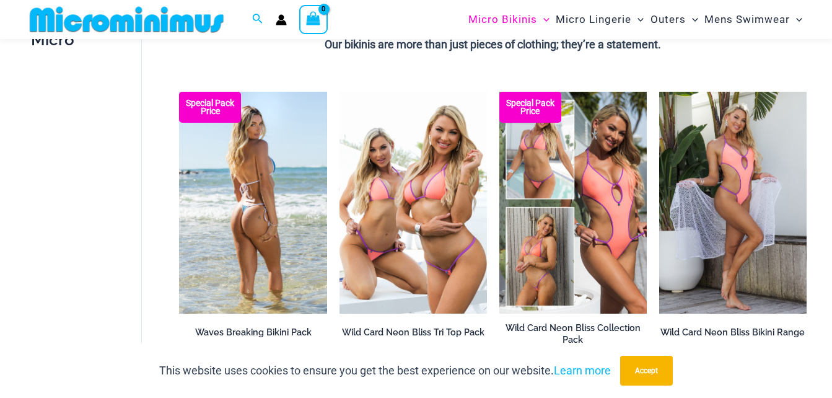
click at [255, 195] on img at bounding box center [252, 202] width 147 height 221
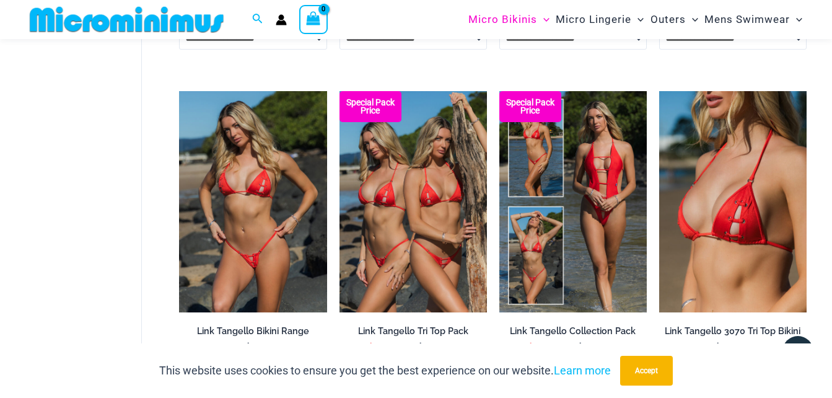
scroll to position [1052, 0]
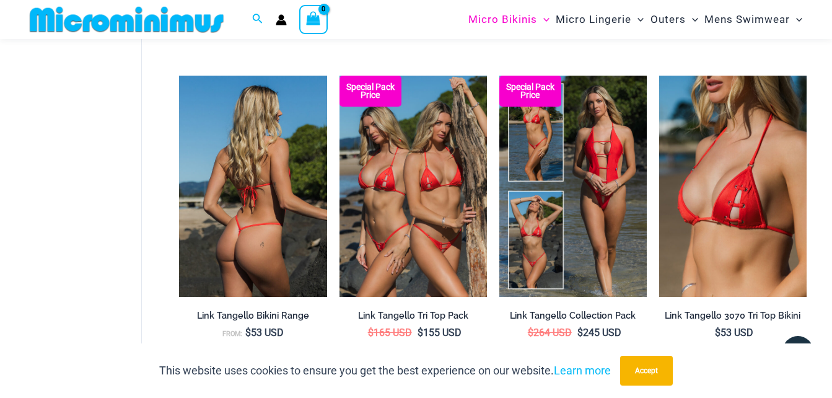
click at [256, 155] on img at bounding box center [252, 186] width 147 height 221
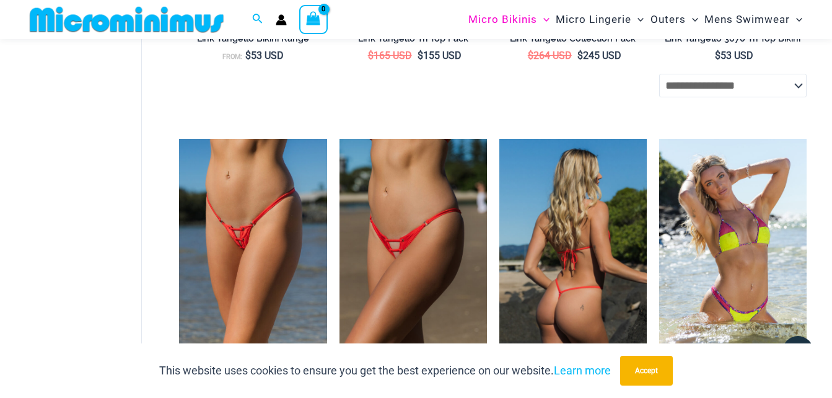
scroll to position [1362, 0]
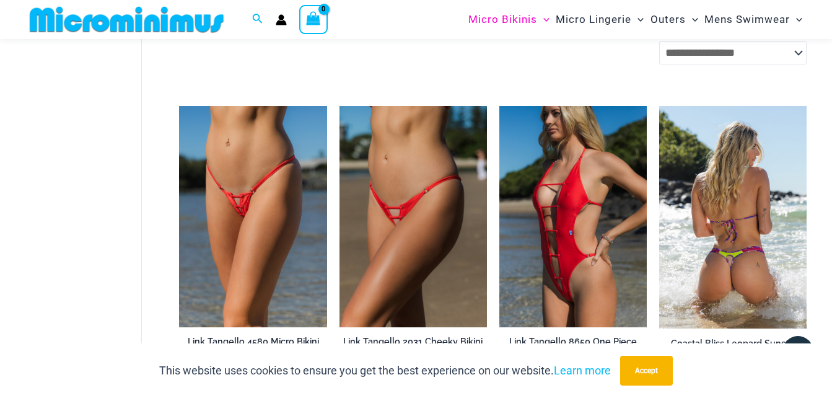
click at [725, 201] on img at bounding box center [732, 217] width 147 height 223
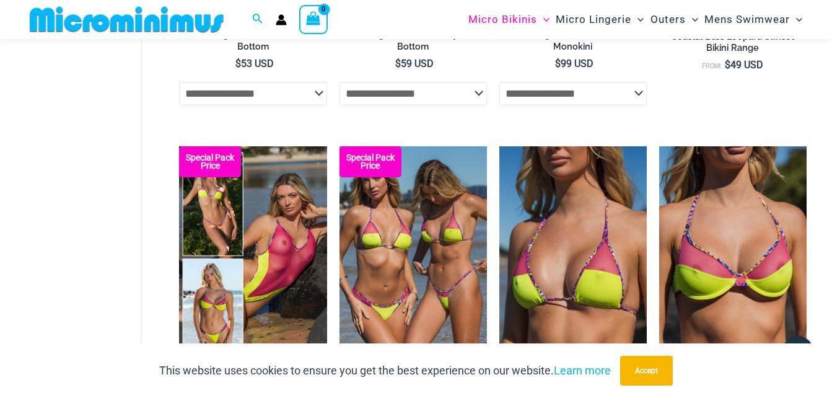
scroll to position [1734, 0]
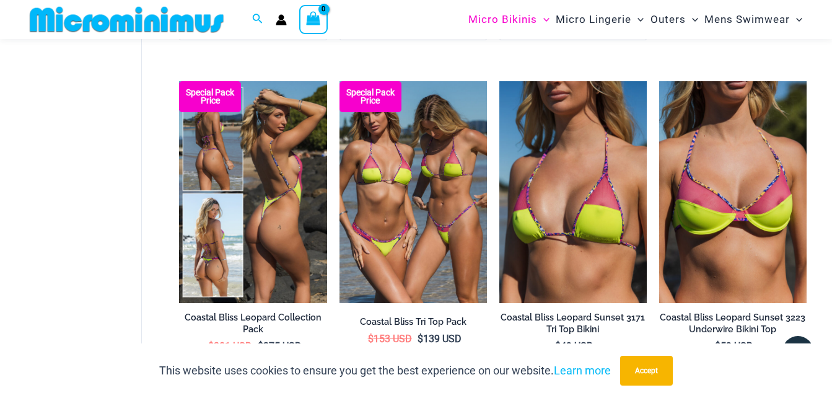
click at [271, 186] on img at bounding box center [252, 191] width 147 height 221
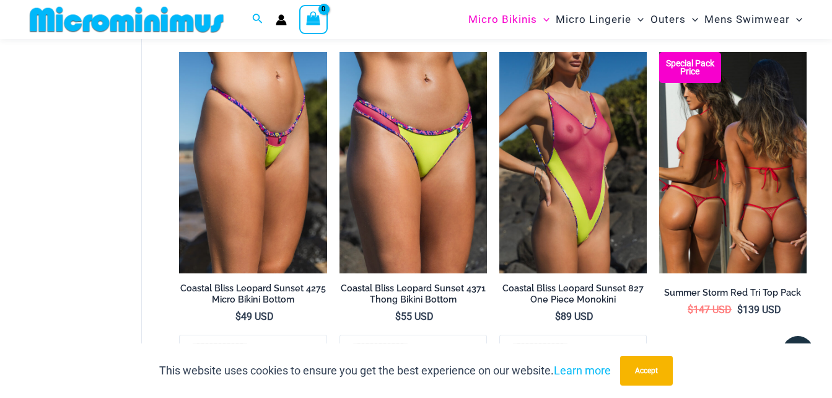
scroll to position [2105, 0]
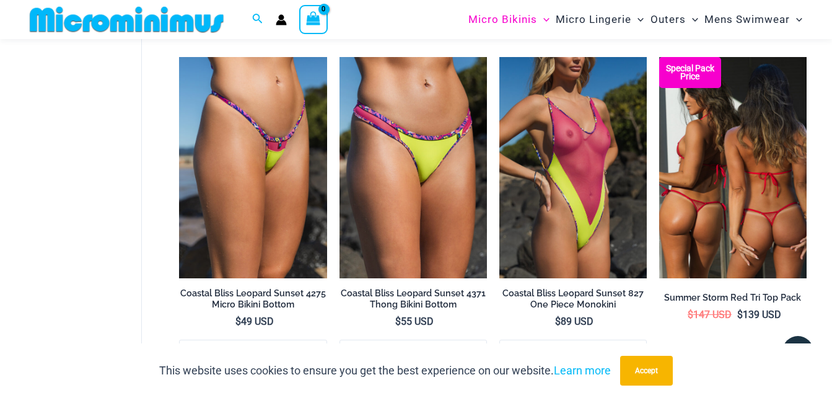
click at [712, 191] on img at bounding box center [732, 167] width 147 height 221
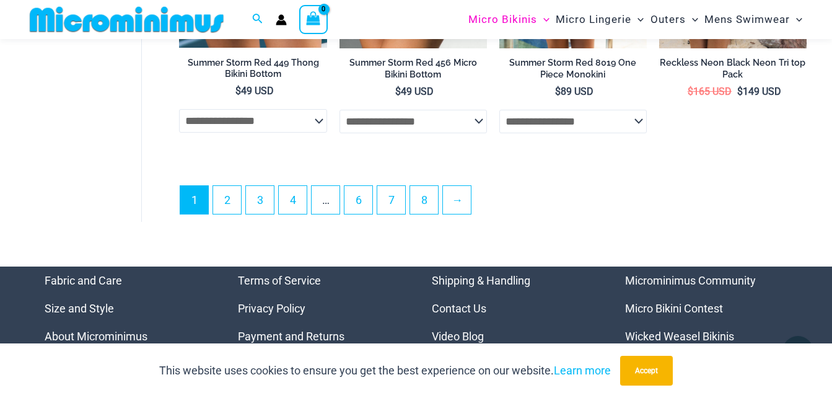
scroll to position [3035, 0]
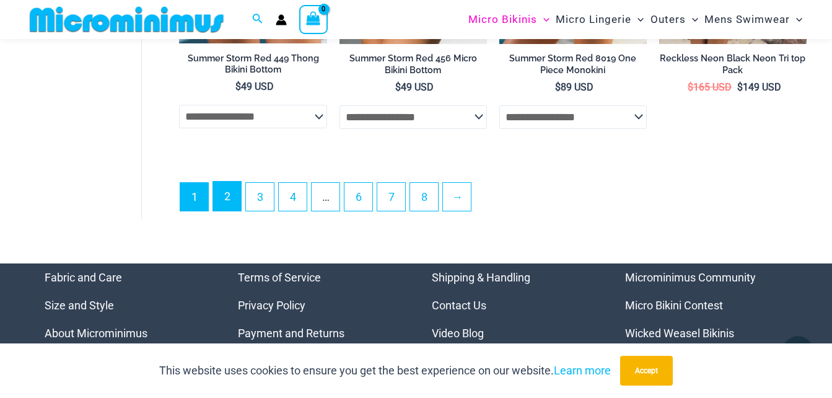
click at [227, 202] on link "2" at bounding box center [227, 196] width 28 height 29
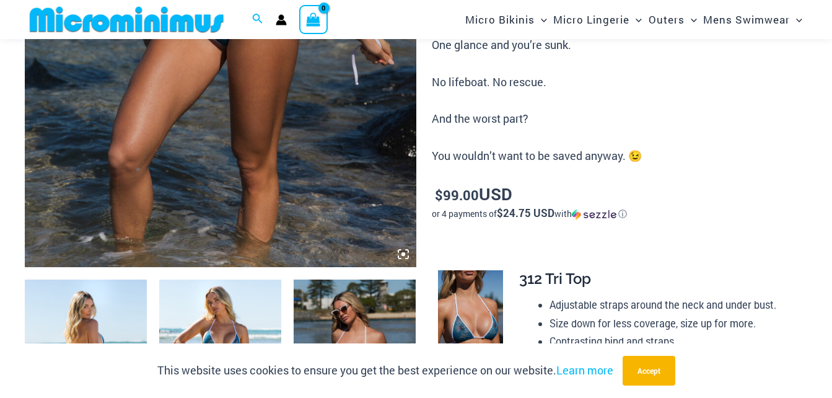
scroll to position [434, 0]
click at [401, 252] on icon at bounding box center [403, 253] width 11 height 11
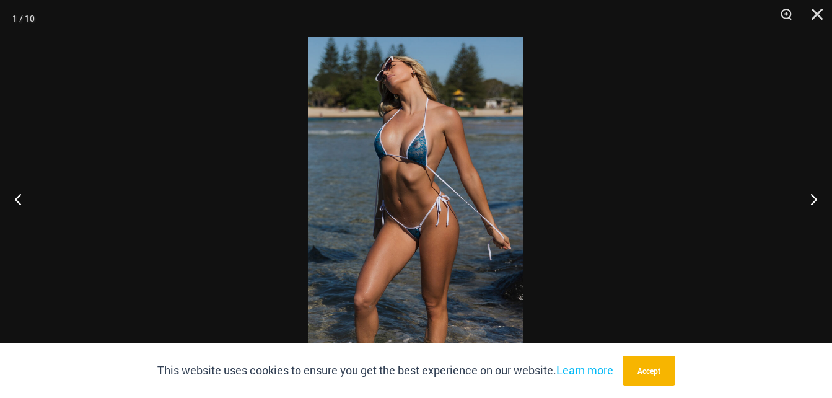
click at [457, 180] on img at bounding box center [416, 198] width 216 height 323
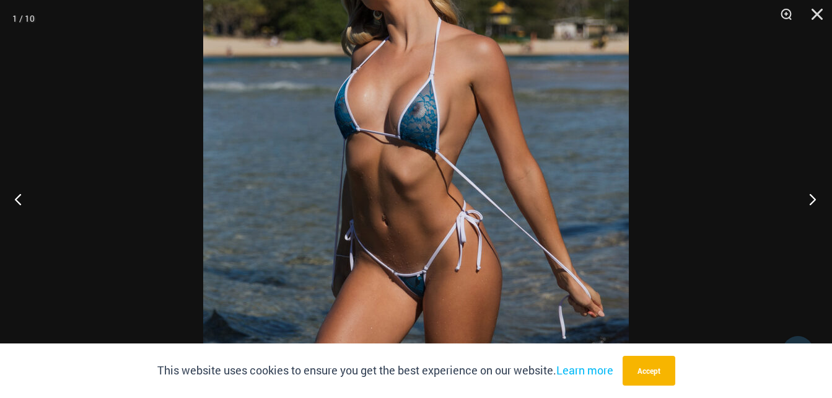
click at [813, 199] on button "Next" at bounding box center [809, 199] width 46 height 62
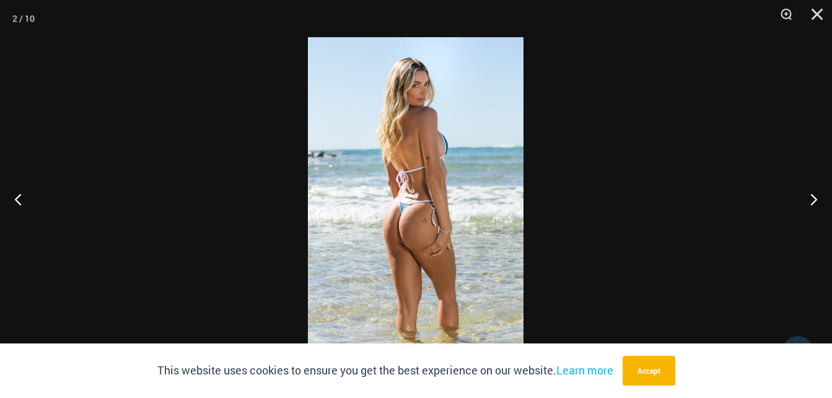
click at [499, 253] on img at bounding box center [416, 198] width 216 height 323
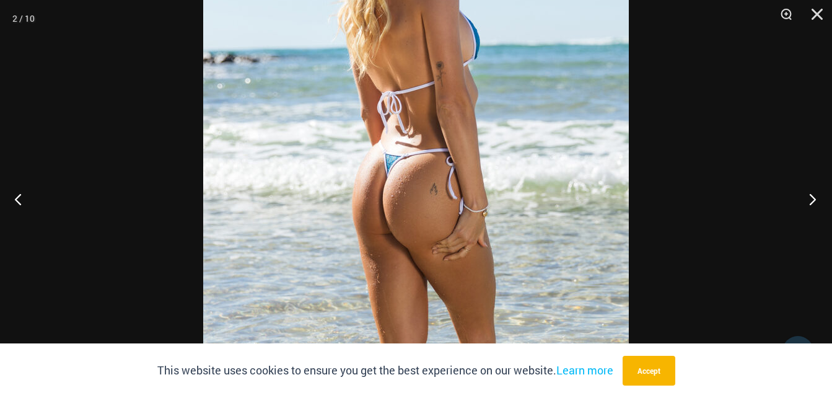
click at [814, 198] on button "Next" at bounding box center [809, 199] width 46 height 62
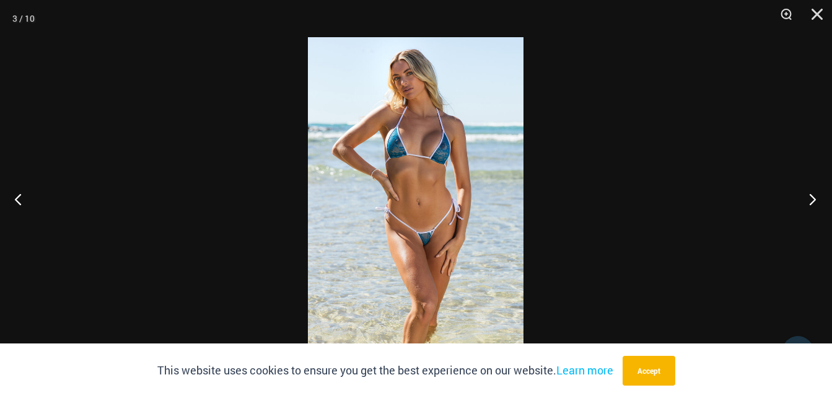
click at [814, 198] on button "Next" at bounding box center [809, 199] width 46 height 62
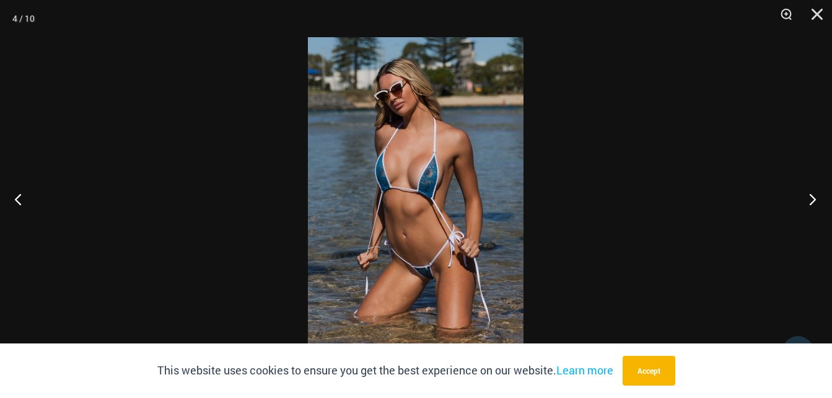
click at [814, 198] on button "Next" at bounding box center [809, 199] width 46 height 62
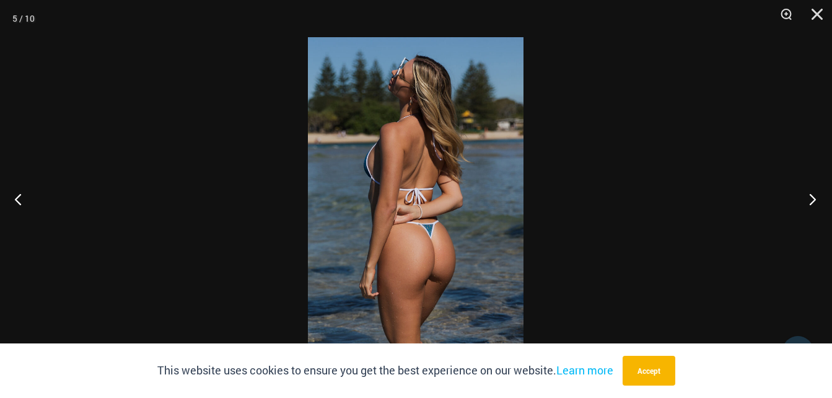
click at [814, 198] on button "Next" at bounding box center [809, 199] width 46 height 62
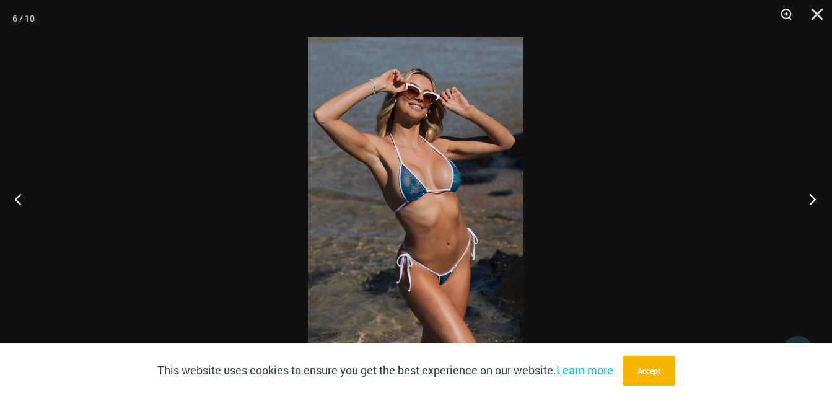
click at [814, 198] on button "Next" at bounding box center [809, 199] width 46 height 62
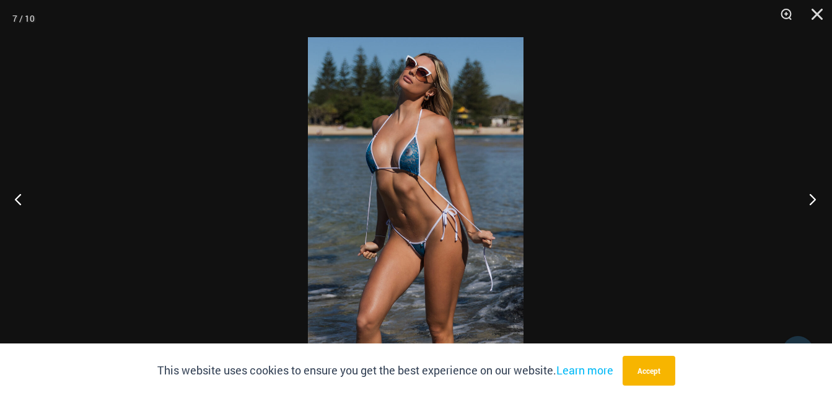
click at [814, 198] on button "Next" at bounding box center [809, 199] width 46 height 62
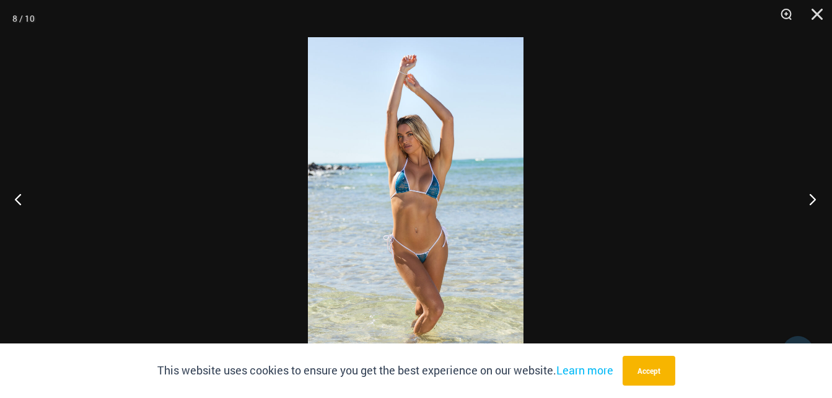
click at [814, 198] on button "Next" at bounding box center [809, 199] width 46 height 62
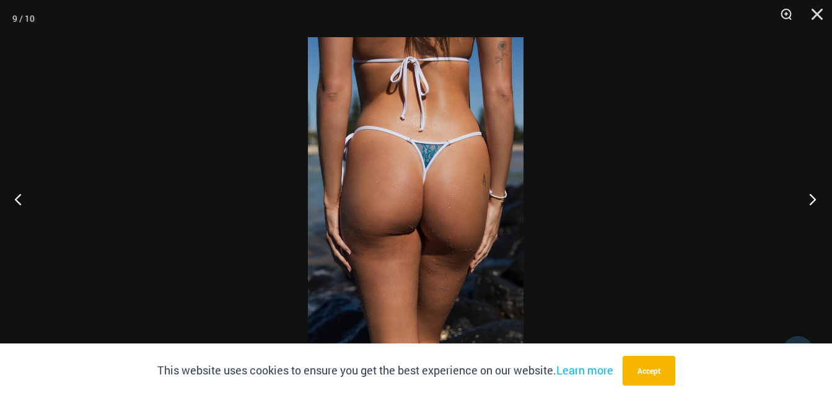
click at [814, 198] on button "Next" at bounding box center [809, 199] width 46 height 62
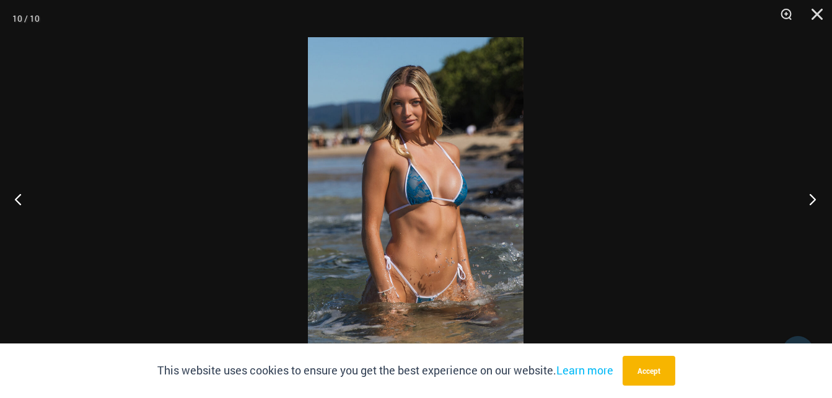
click at [814, 198] on button "Next" at bounding box center [809, 199] width 46 height 62
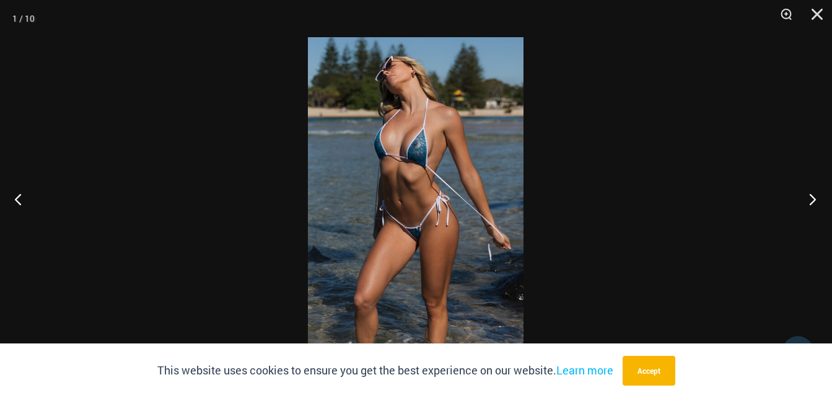
click at [814, 198] on button "Next" at bounding box center [809, 199] width 46 height 62
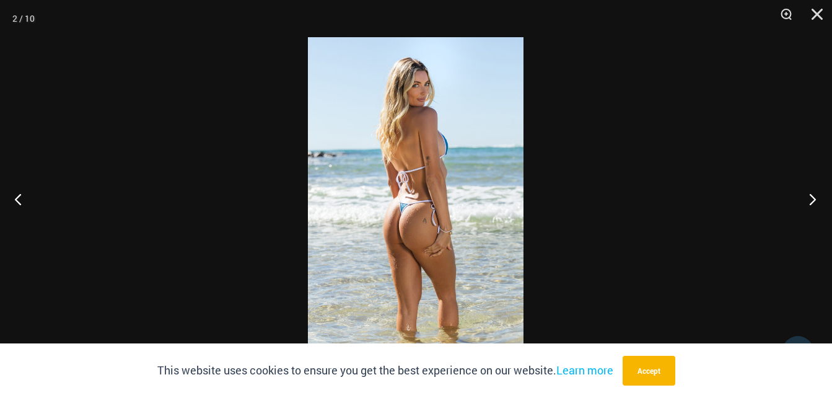
click at [814, 198] on button "Next" at bounding box center [809, 199] width 46 height 62
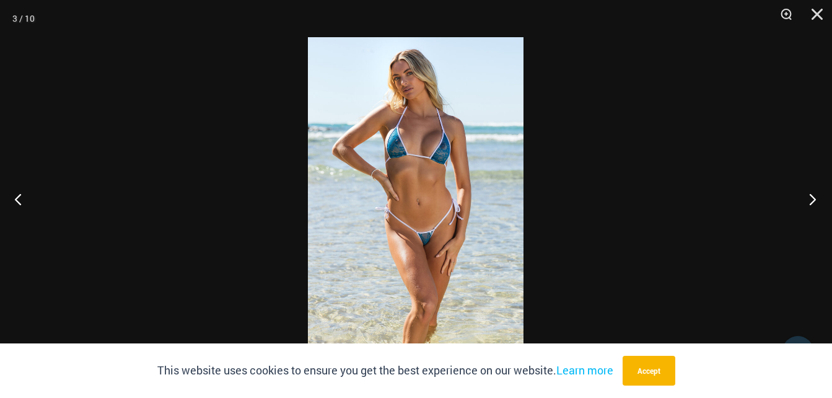
click at [814, 198] on button "Next" at bounding box center [809, 199] width 46 height 62
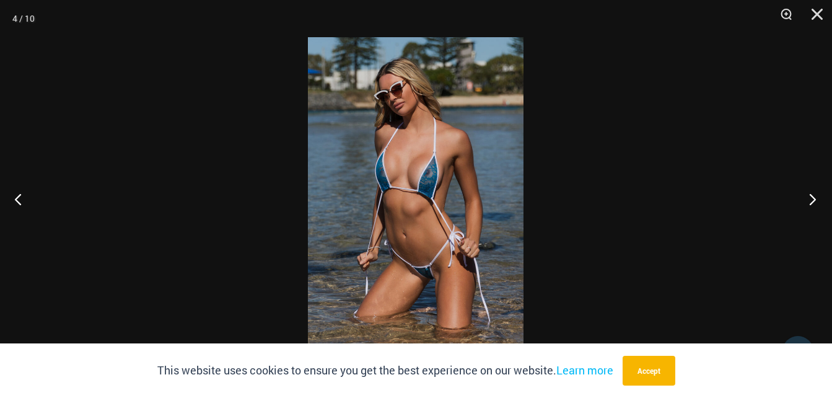
click at [814, 198] on button "Next" at bounding box center [809, 199] width 46 height 62
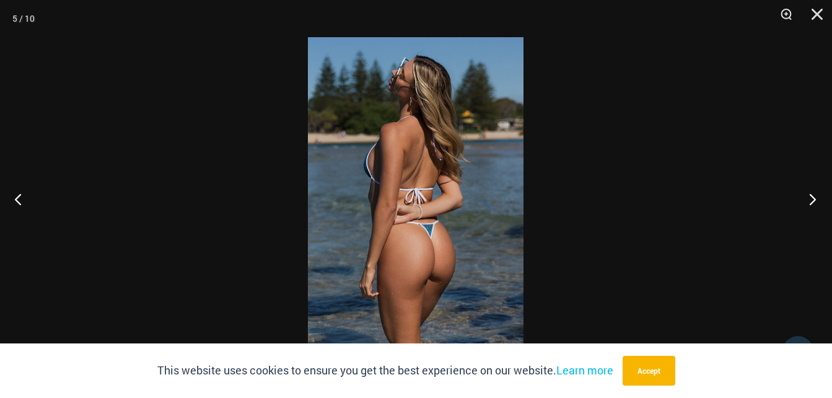
click at [814, 198] on button "Next" at bounding box center [809, 199] width 46 height 62
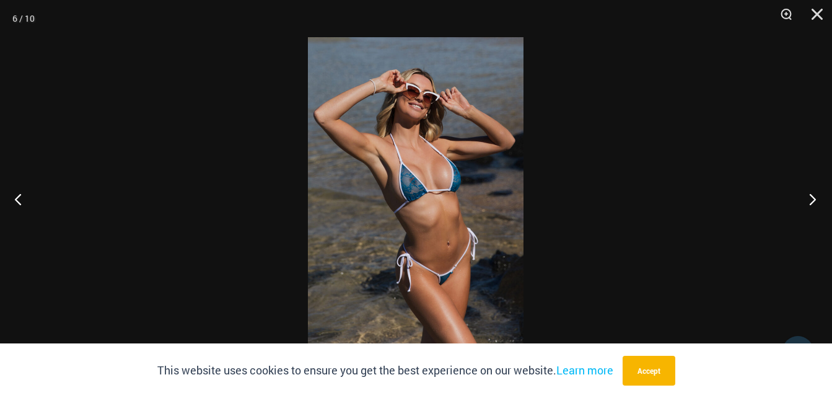
click at [814, 198] on button "Next" at bounding box center [809, 199] width 46 height 62
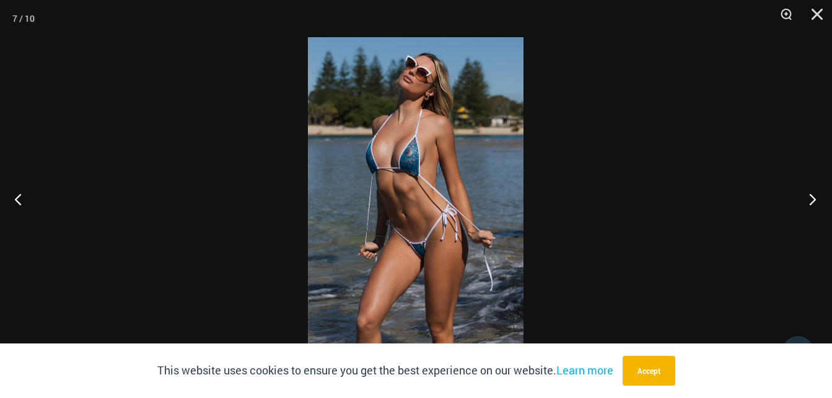
click at [814, 198] on button "Next" at bounding box center [809, 199] width 46 height 62
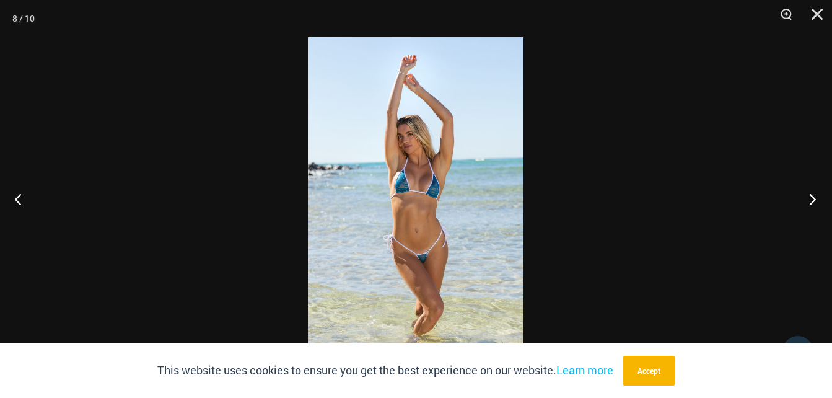
click at [814, 198] on button "Next" at bounding box center [809, 199] width 46 height 62
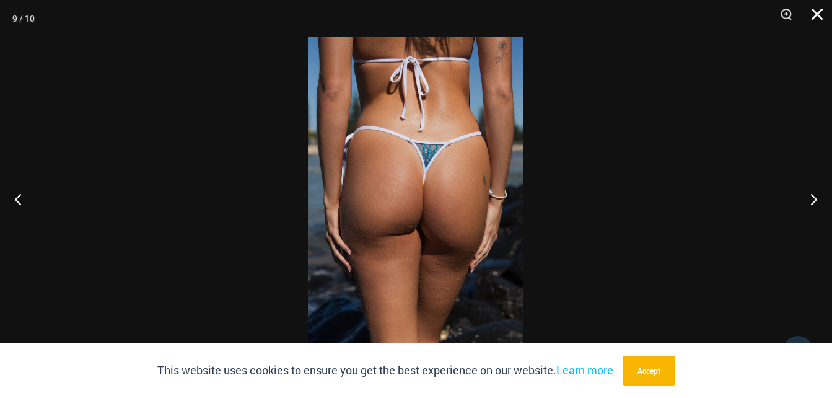
click at [819, 16] on button "Close" at bounding box center [812, 18] width 31 height 37
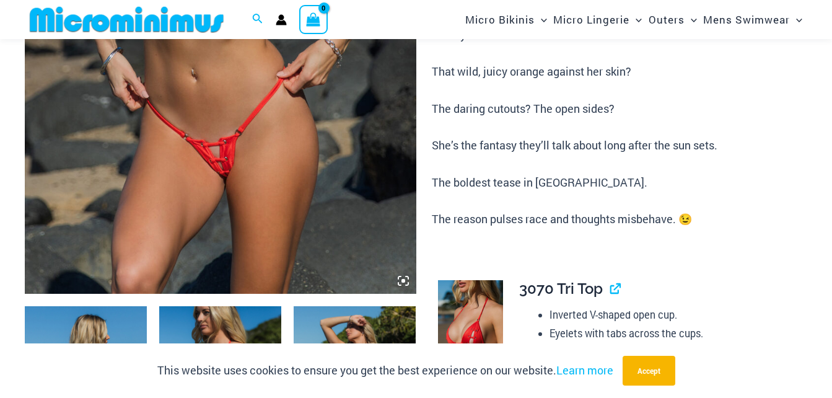
scroll to position [484, 0]
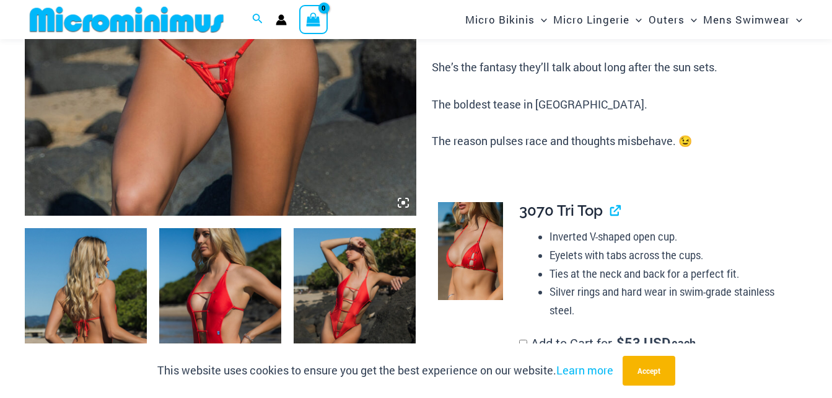
click at [406, 207] on icon at bounding box center [407, 205] width 2 height 2
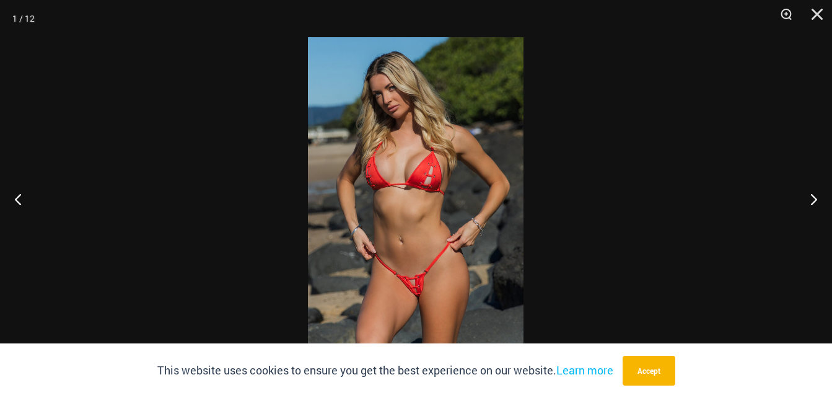
click at [491, 229] on img at bounding box center [416, 198] width 216 height 323
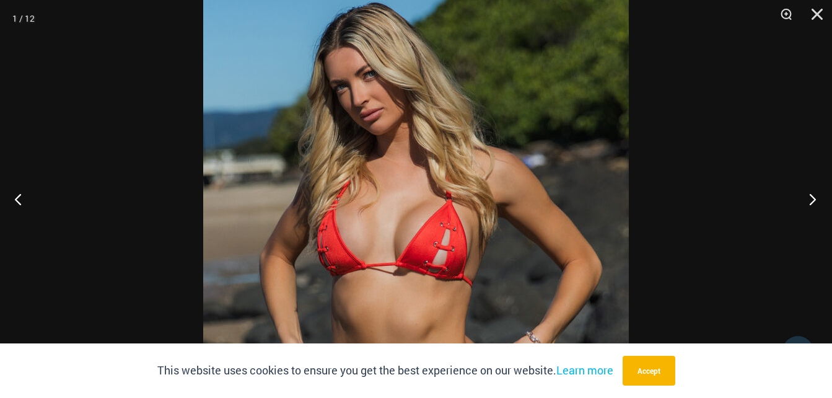
click at [810, 201] on button "Next" at bounding box center [809, 199] width 46 height 62
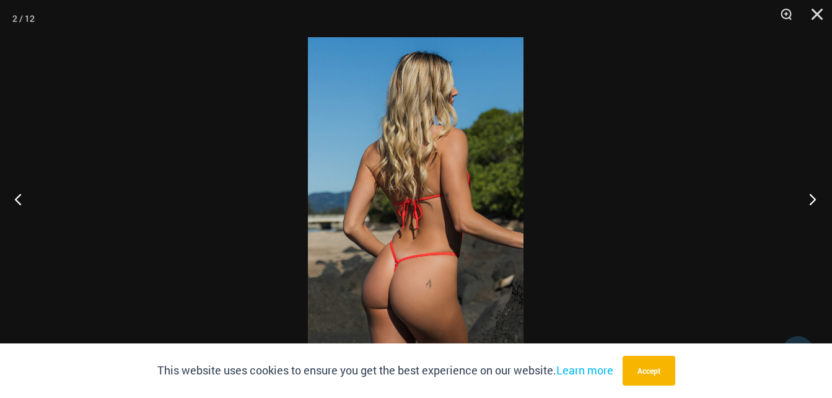
click at [810, 201] on button "Next" at bounding box center [809, 199] width 46 height 62
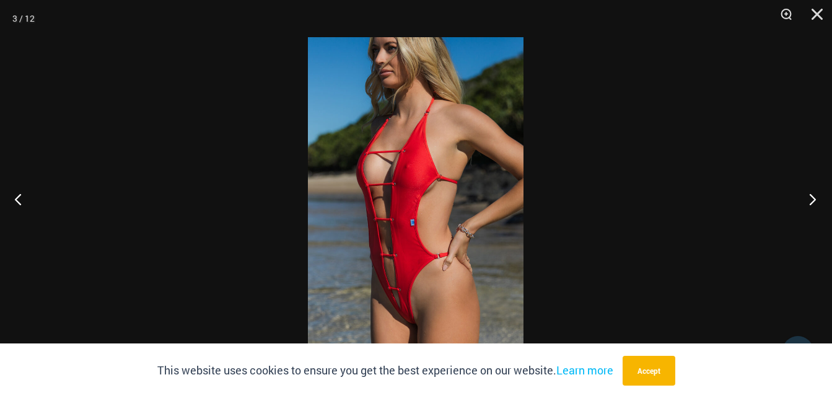
click at [810, 201] on button "Next" at bounding box center [809, 199] width 46 height 62
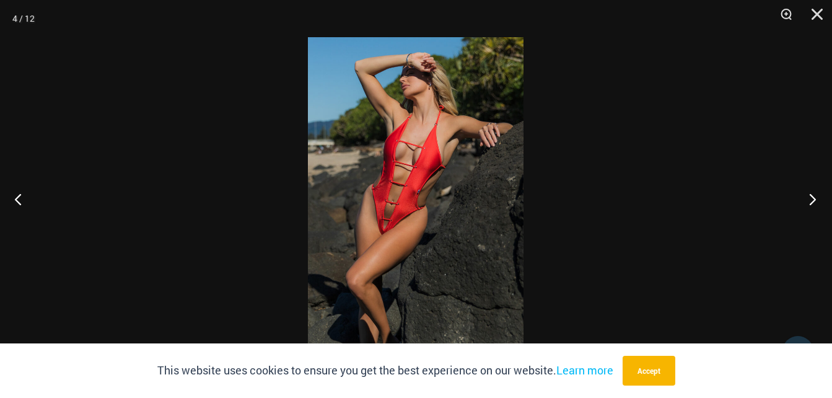
click at [810, 201] on button "Next" at bounding box center [809, 199] width 46 height 62
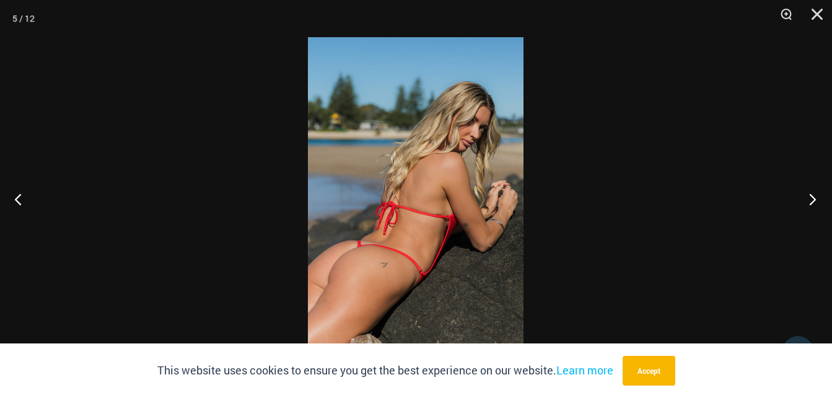
click at [810, 201] on button "Next" at bounding box center [809, 199] width 46 height 62
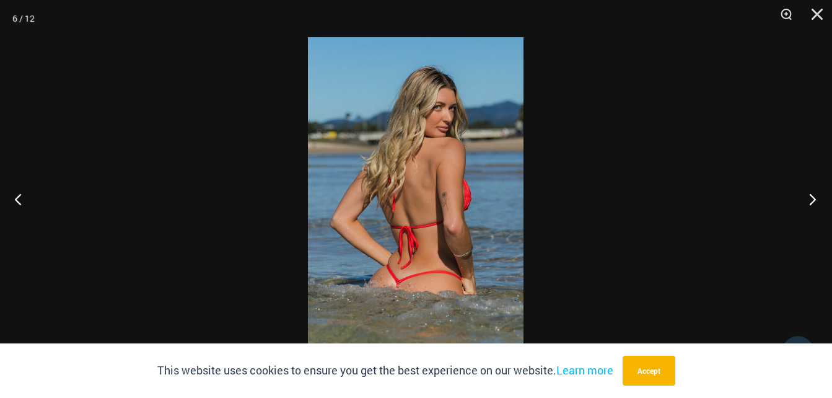
click at [810, 201] on button "Next" at bounding box center [809, 199] width 46 height 62
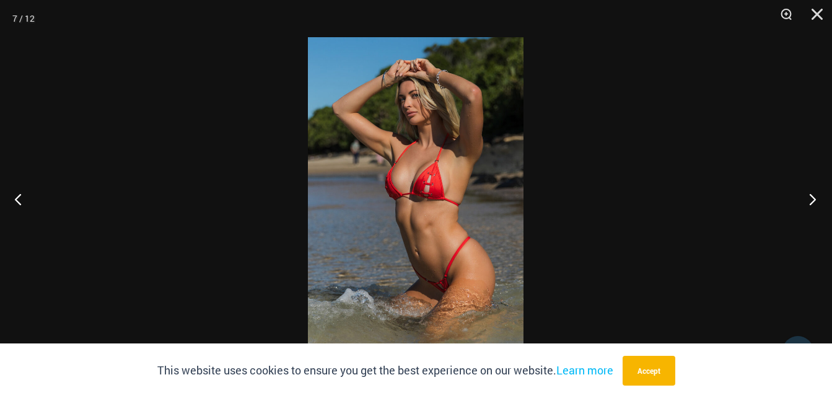
click at [810, 201] on button "Next" at bounding box center [809, 199] width 46 height 62
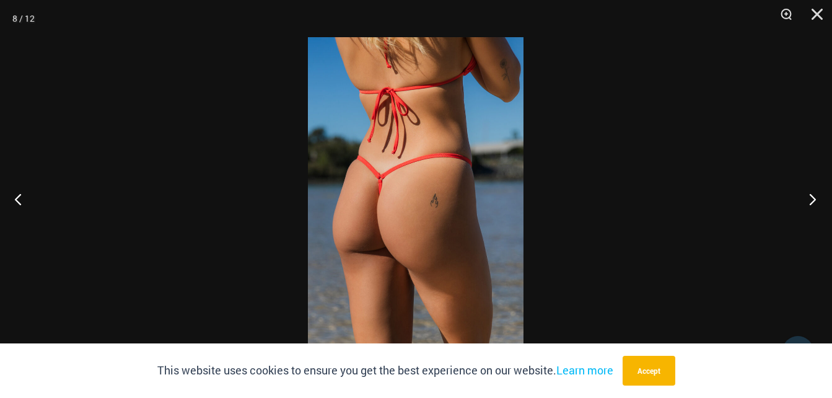
click at [810, 201] on button "Next" at bounding box center [809, 199] width 46 height 62
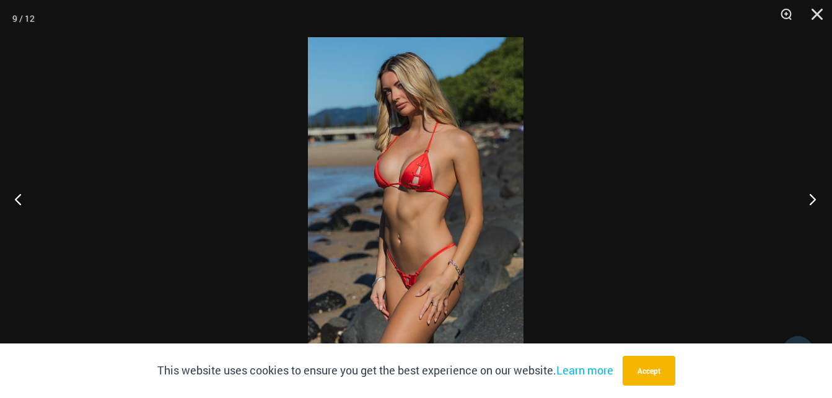
click at [810, 201] on button "Next" at bounding box center [809, 199] width 46 height 62
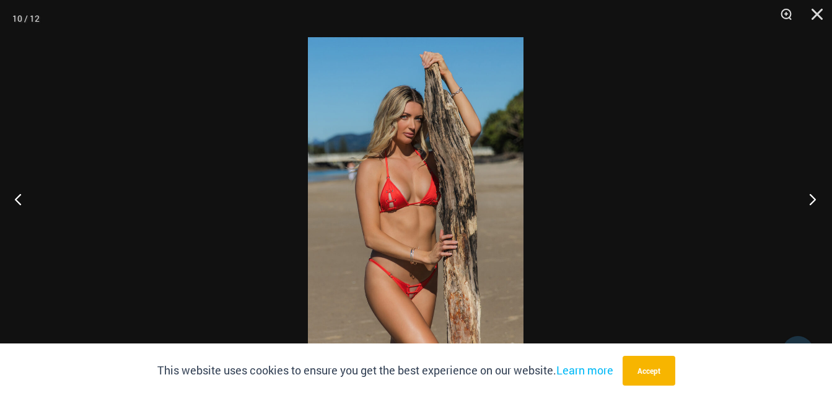
click at [810, 201] on button "Next" at bounding box center [809, 199] width 46 height 62
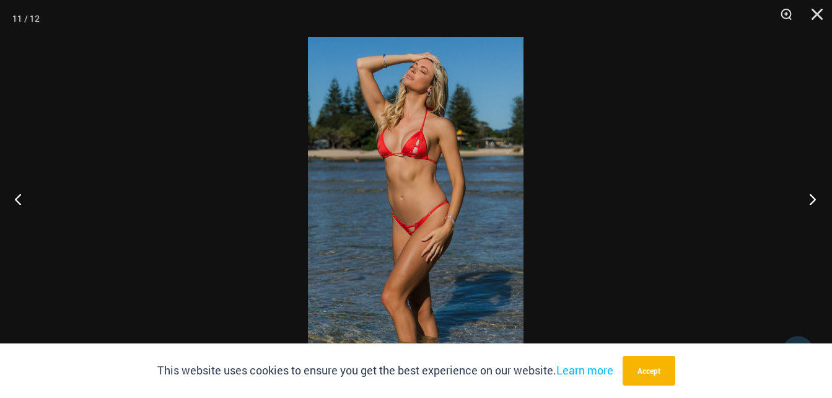
click at [810, 201] on button "Next" at bounding box center [809, 199] width 46 height 62
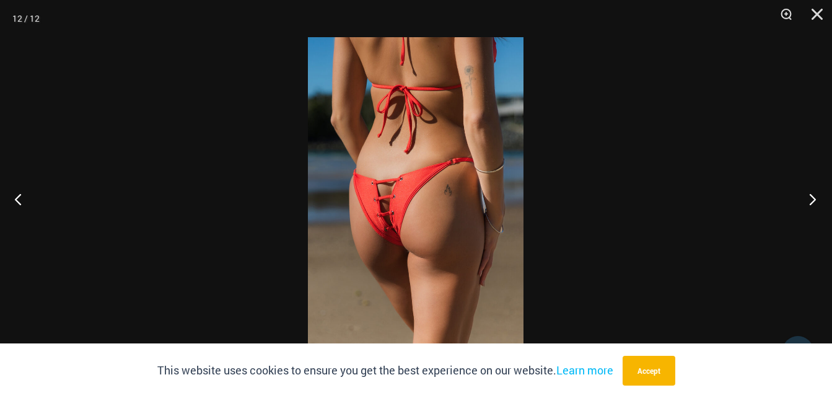
click at [810, 201] on button "Next" at bounding box center [809, 199] width 46 height 62
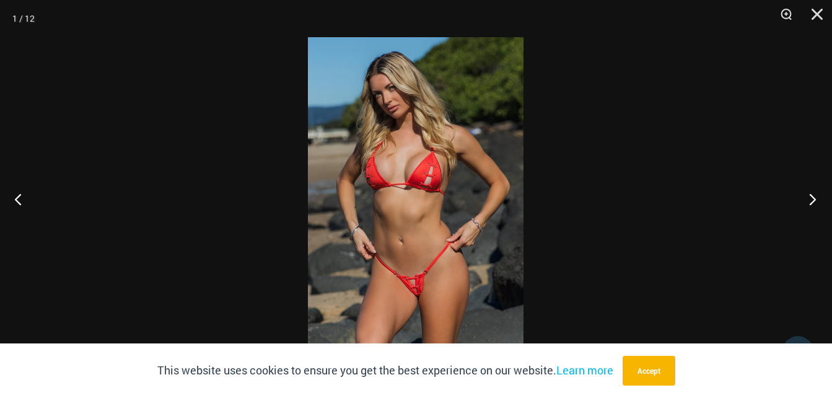
click at [810, 201] on button "Next" at bounding box center [809, 199] width 46 height 62
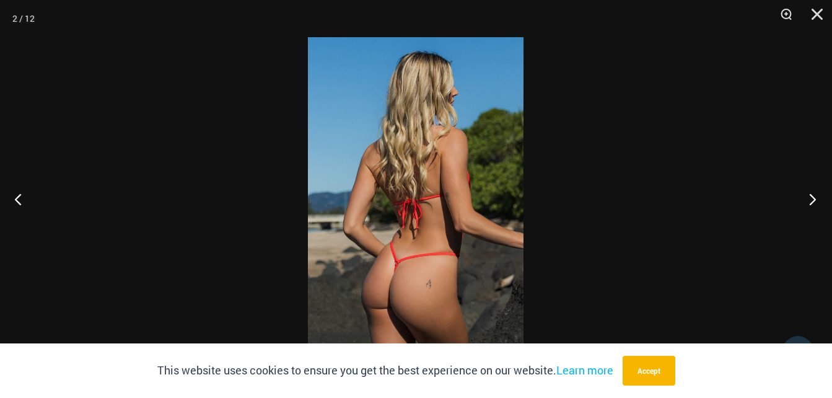
click at [810, 201] on button "Next" at bounding box center [809, 199] width 46 height 62
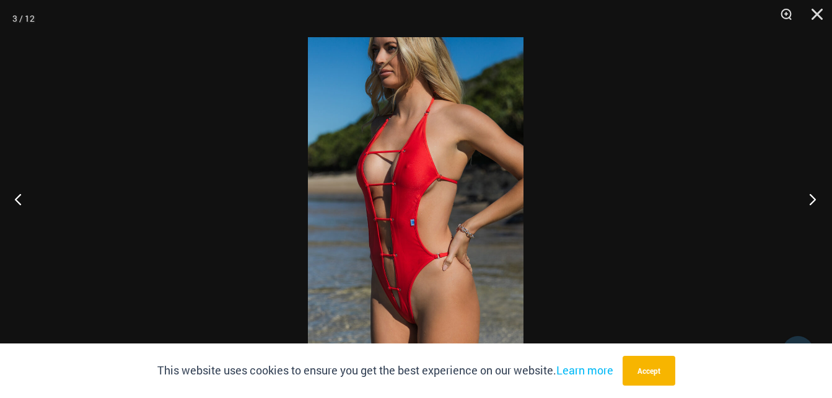
click at [810, 201] on button "Next" at bounding box center [809, 199] width 46 height 62
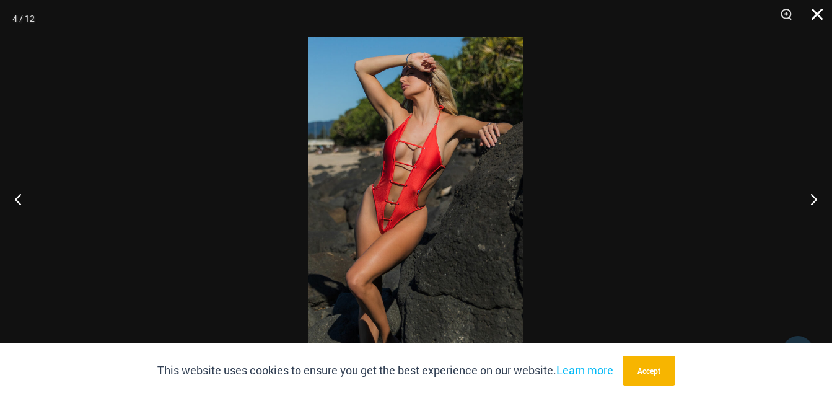
click at [821, 20] on button "Close" at bounding box center [812, 18] width 31 height 37
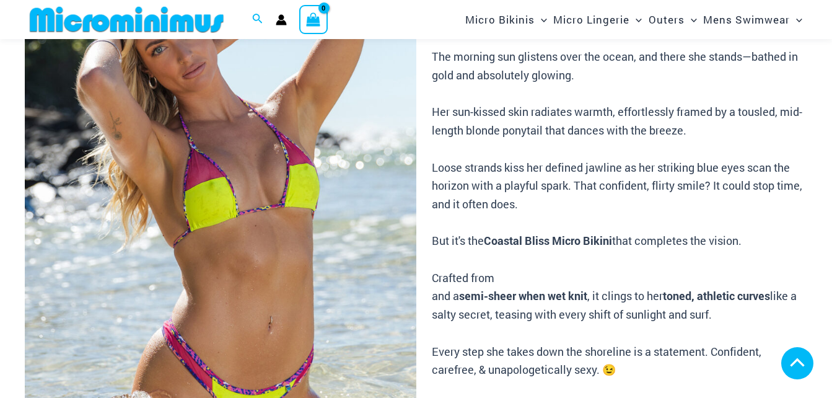
scroll to position [429, 0]
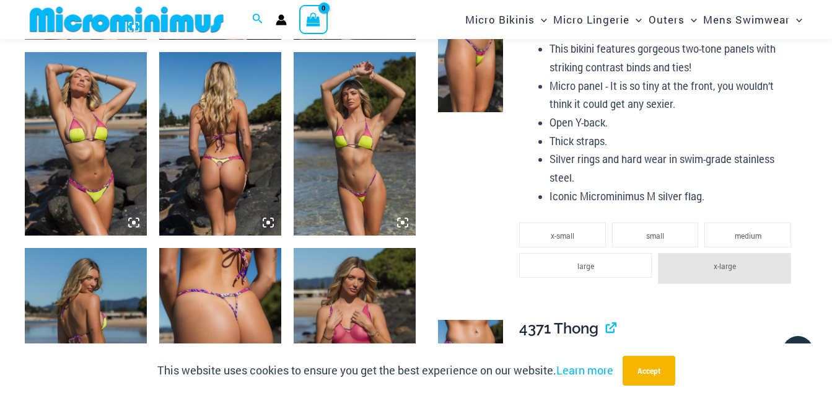
scroll to position [1363, 0]
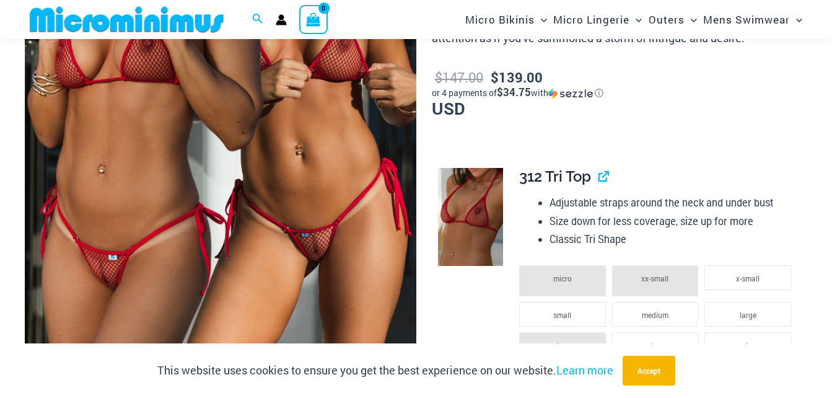
scroll to position [364, 0]
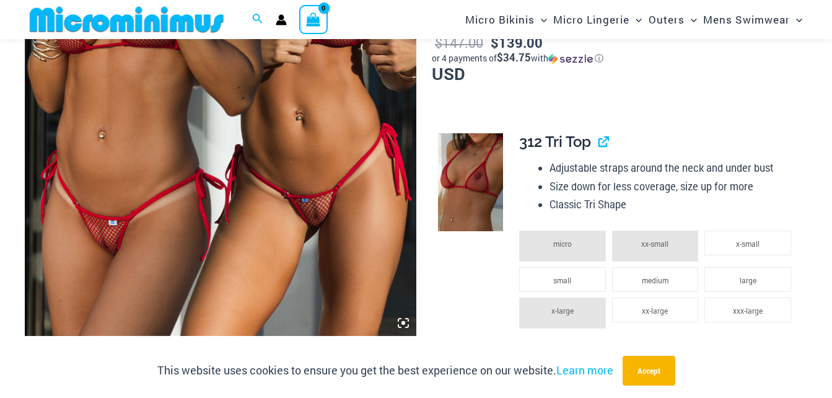
click at [401, 323] on icon at bounding box center [403, 322] width 11 height 11
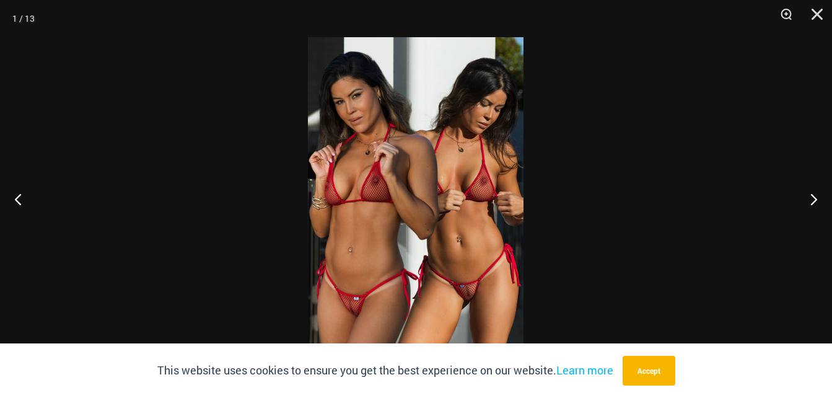
click at [462, 213] on img at bounding box center [416, 198] width 216 height 323
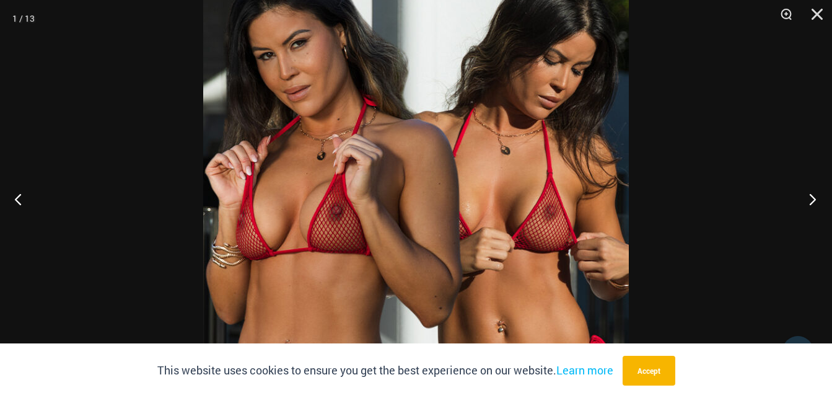
click at [812, 196] on button "Next" at bounding box center [809, 199] width 46 height 62
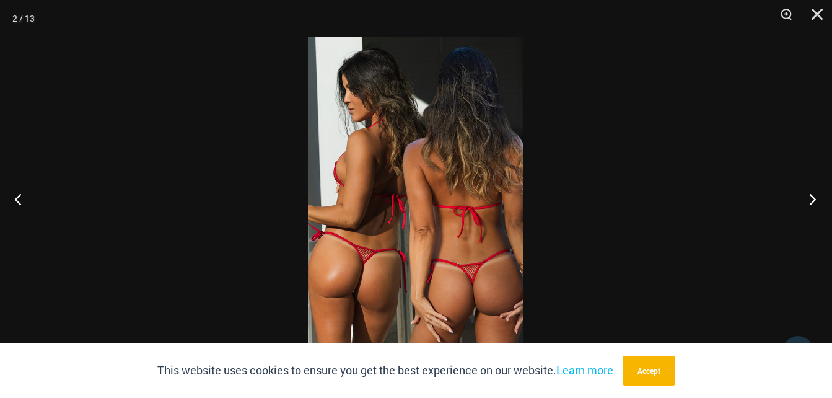
click at [808, 196] on button "Next" at bounding box center [809, 199] width 46 height 62
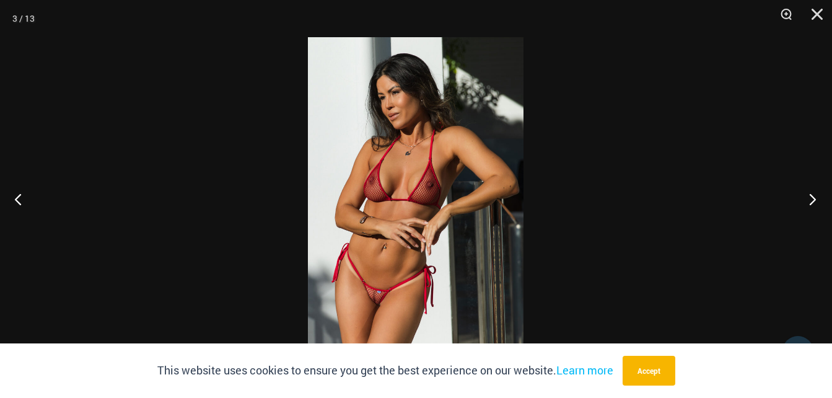
click at [809, 197] on button "Next" at bounding box center [809, 199] width 46 height 62
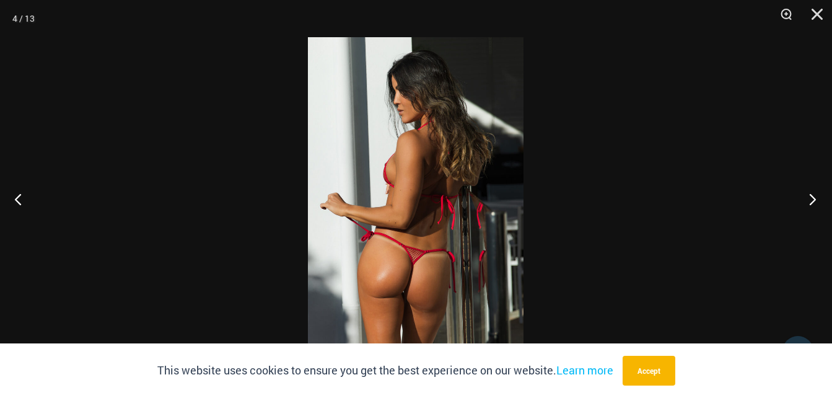
click at [809, 198] on button "Next" at bounding box center [809, 199] width 46 height 62
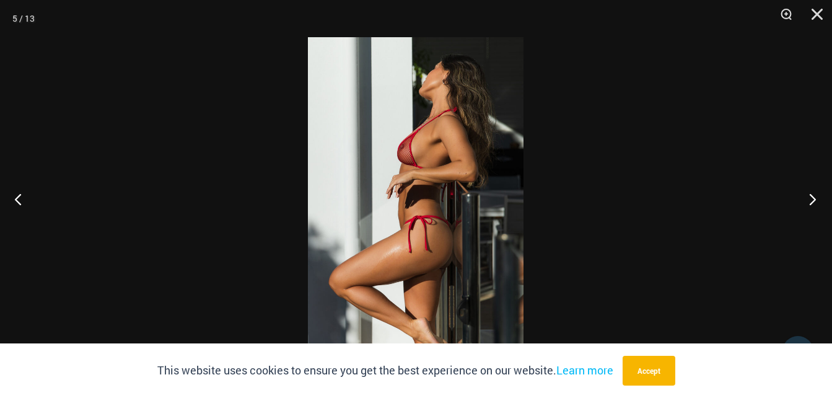
click at [809, 198] on button "Next" at bounding box center [809, 199] width 46 height 62
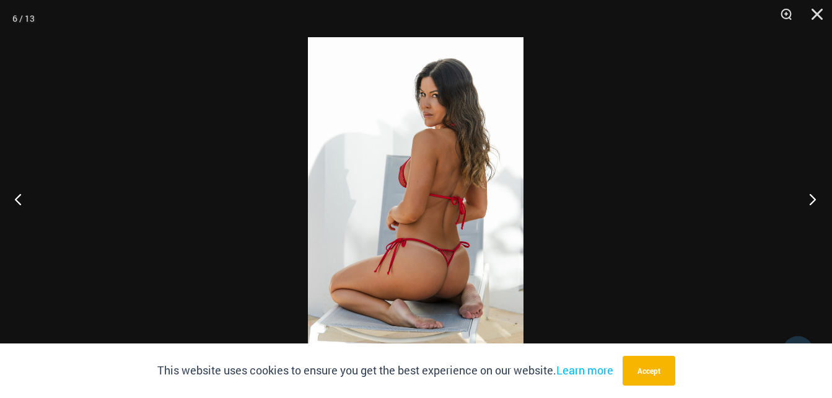
click at [809, 198] on button "Next" at bounding box center [809, 199] width 46 height 62
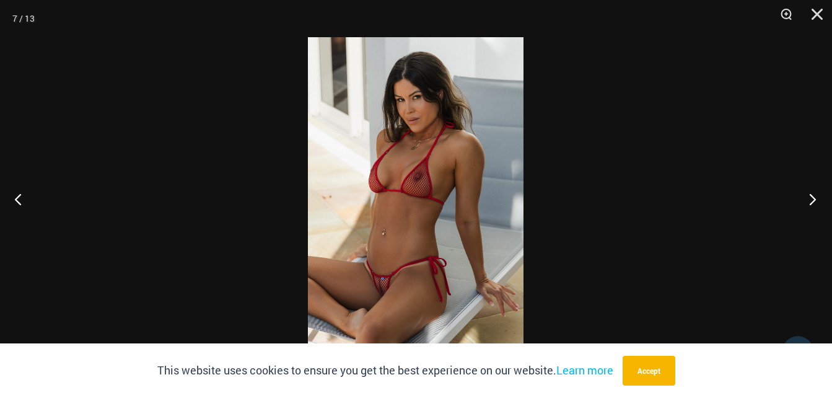
click at [809, 198] on button "Next" at bounding box center [809, 199] width 46 height 62
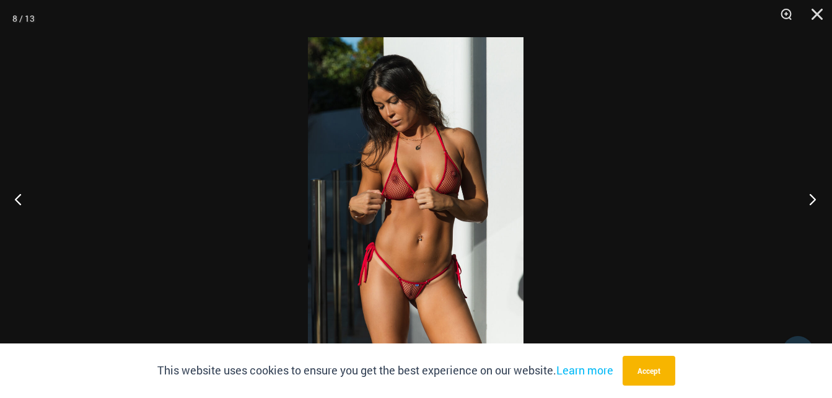
click at [810, 198] on button "Next" at bounding box center [809, 199] width 46 height 62
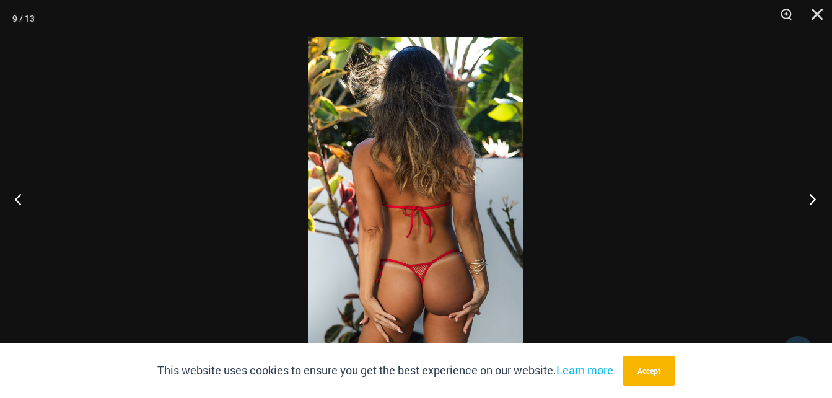
click at [810, 198] on button "Next" at bounding box center [809, 199] width 46 height 62
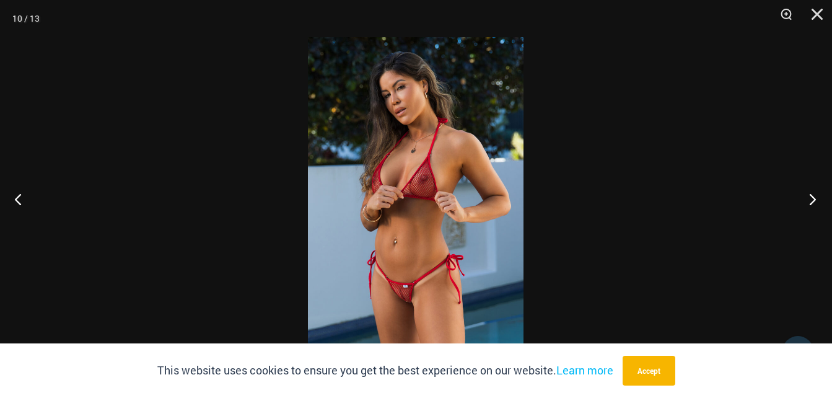
click at [810, 198] on button "Next" at bounding box center [809, 199] width 46 height 62
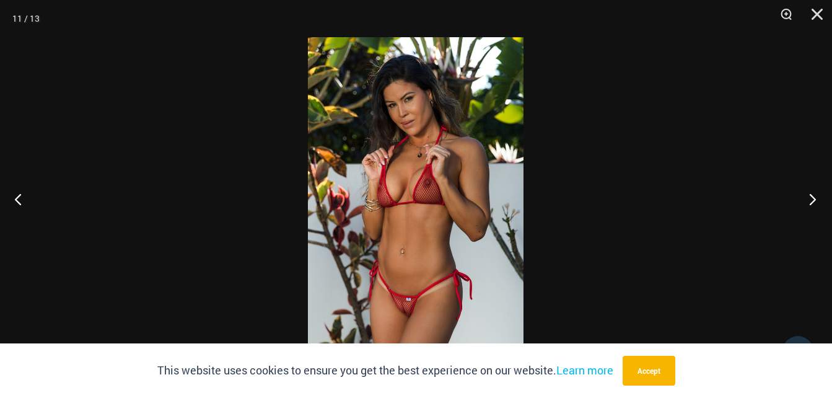
click at [810, 198] on button "Next" at bounding box center [809, 199] width 46 height 62
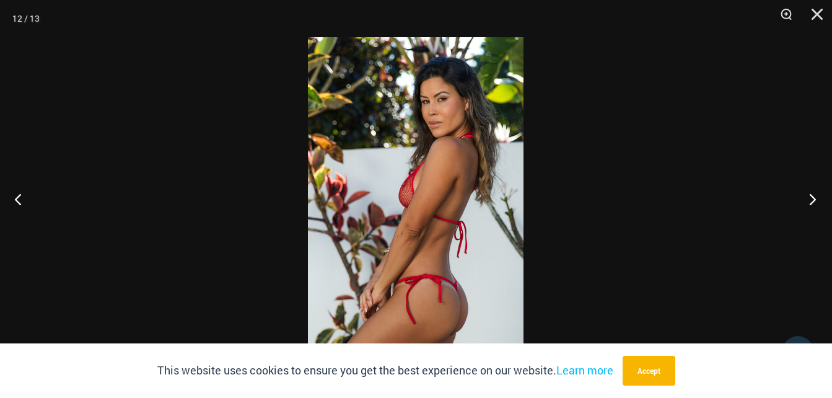
click at [810, 198] on button "Next" at bounding box center [809, 199] width 46 height 62
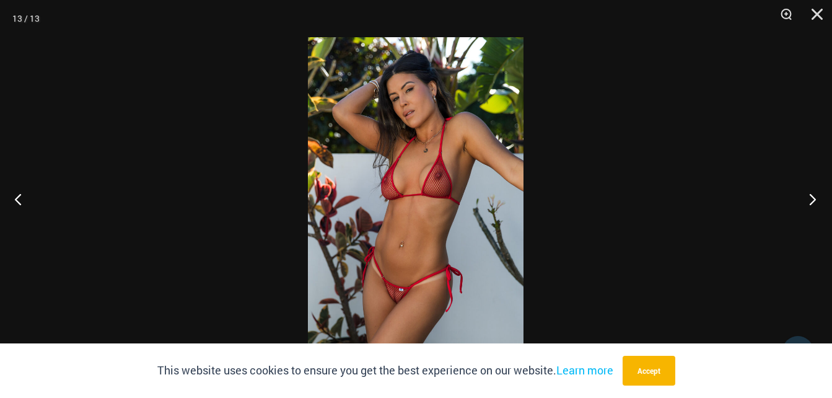
click at [810, 198] on button "Next" at bounding box center [809, 199] width 46 height 62
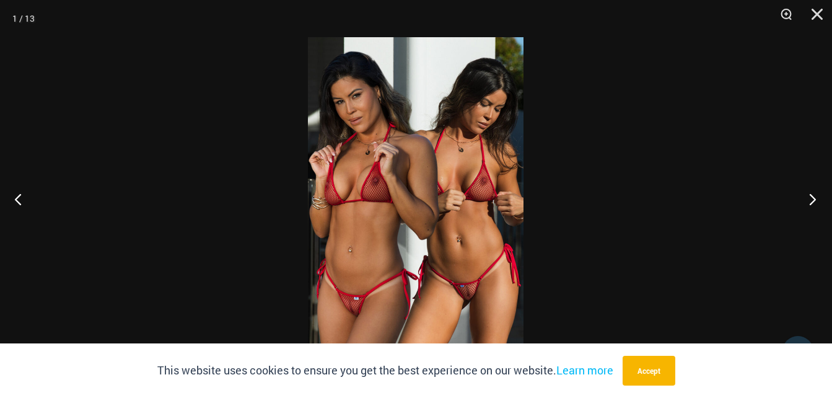
click at [810, 198] on button "Next" at bounding box center [809, 199] width 46 height 62
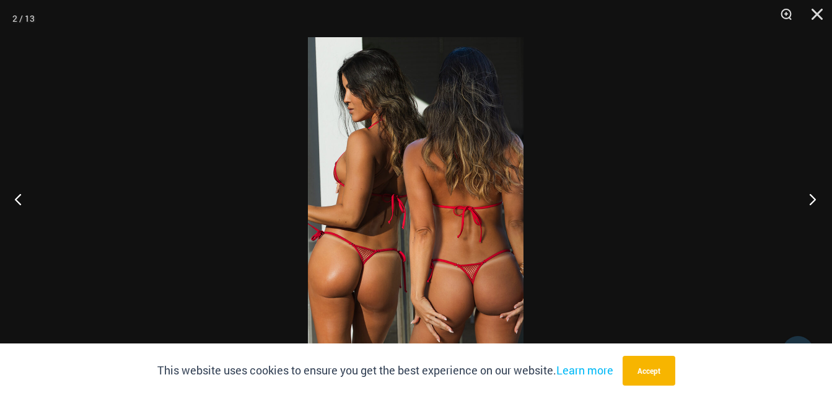
click at [809, 198] on button "Next" at bounding box center [809, 199] width 46 height 62
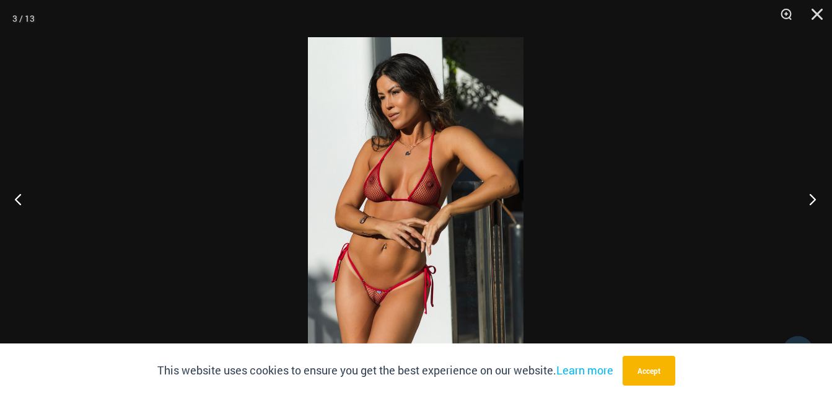
click at [809, 198] on button "Next" at bounding box center [809, 199] width 46 height 62
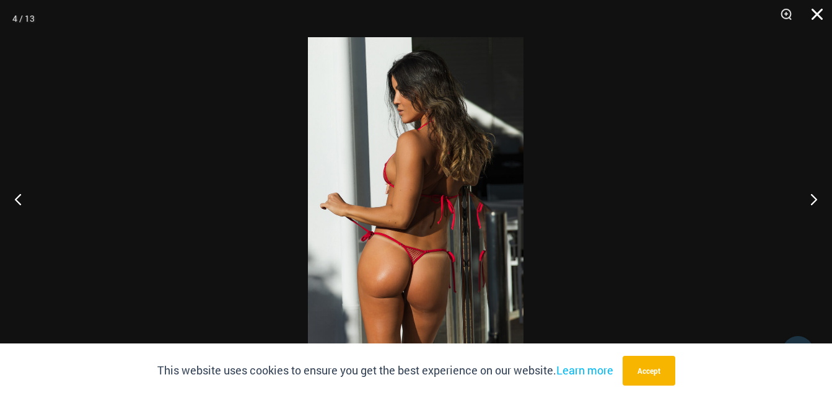
click at [815, 20] on button "Close" at bounding box center [812, 18] width 31 height 37
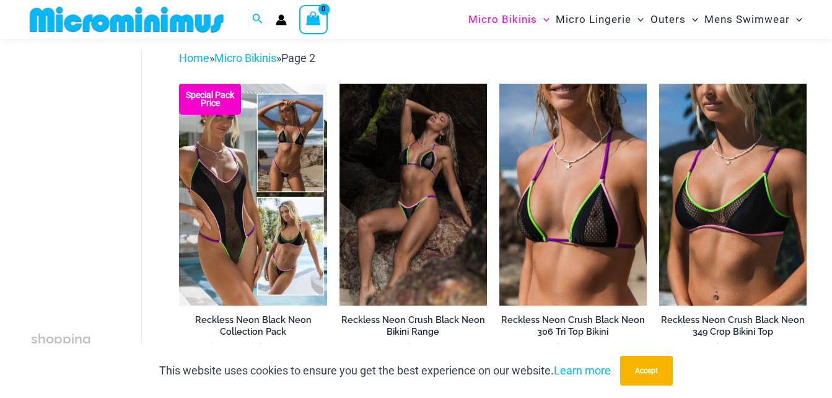
scroll to position [53, 0]
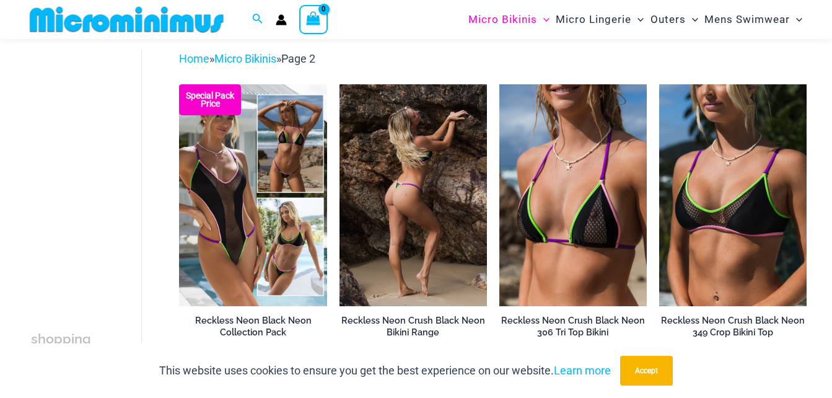
click at [423, 196] on img at bounding box center [413, 194] width 147 height 221
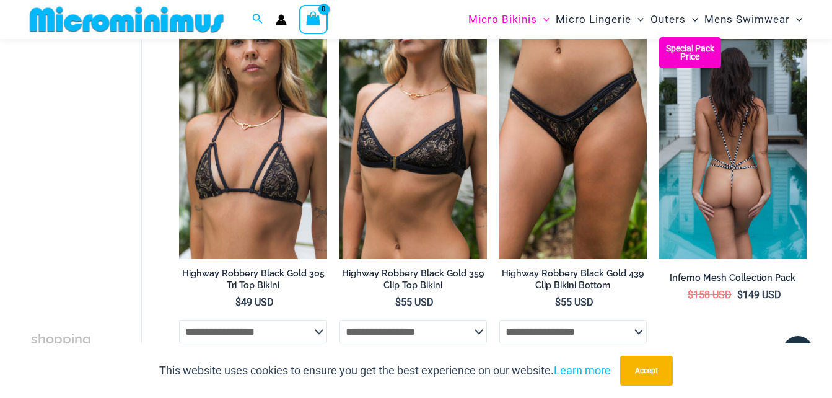
scroll to position [2531, 0]
click at [750, 143] on img at bounding box center [732, 148] width 147 height 221
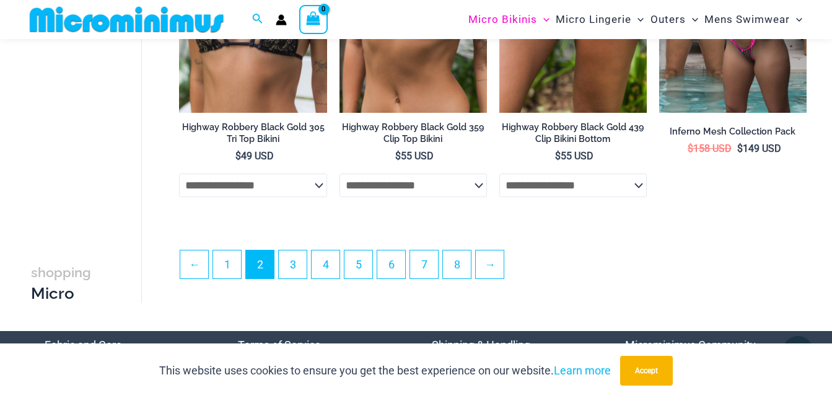
scroll to position [2717, 0]
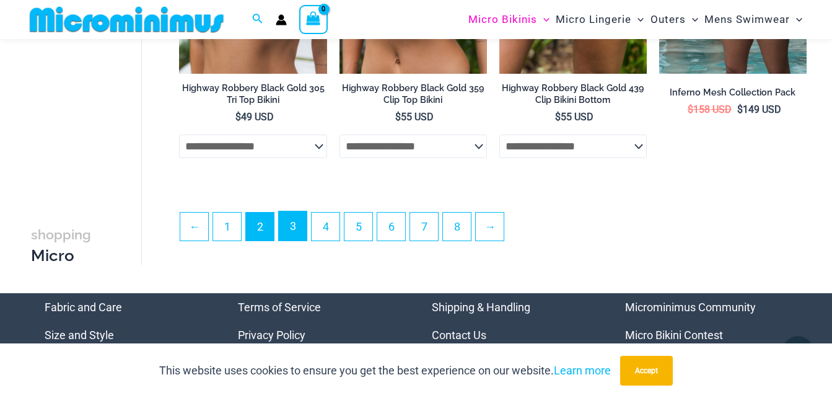
click at [292, 231] on link "3" at bounding box center [293, 225] width 28 height 29
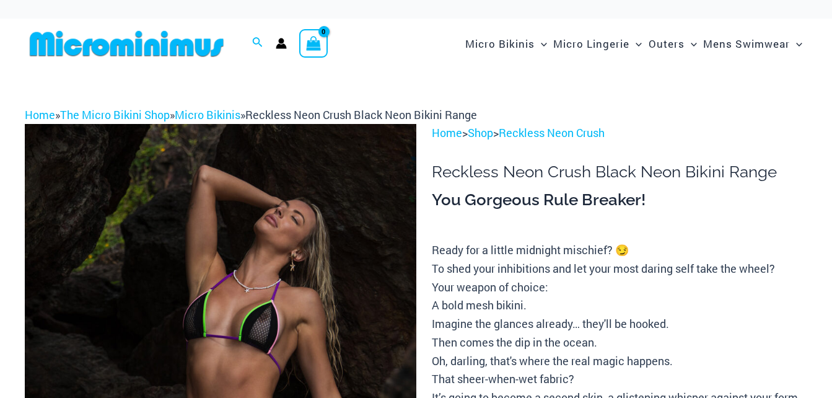
scroll to position [14, 0]
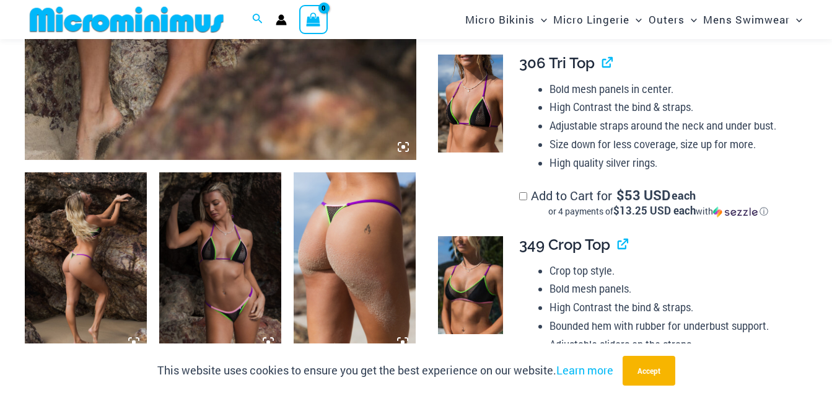
scroll to position [546, 0]
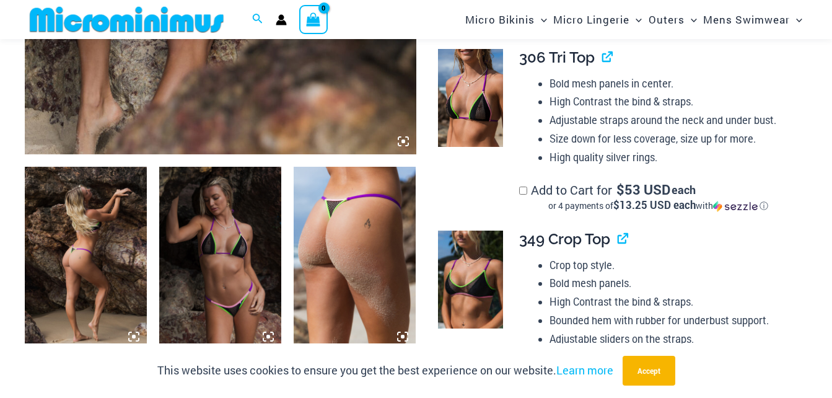
click at [211, 281] on img at bounding box center [220, 258] width 122 height 183
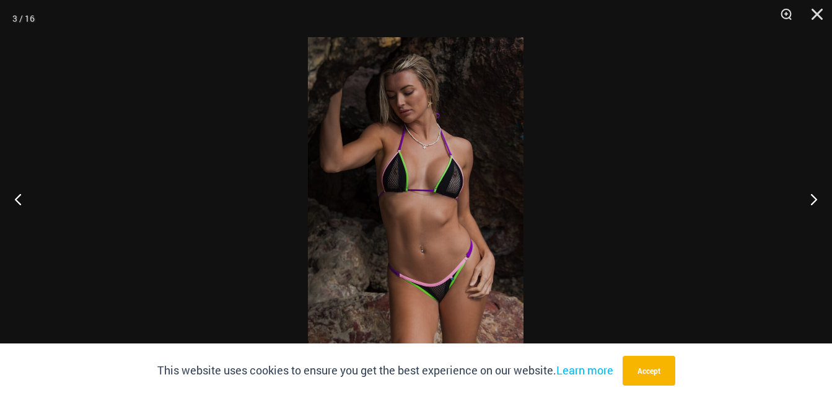
click at [424, 230] on img at bounding box center [416, 198] width 216 height 323
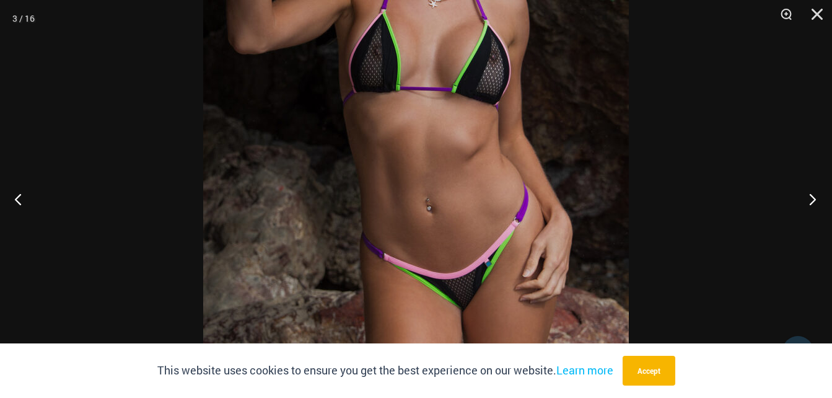
click at [803, 196] on button "Next" at bounding box center [809, 199] width 46 height 62
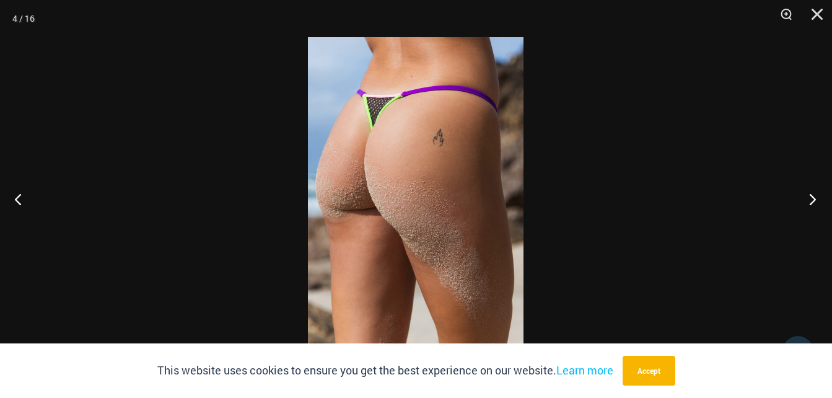
click at [804, 196] on button "Next" at bounding box center [809, 199] width 46 height 62
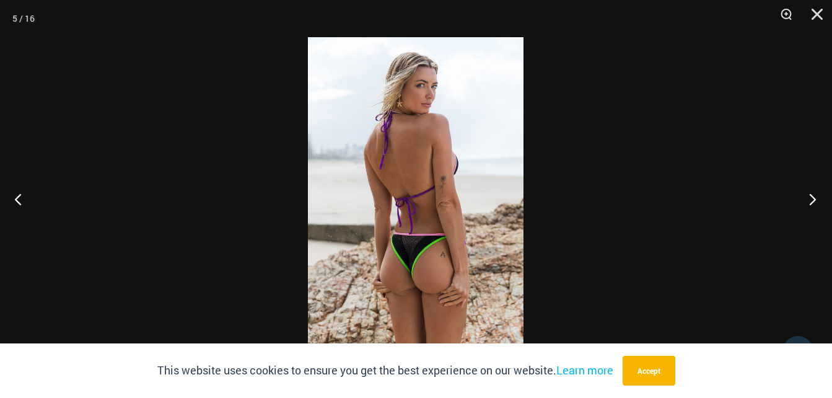
click at [804, 196] on button "Next" at bounding box center [809, 199] width 46 height 62
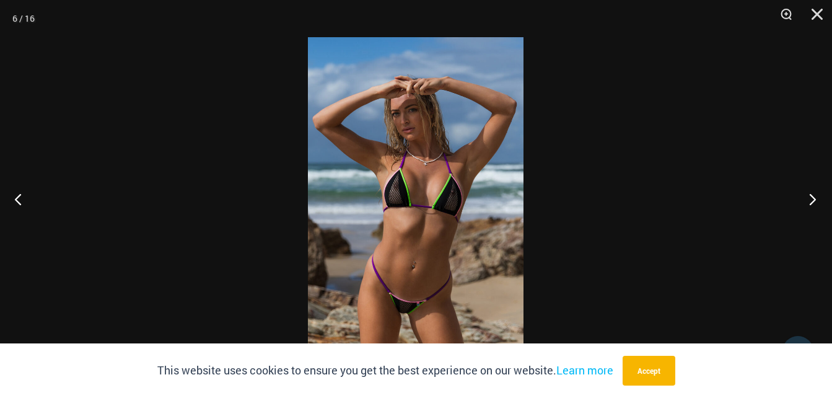
click at [804, 196] on button "Next" at bounding box center [809, 199] width 46 height 62
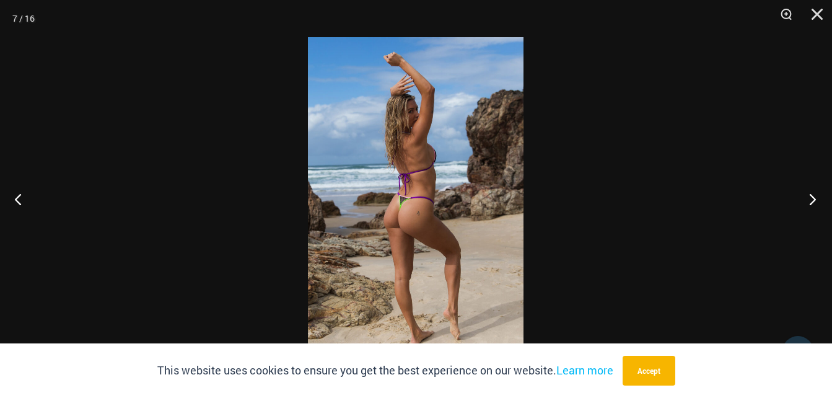
click at [804, 196] on button "Next" at bounding box center [809, 199] width 46 height 62
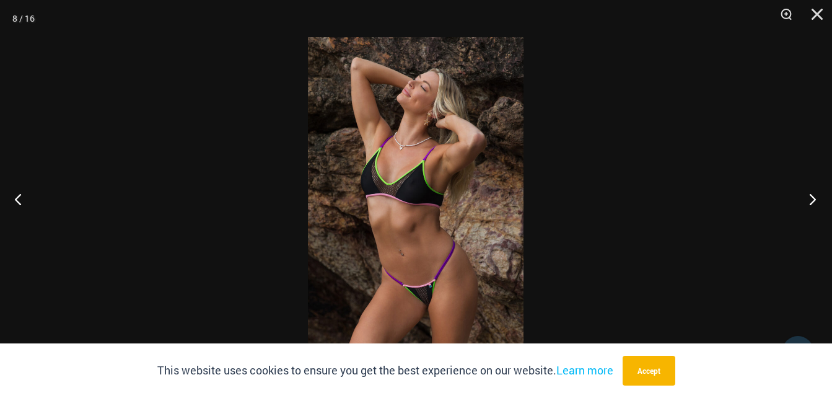
click at [804, 196] on button "Next" at bounding box center [809, 199] width 46 height 62
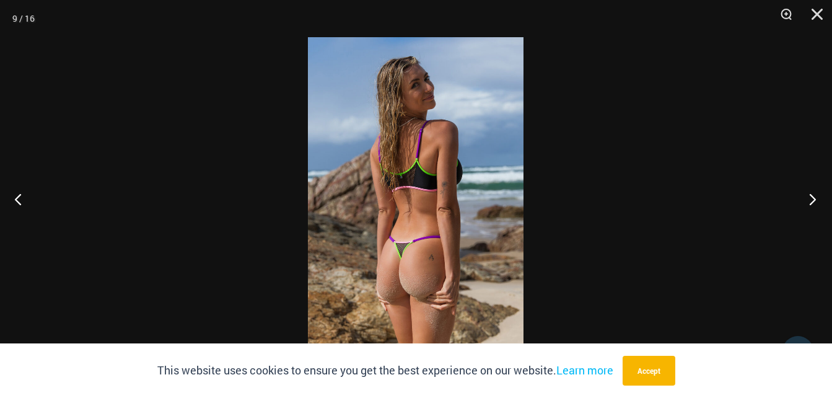
click at [804, 196] on button "Next" at bounding box center [809, 199] width 46 height 62
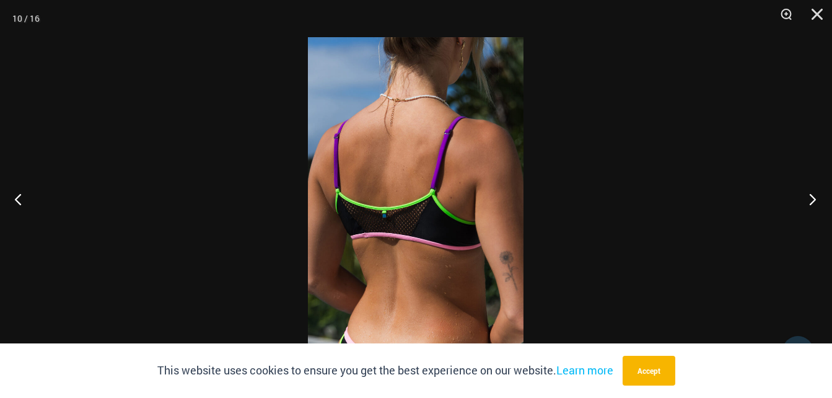
click at [804, 196] on button "Next" at bounding box center [809, 199] width 46 height 62
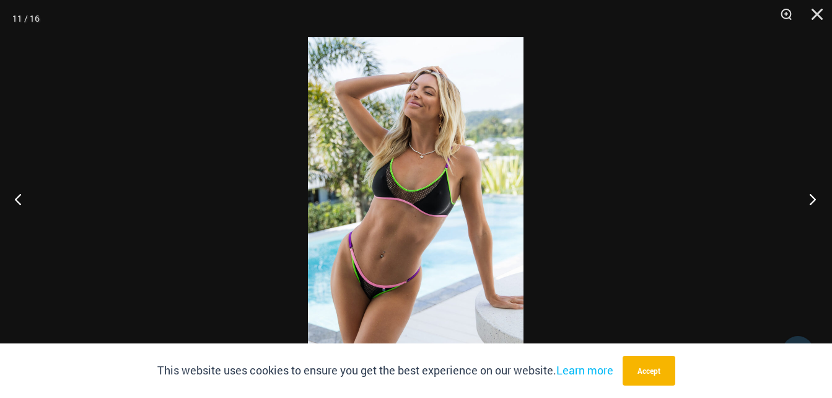
click at [804, 196] on button "Next" at bounding box center [809, 199] width 46 height 62
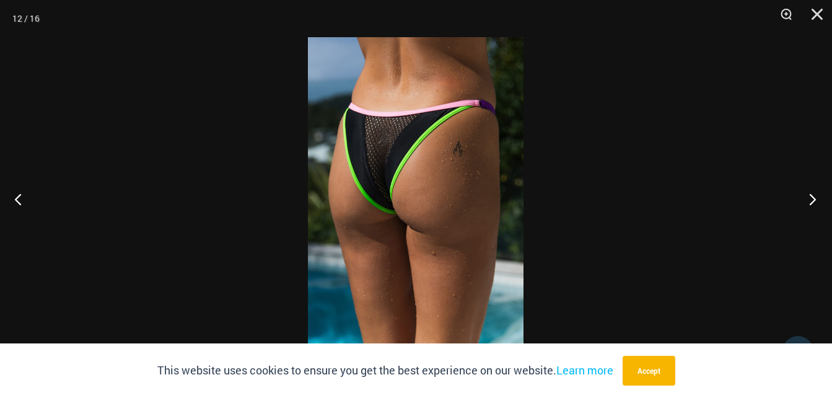
click at [804, 196] on button "Next" at bounding box center [809, 199] width 46 height 62
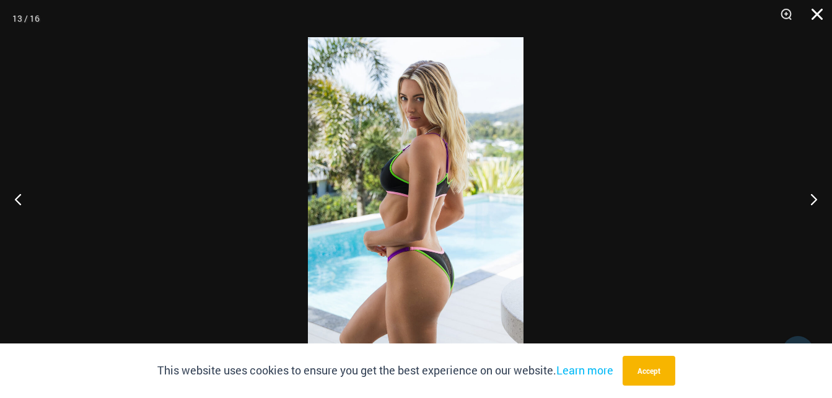
click at [820, 14] on button "Close" at bounding box center [812, 18] width 31 height 37
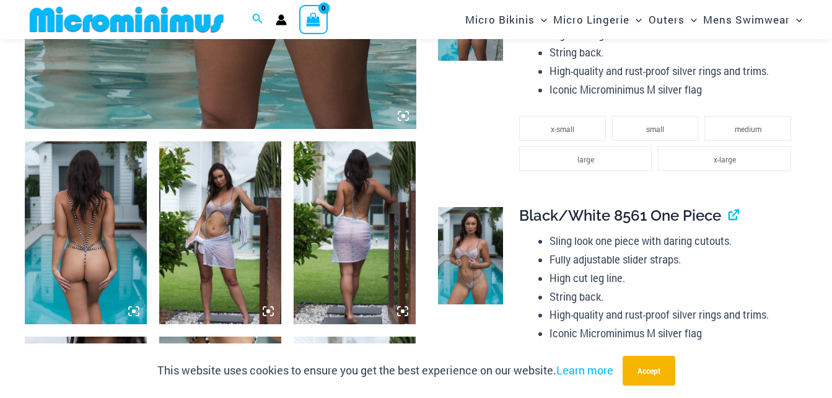
scroll to position [610, 0]
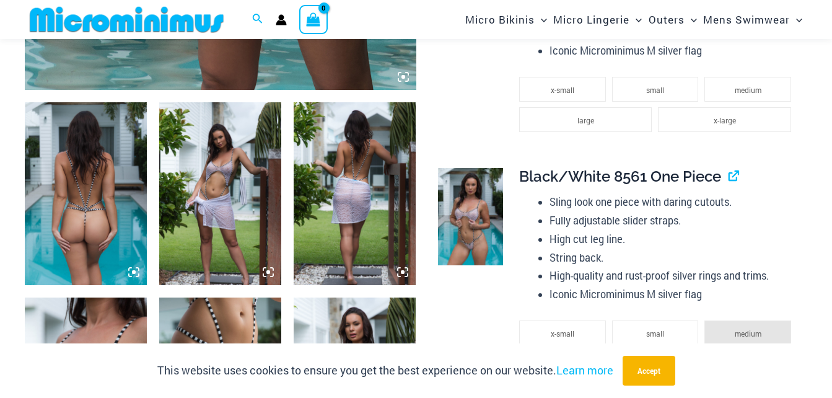
click at [405, 73] on icon at bounding box center [403, 76] width 11 height 11
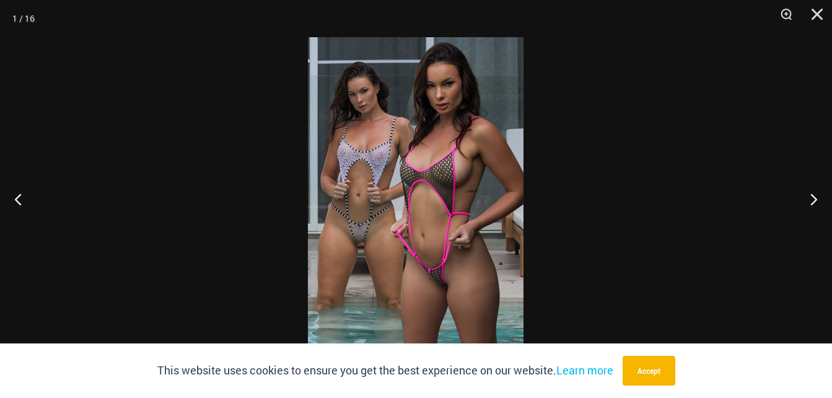
click at [445, 231] on img at bounding box center [416, 198] width 216 height 323
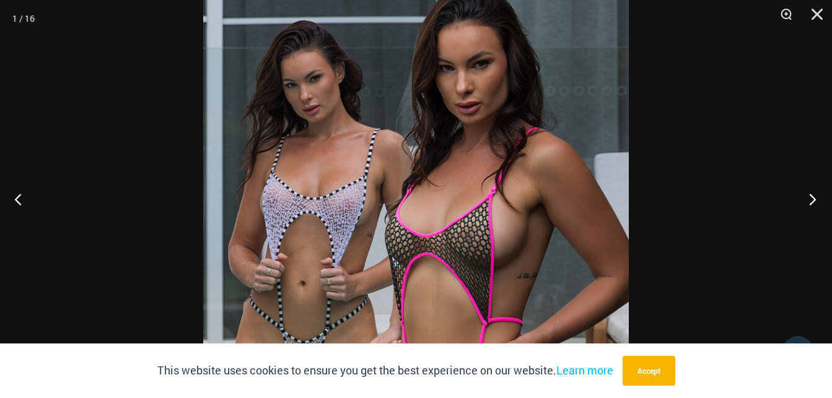
click at [802, 202] on button "Next" at bounding box center [809, 199] width 46 height 62
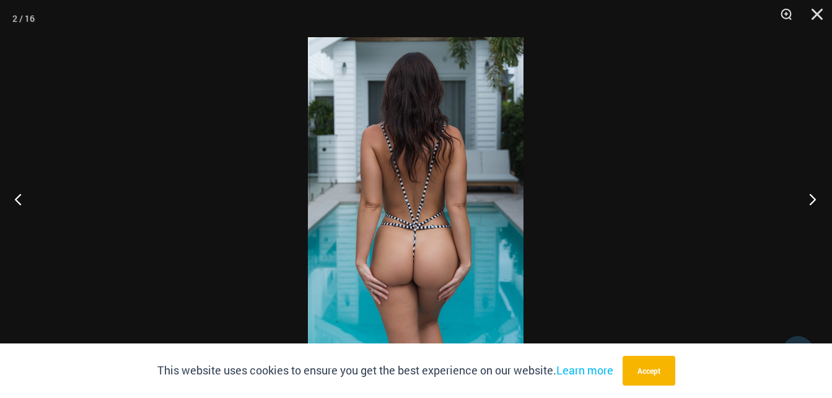
click at [809, 204] on button "Next" at bounding box center [809, 199] width 46 height 62
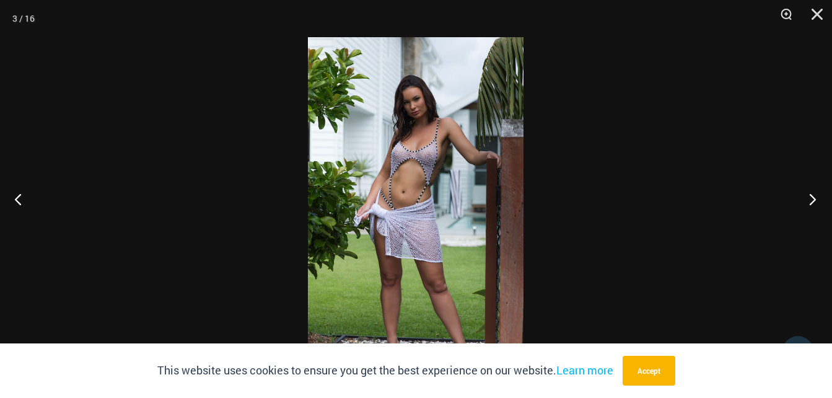
click at [809, 204] on button "Next" at bounding box center [809, 199] width 46 height 62
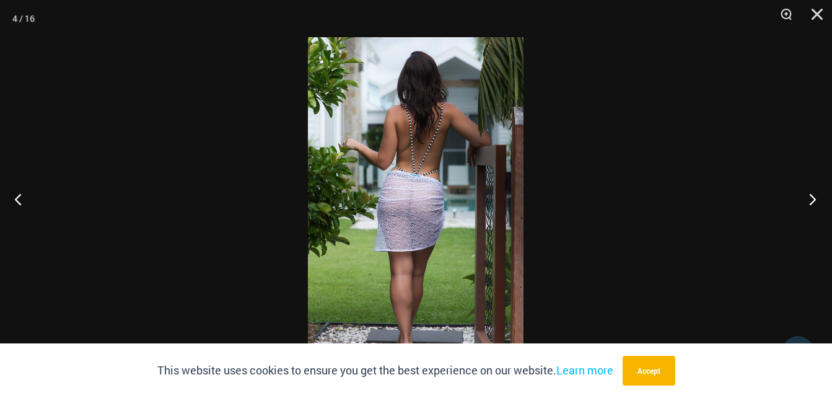
click at [812, 203] on button "Next" at bounding box center [809, 199] width 46 height 62
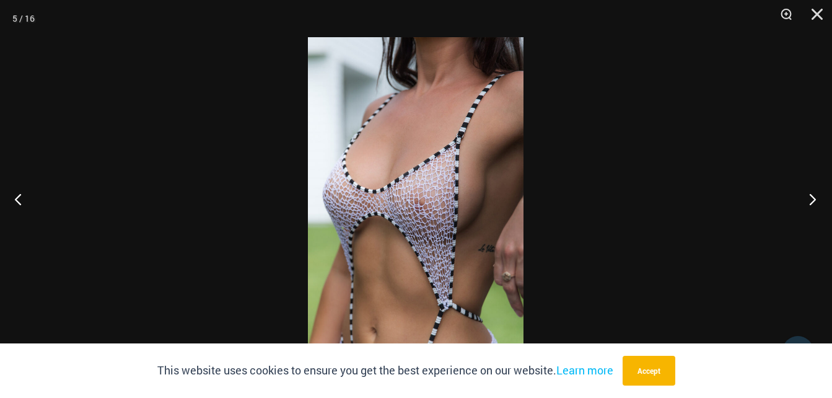
click at [812, 203] on button "Next" at bounding box center [809, 199] width 46 height 62
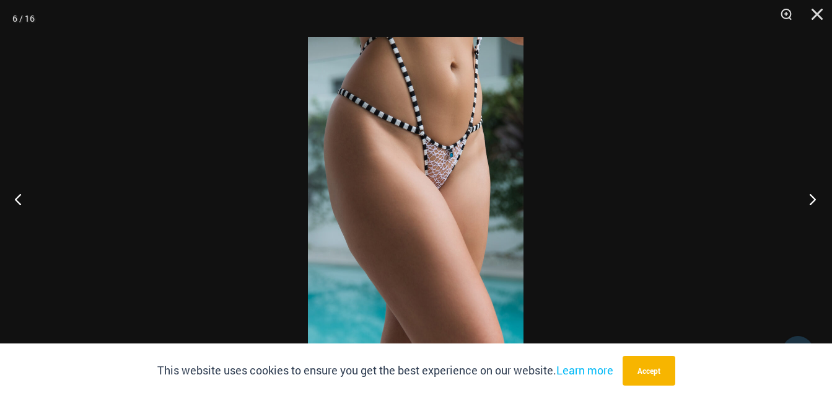
click at [812, 203] on button "Next" at bounding box center [809, 199] width 46 height 62
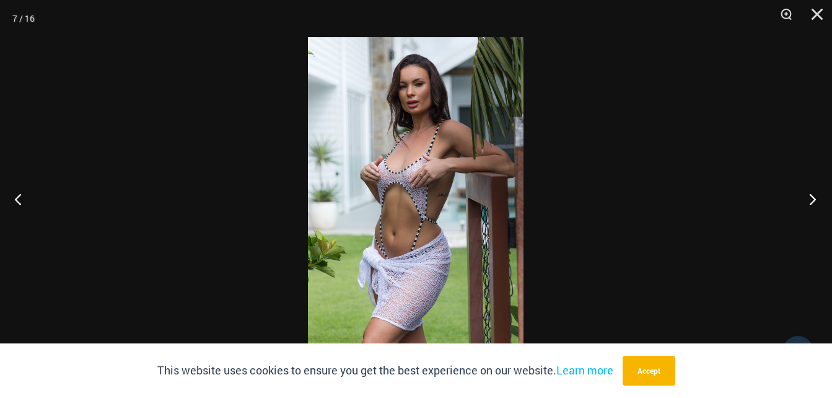
click at [812, 203] on button "Next" at bounding box center [809, 199] width 46 height 62
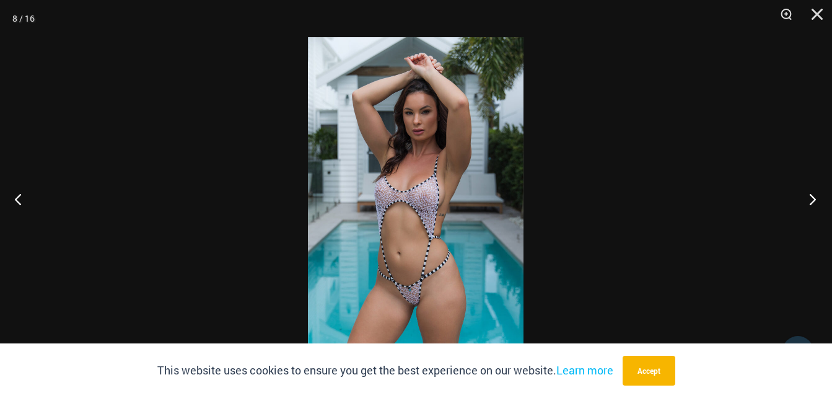
click at [812, 203] on button "Next" at bounding box center [809, 199] width 46 height 62
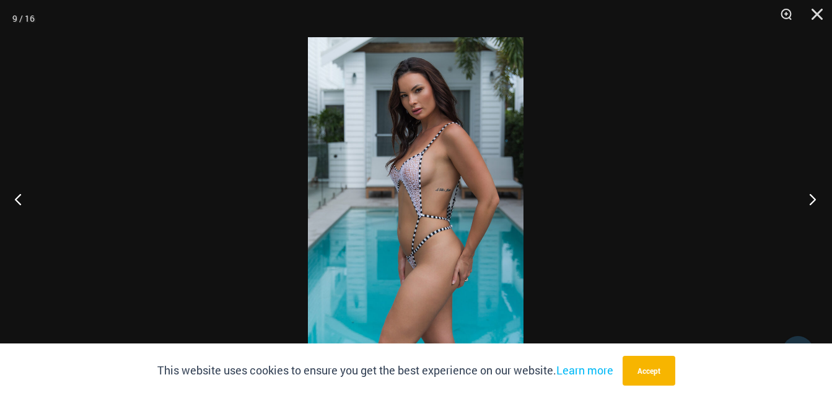
click at [812, 203] on button "Next" at bounding box center [809, 199] width 46 height 62
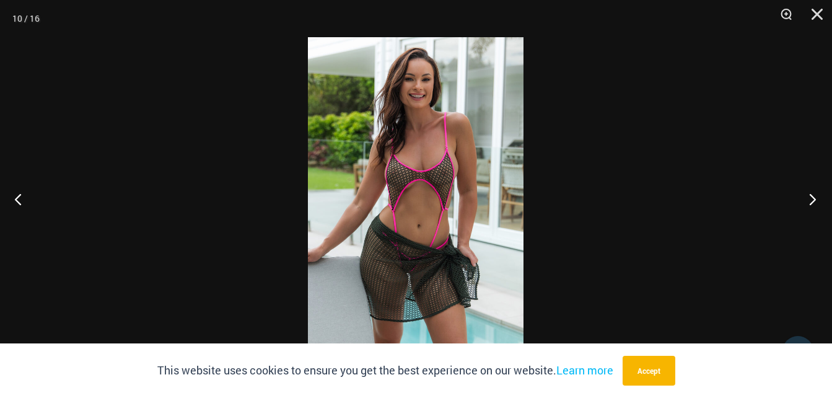
click at [812, 203] on button "Next" at bounding box center [809, 199] width 46 height 62
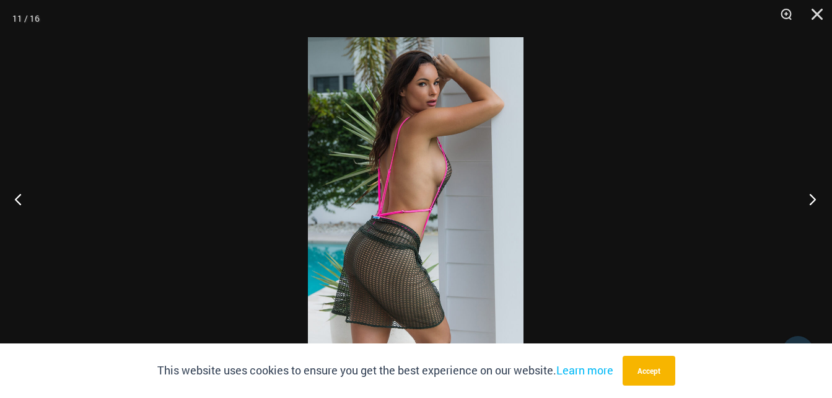
click at [812, 203] on button "Next" at bounding box center [809, 199] width 46 height 62
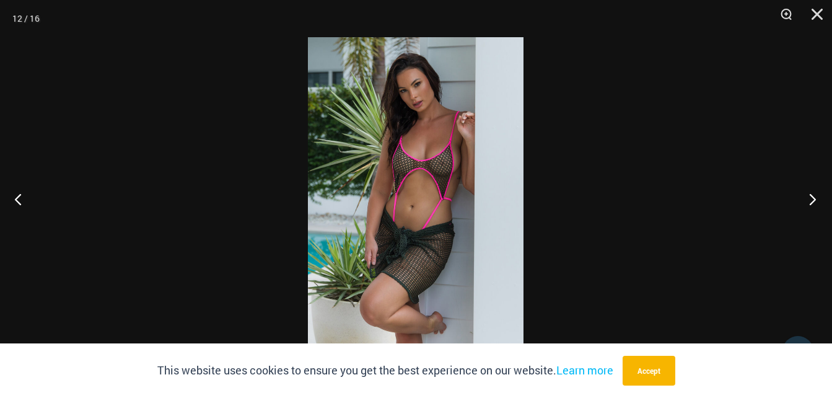
click at [812, 203] on button "Next" at bounding box center [809, 199] width 46 height 62
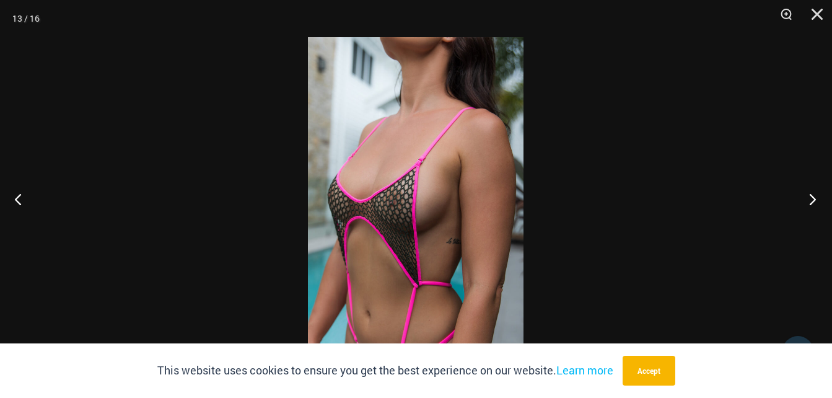
click at [812, 203] on button "Next" at bounding box center [809, 199] width 46 height 62
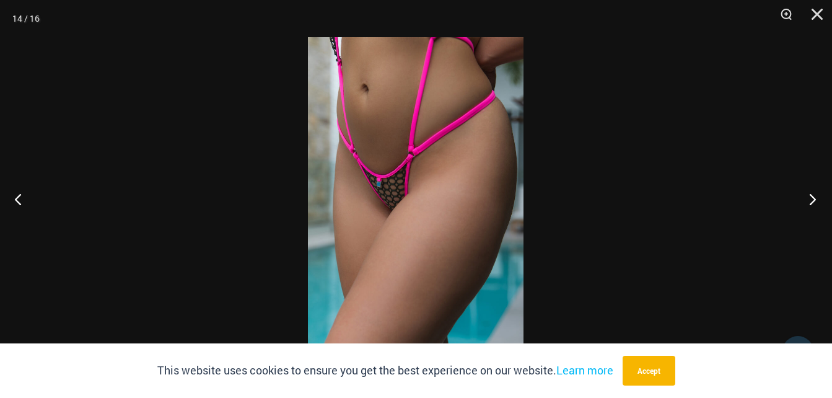
click at [812, 203] on button "Next" at bounding box center [809, 199] width 46 height 62
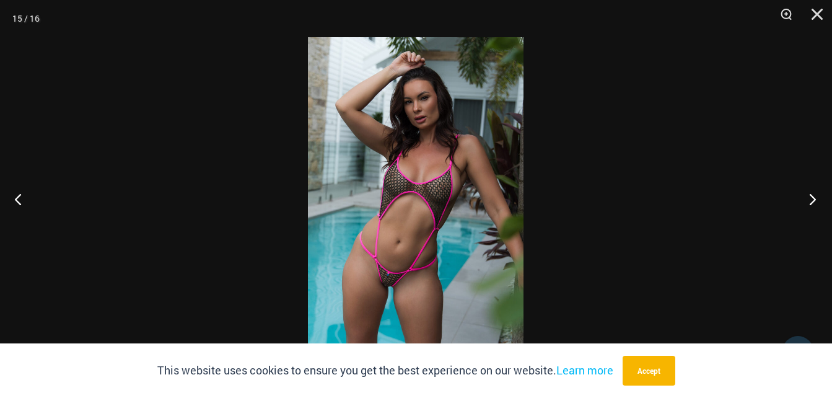
click at [812, 203] on button "Next" at bounding box center [809, 199] width 46 height 62
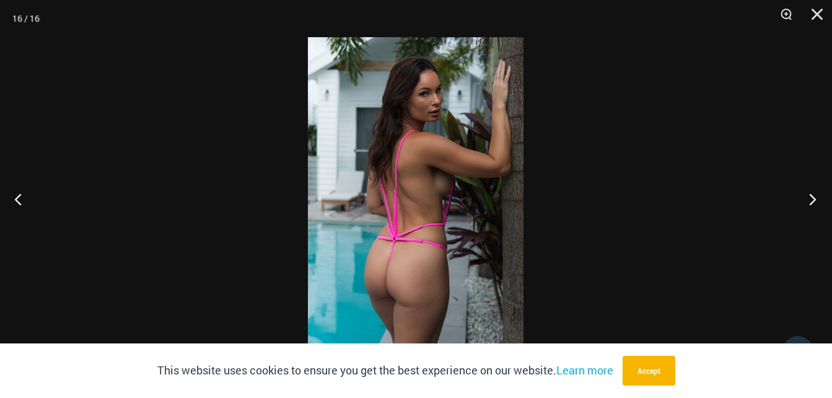
click at [812, 203] on button "Next" at bounding box center [809, 199] width 46 height 62
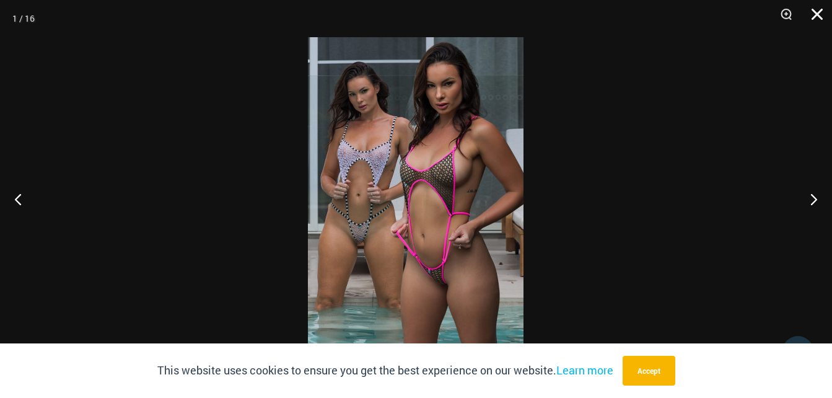
click at [825, 17] on button "Close" at bounding box center [812, 18] width 31 height 37
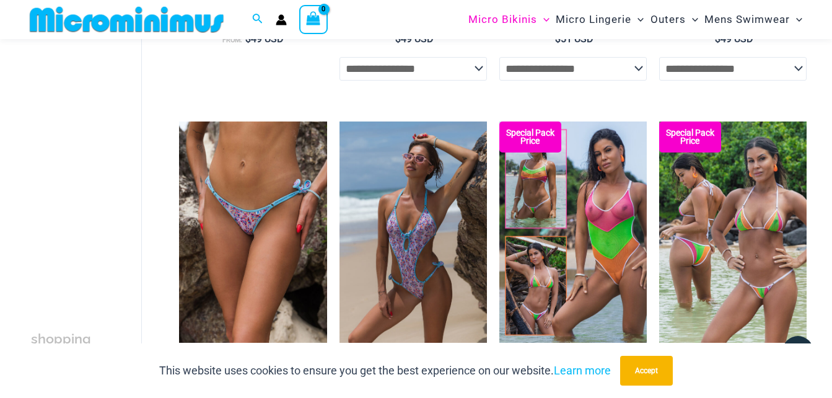
scroll to position [1789, 0]
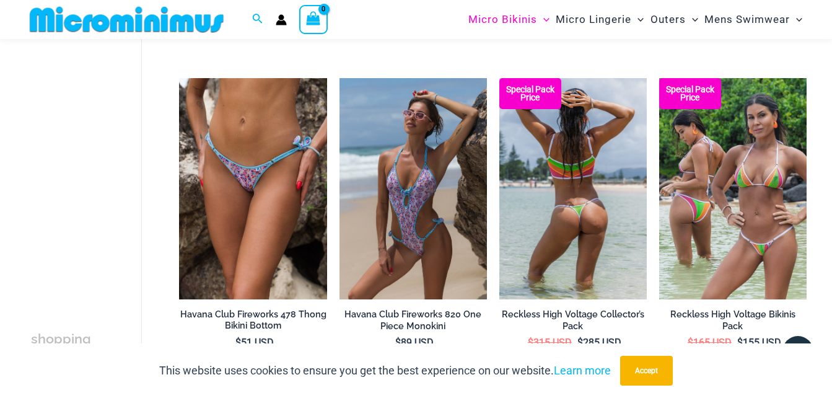
click at [546, 171] on img at bounding box center [572, 188] width 147 height 221
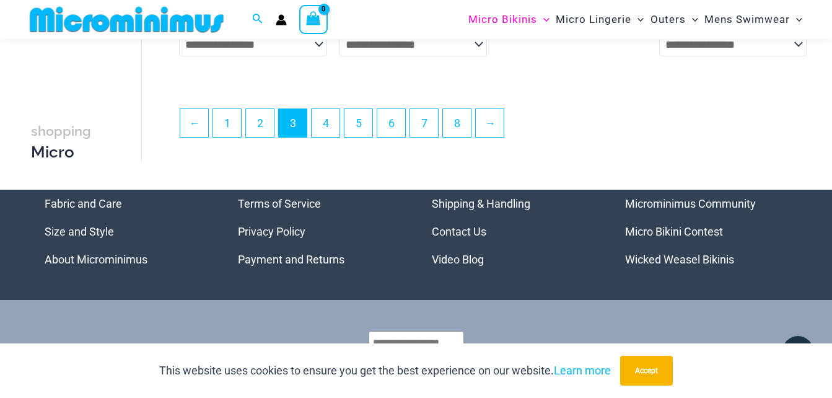
scroll to position [2842, 0]
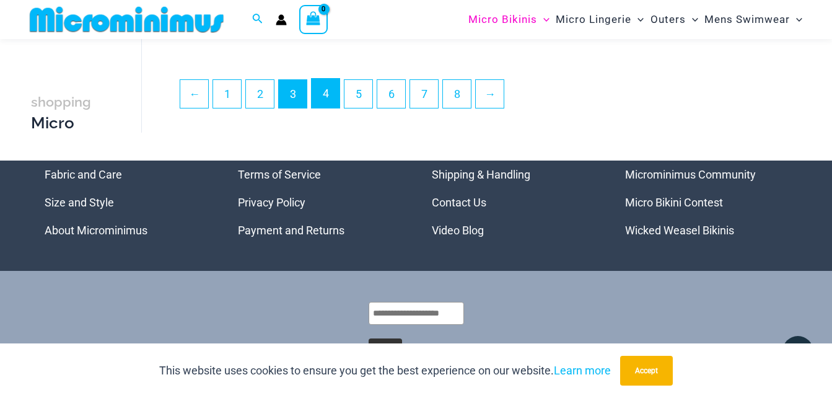
click at [328, 108] on link "4" at bounding box center [326, 93] width 28 height 29
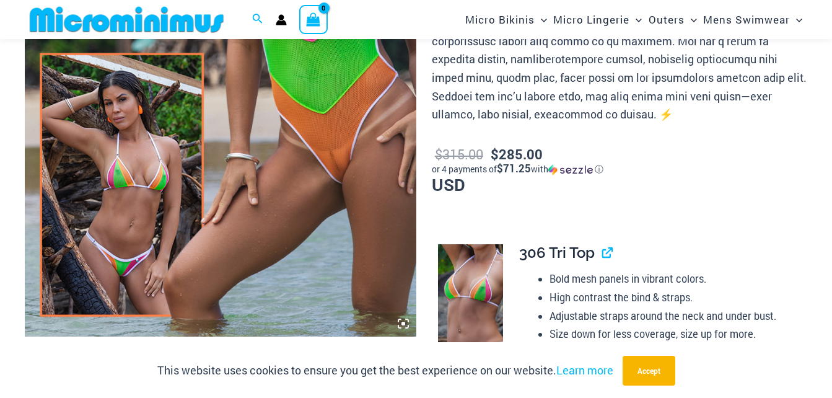
scroll to position [372, 0]
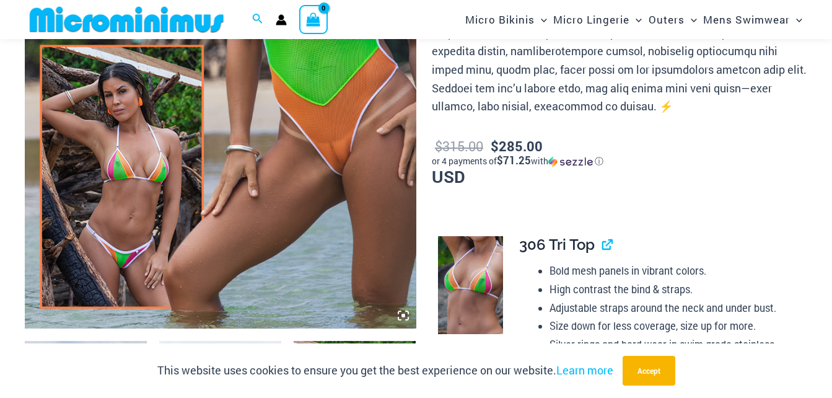
click at [400, 310] on icon at bounding box center [403, 315] width 11 height 11
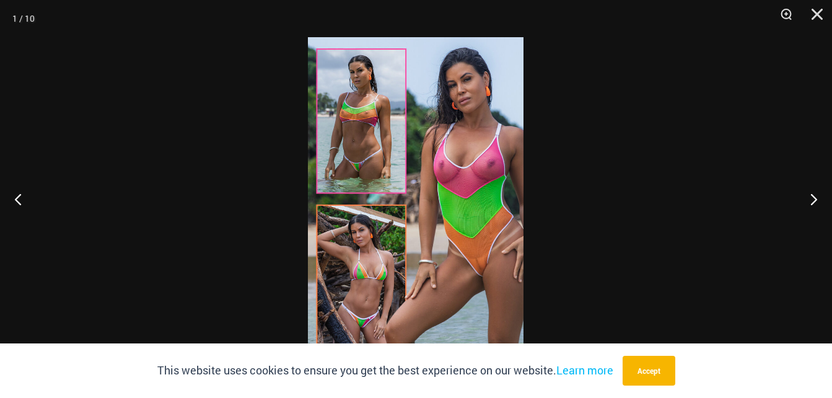
click at [502, 209] on img at bounding box center [416, 198] width 216 height 323
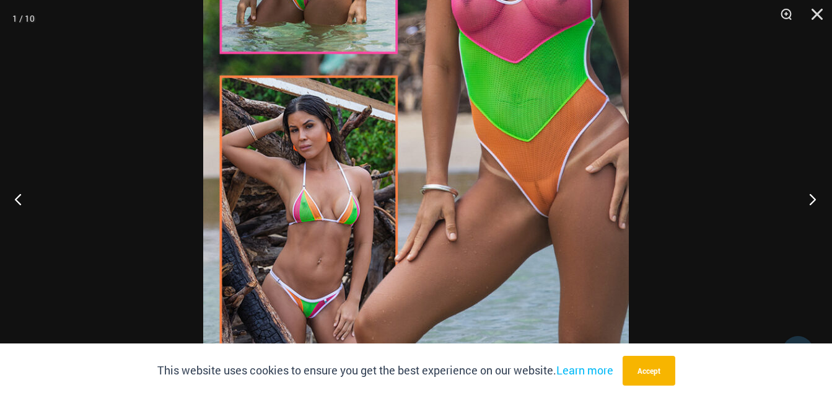
click at [801, 203] on button "Next" at bounding box center [809, 199] width 46 height 62
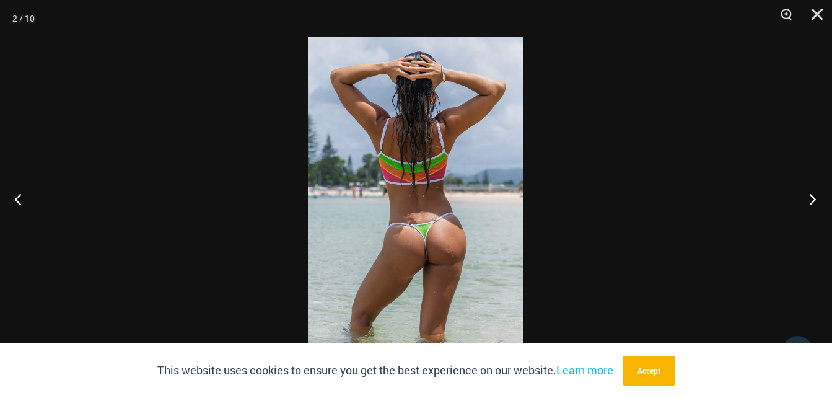
click at [807, 203] on button "Next" at bounding box center [809, 199] width 46 height 62
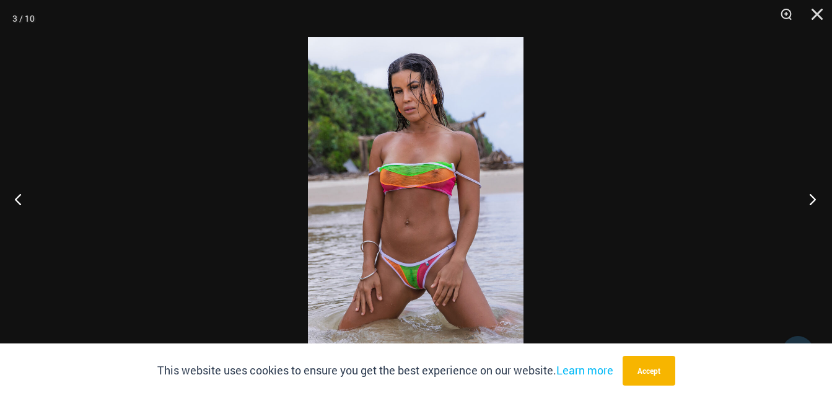
click at [807, 203] on button "Next" at bounding box center [809, 199] width 46 height 62
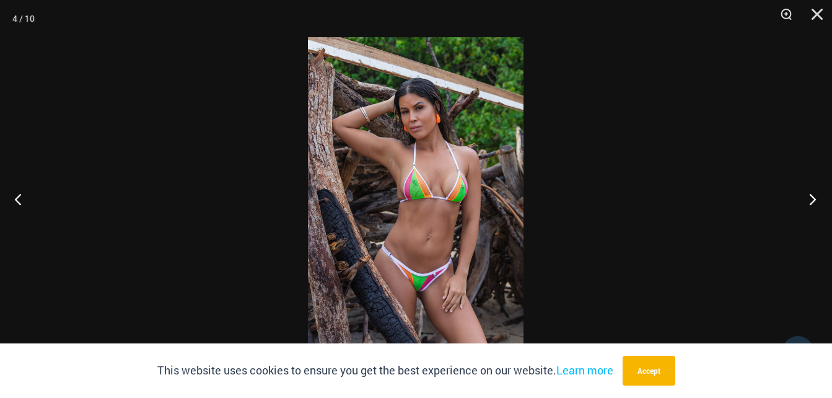
click at [807, 203] on button "Next" at bounding box center [809, 199] width 46 height 62
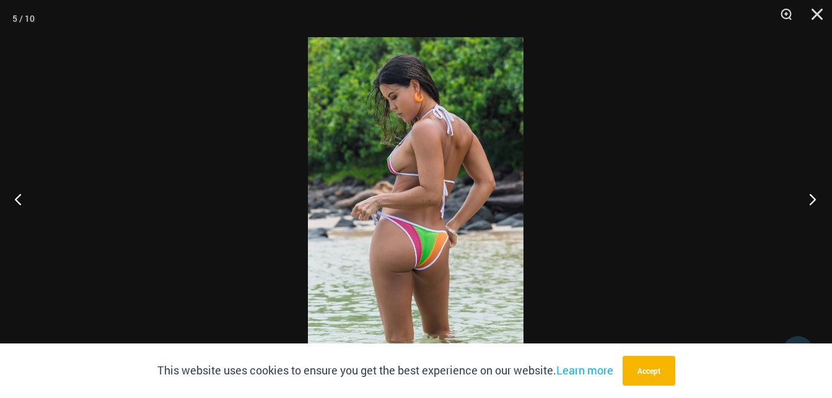
click at [807, 203] on button "Next" at bounding box center [809, 199] width 46 height 62
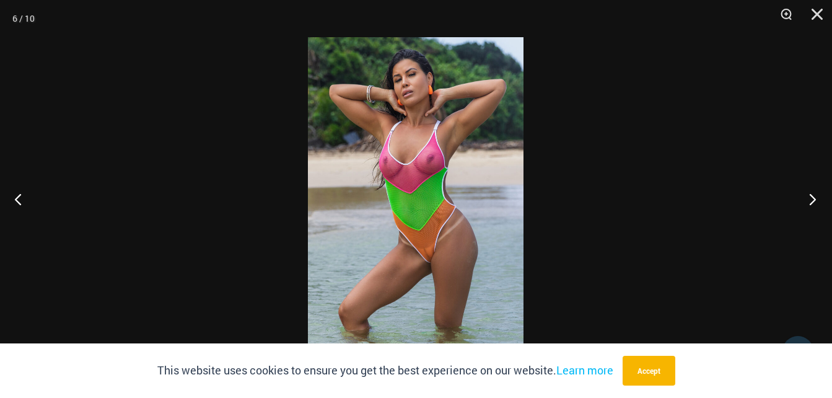
click at [807, 203] on button "Next" at bounding box center [809, 199] width 46 height 62
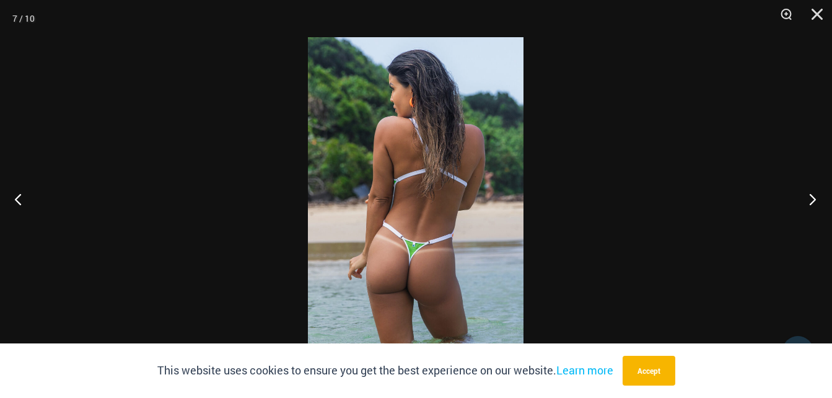
click at [814, 204] on button "Next" at bounding box center [809, 199] width 46 height 62
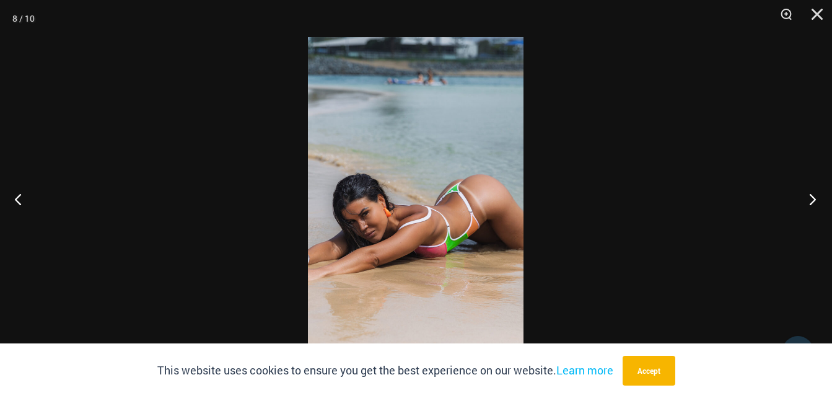
click at [812, 202] on button "Next" at bounding box center [809, 199] width 46 height 62
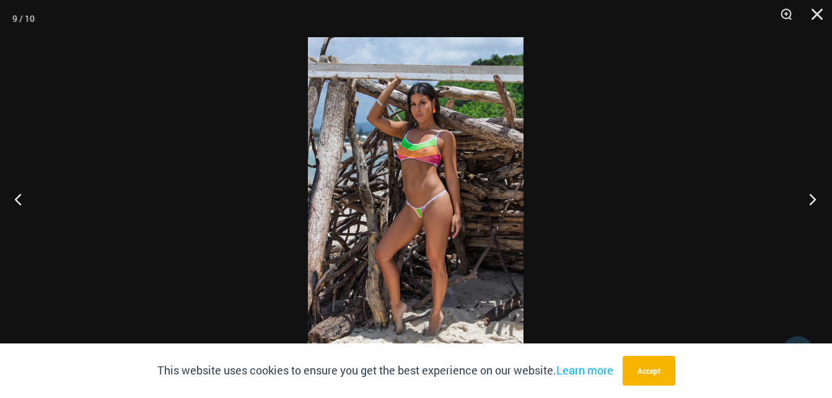
click at [812, 202] on button "Next" at bounding box center [809, 199] width 46 height 62
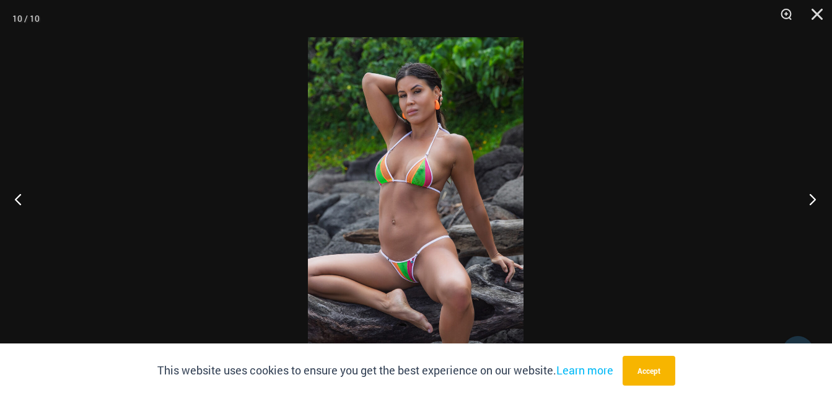
click at [812, 202] on button "Next" at bounding box center [809, 199] width 46 height 62
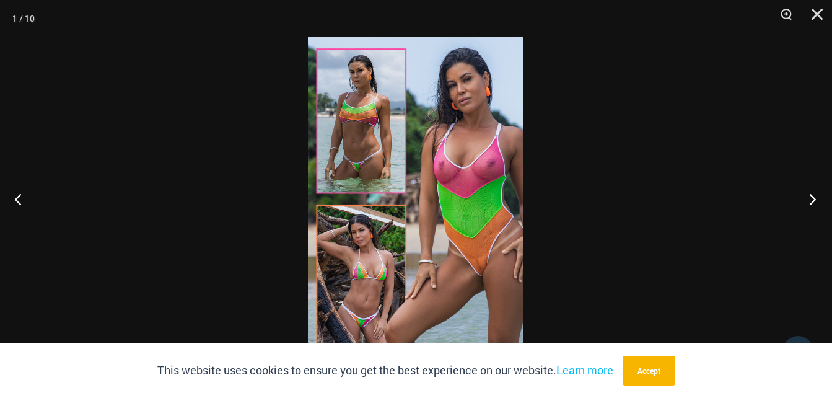
click at [812, 202] on button "Next" at bounding box center [809, 199] width 46 height 62
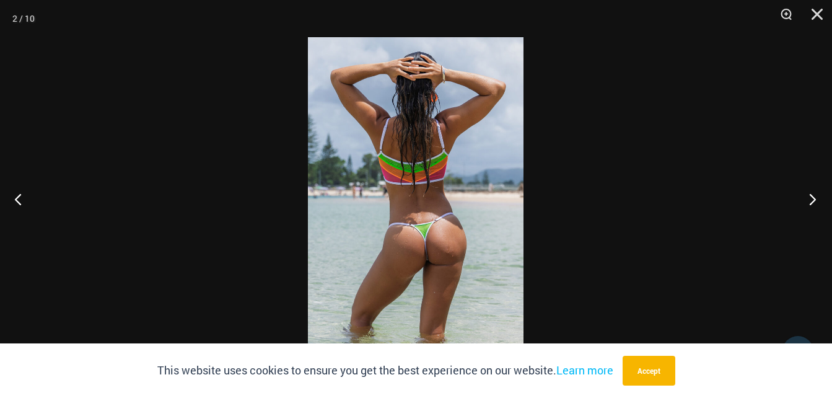
click at [812, 202] on button "Next" at bounding box center [809, 199] width 46 height 62
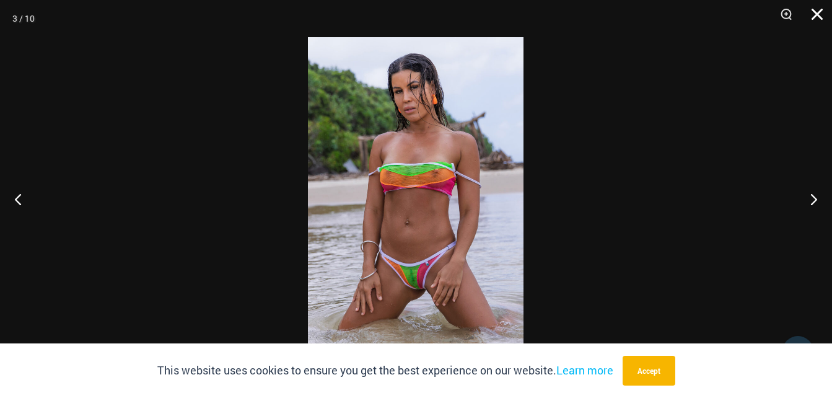
click at [817, 14] on button "Close" at bounding box center [812, 18] width 31 height 37
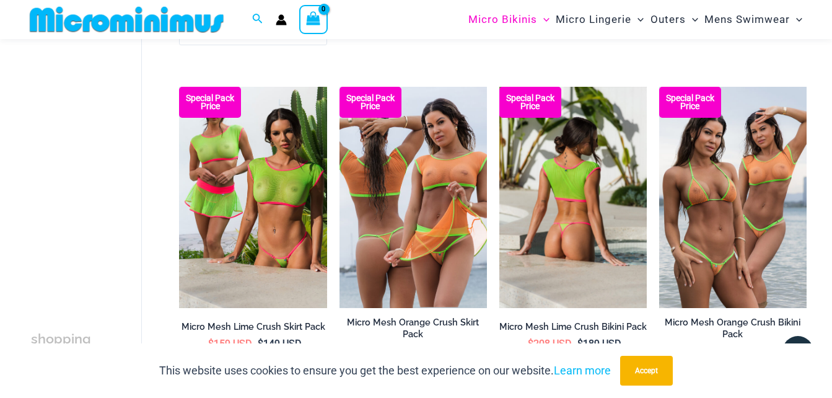
scroll to position [2158, 0]
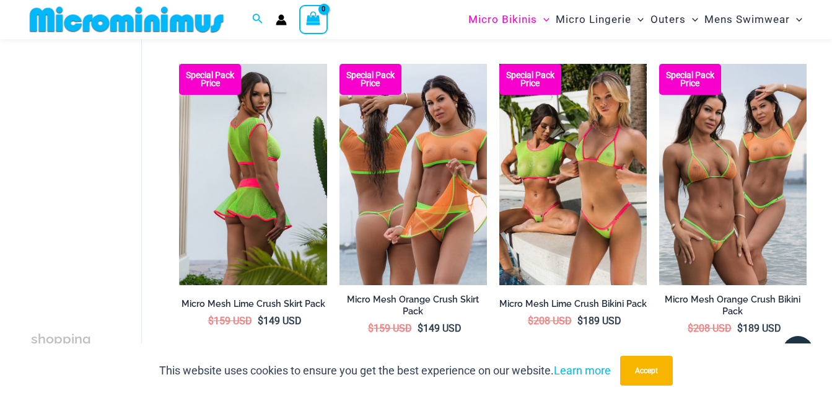
click at [242, 164] on img at bounding box center [252, 174] width 147 height 221
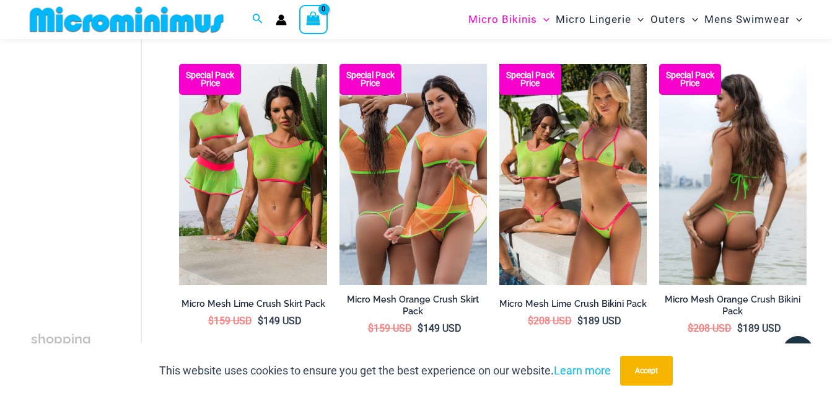
click at [698, 183] on img at bounding box center [732, 174] width 147 height 221
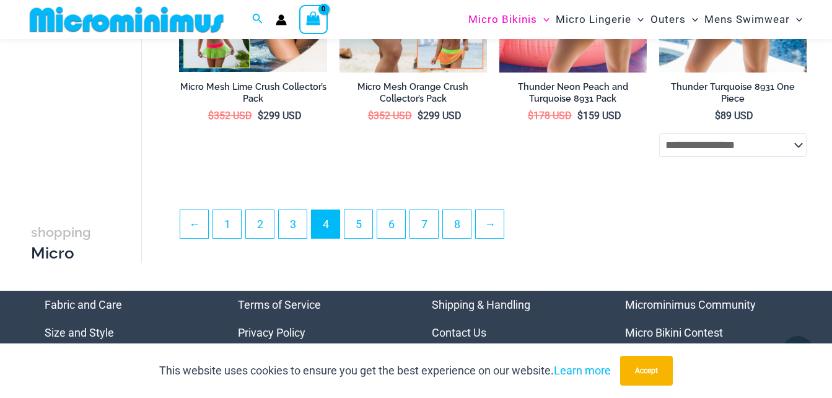
scroll to position [2716, 0]
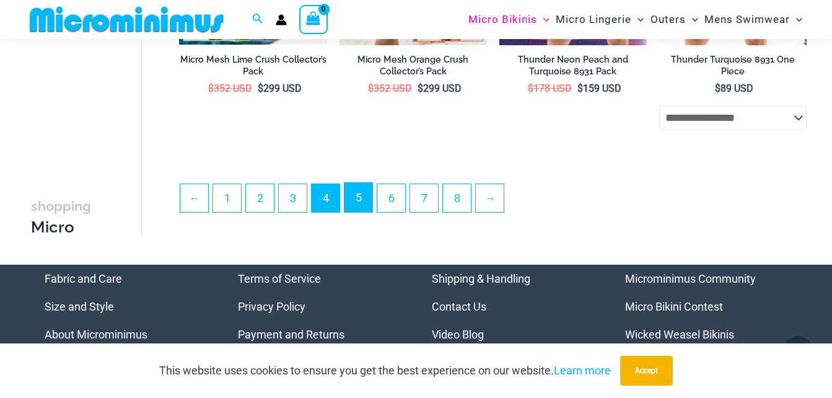
click at [361, 201] on link "5" at bounding box center [358, 197] width 28 height 29
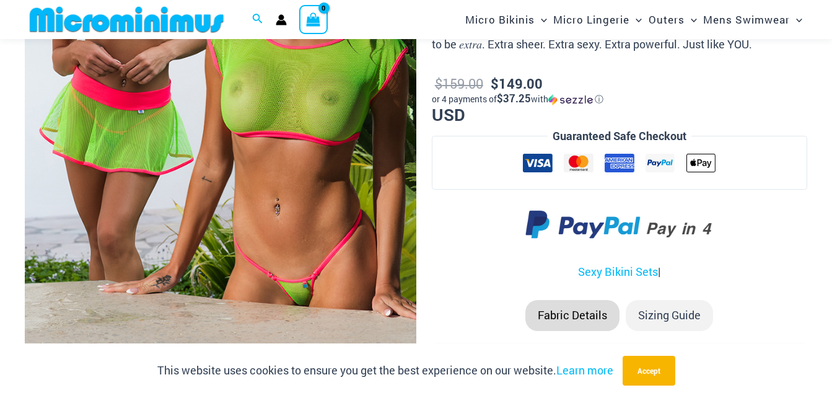
scroll to position [361, 0]
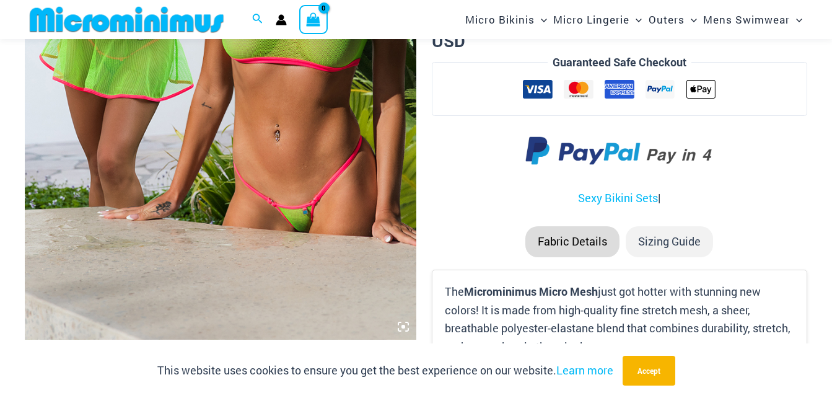
click at [400, 329] on icon at bounding box center [403, 326] width 11 height 11
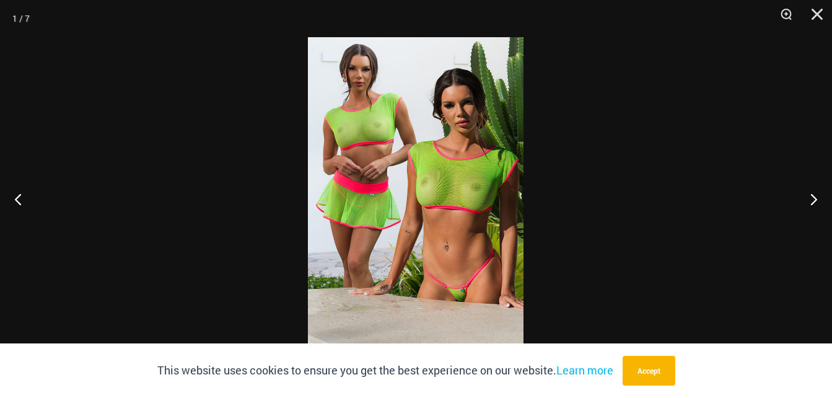
click at [471, 195] on img at bounding box center [416, 198] width 216 height 323
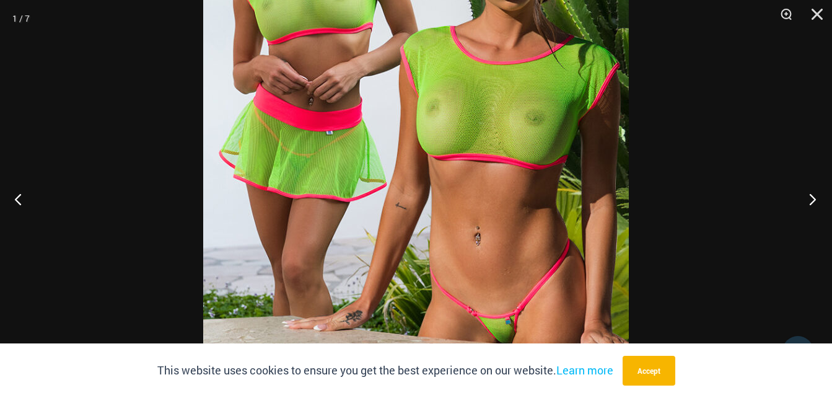
click at [805, 204] on button "Next" at bounding box center [809, 199] width 46 height 62
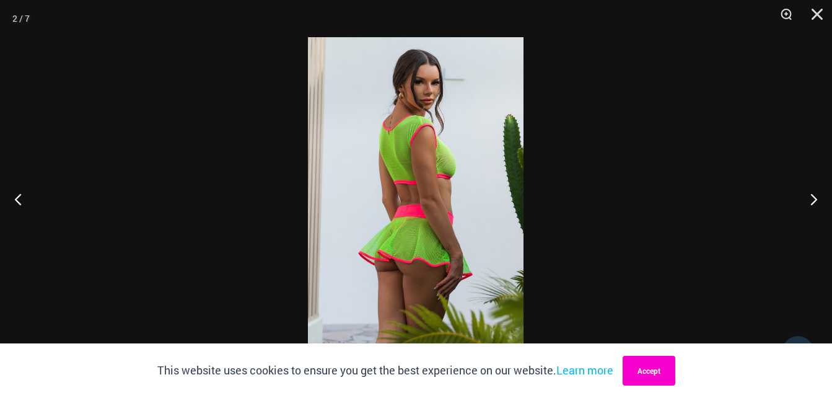
click at [652, 371] on button "Accept" at bounding box center [649, 371] width 53 height 30
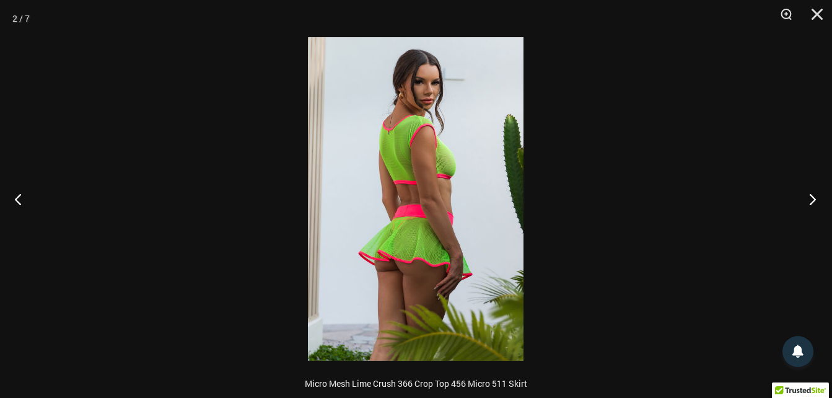
click at [807, 204] on button "Next" at bounding box center [809, 199] width 46 height 62
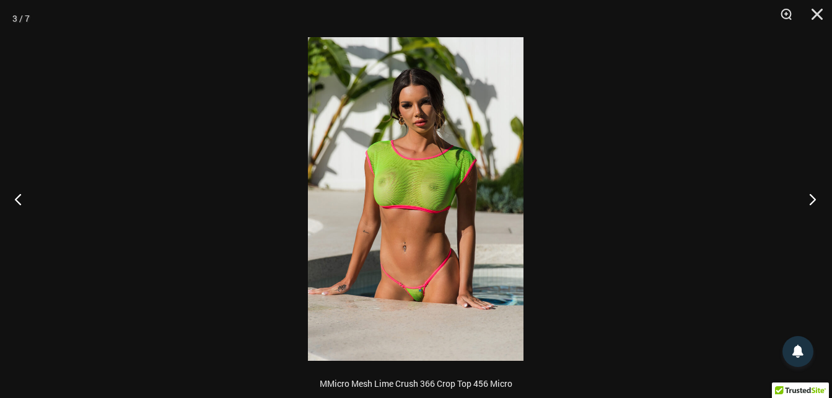
click at [807, 204] on button "Next" at bounding box center [809, 199] width 46 height 62
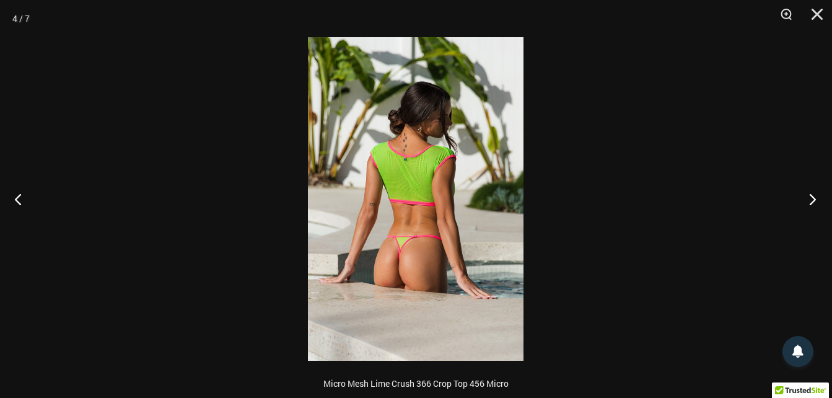
click at [808, 203] on button "Next" at bounding box center [809, 199] width 46 height 62
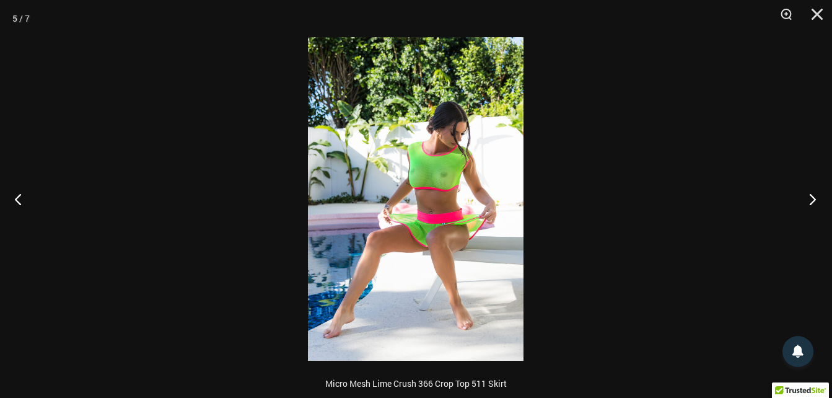
click at [812, 203] on button "Next" at bounding box center [809, 199] width 46 height 62
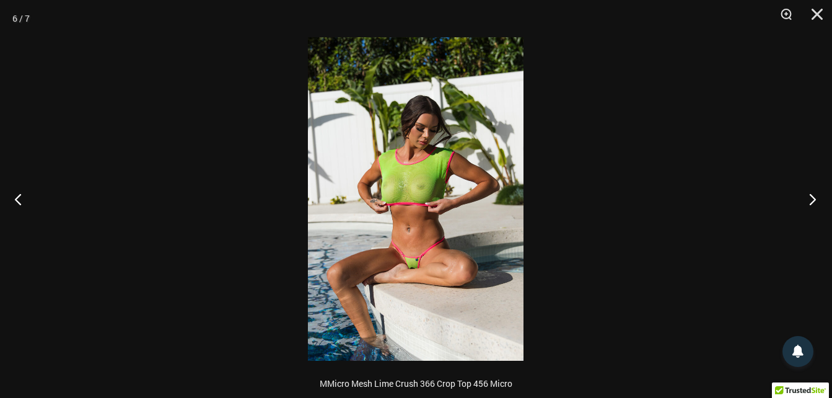
click at [812, 204] on button "Next" at bounding box center [809, 199] width 46 height 62
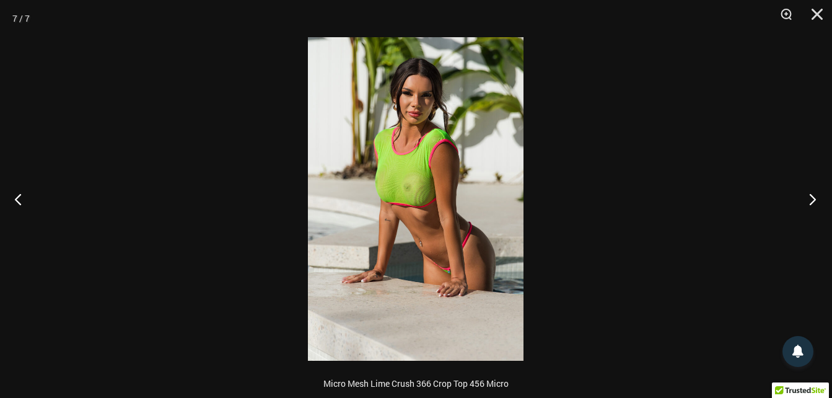
click at [812, 204] on button "Next" at bounding box center [809, 199] width 46 height 62
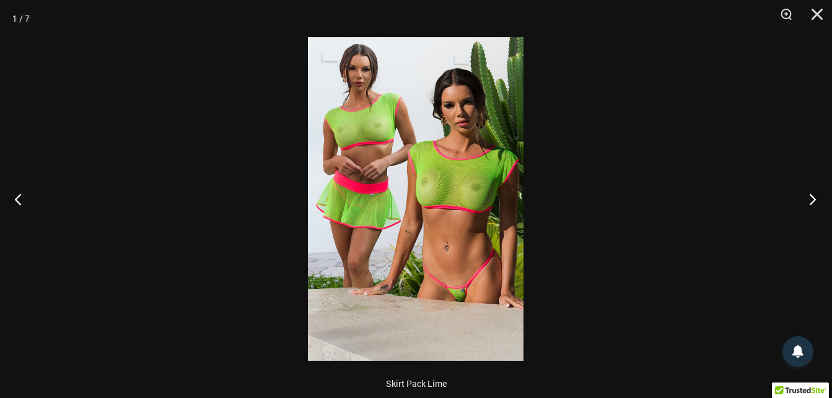
click at [812, 204] on button "Next" at bounding box center [809, 199] width 46 height 62
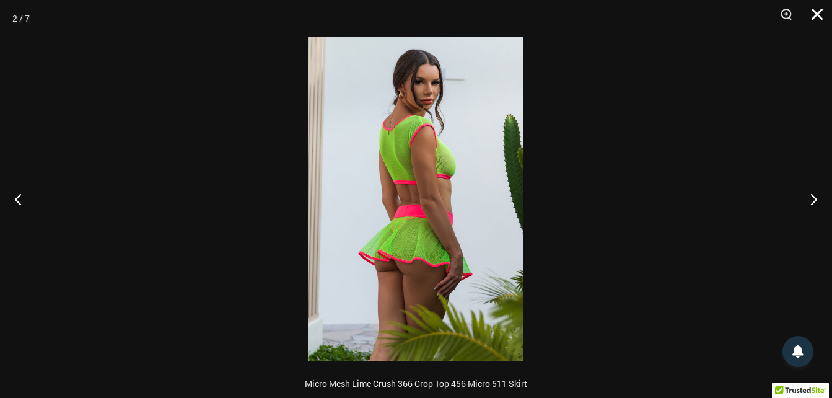
click at [820, 12] on button "Close" at bounding box center [812, 18] width 31 height 37
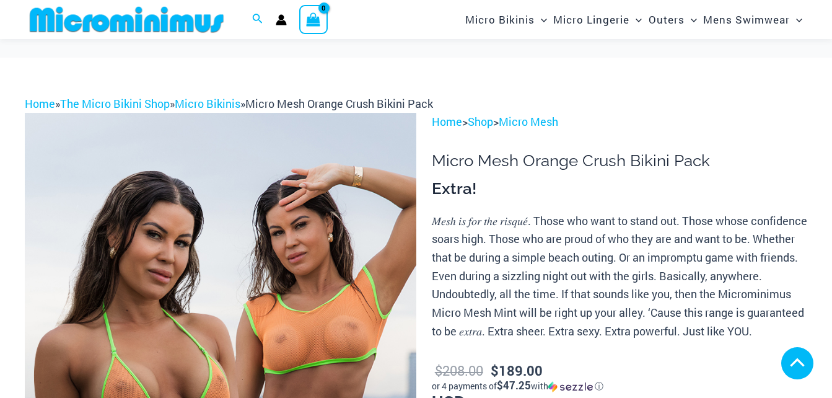
scroll to position [372, 0]
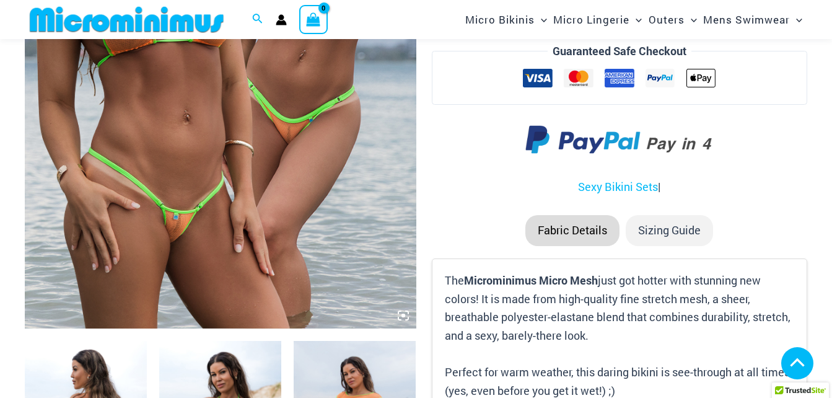
click at [401, 314] on icon at bounding box center [403, 315] width 4 height 4
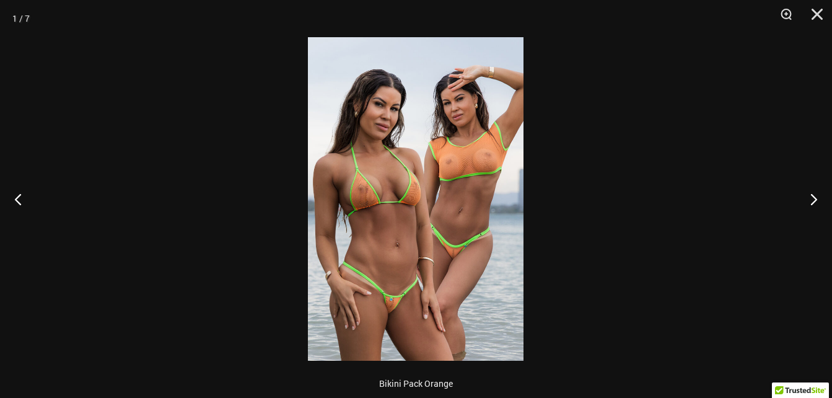
click at [495, 200] on img at bounding box center [416, 198] width 216 height 323
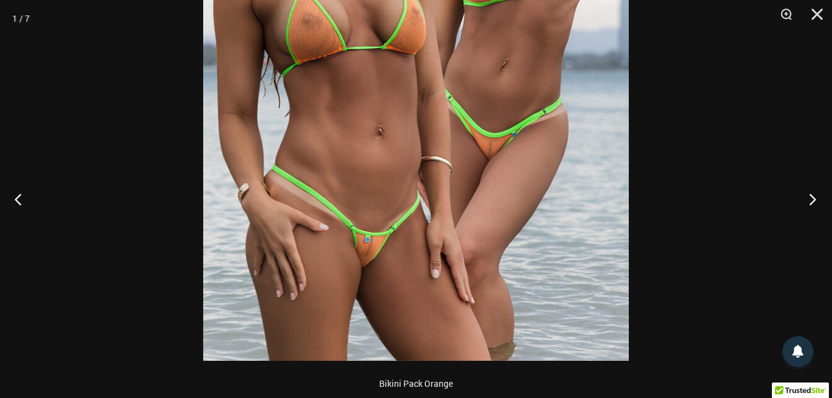
click at [814, 202] on button "Next" at bounding box center [809, 199] width 46 height 62
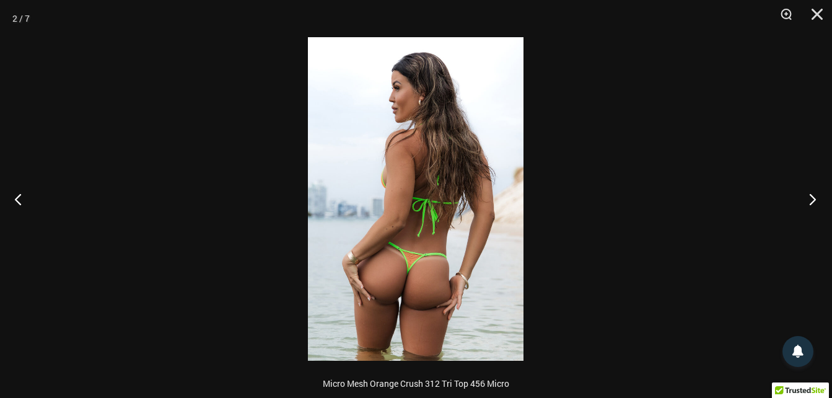
click at [813, 196] on button "Next" at bounding box center [809, 199] width 46 height 62
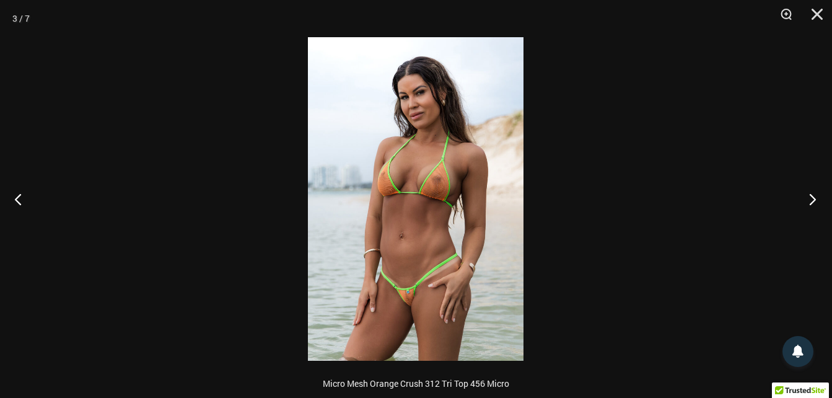
click at [813, 198] on button "Next" at bounding box center [809, 199] width 46 height 62
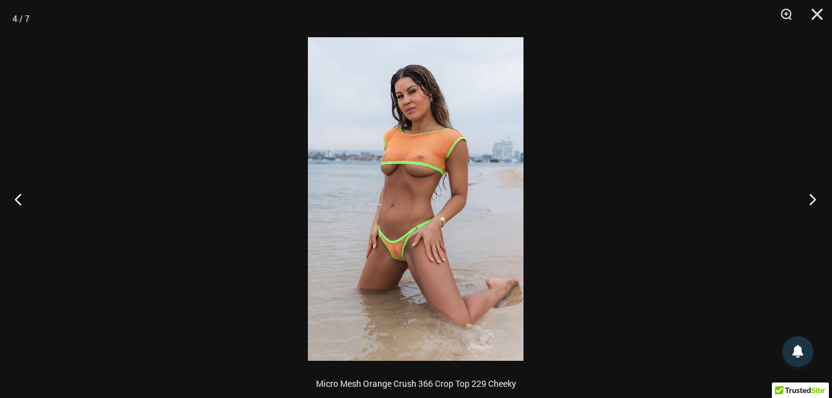
click at [813, 198] on button "Next" at bounding box center [809, 199] width 46 height 62
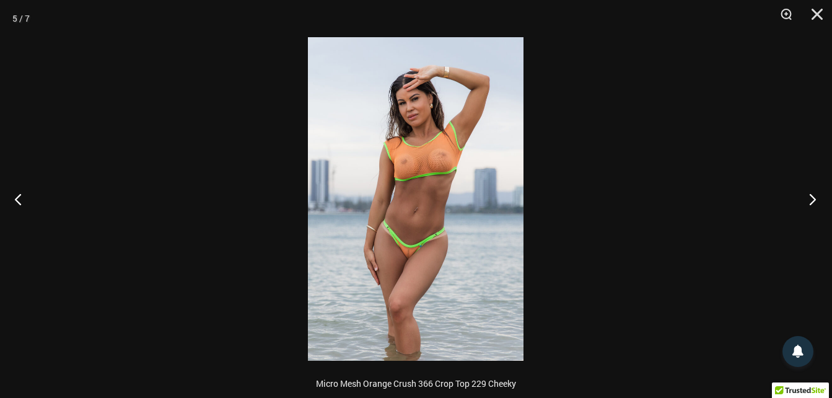
click at [813, 198] on button "Next" at bounding box center [809, 199] width 46 height 62
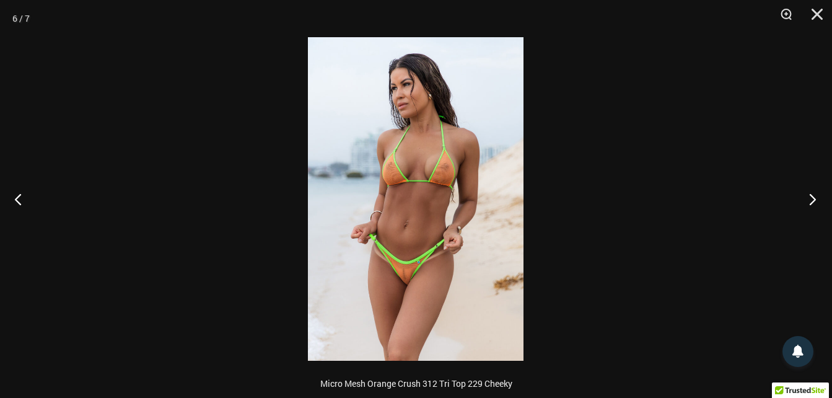
click at [812, 198] on button "Next" at bounding box center [809, 199] width 46 height 62
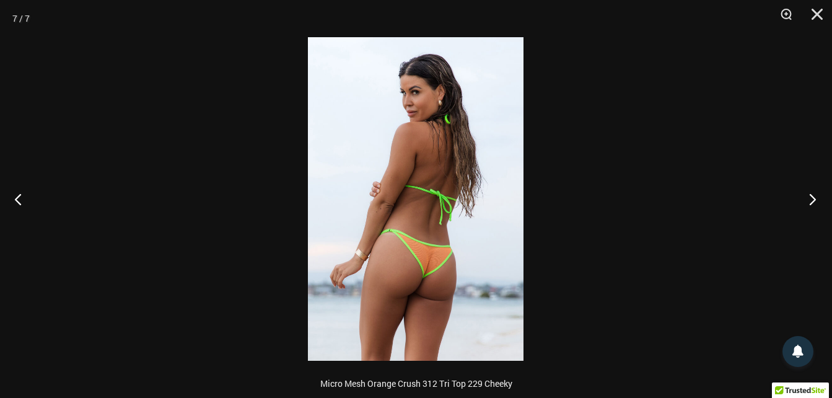
click at [812, 198] on button "Next" at bounding box center [809, 199] width 46 height 62
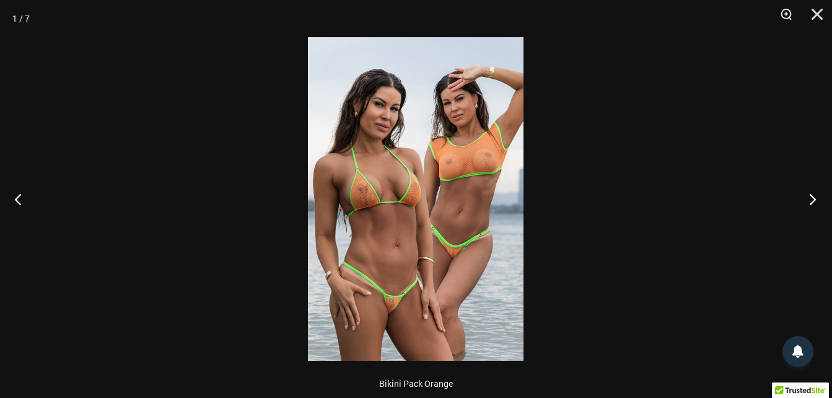
click at [812, 199] on button "Next" at bounding box center [809, 199] width 46 height 62
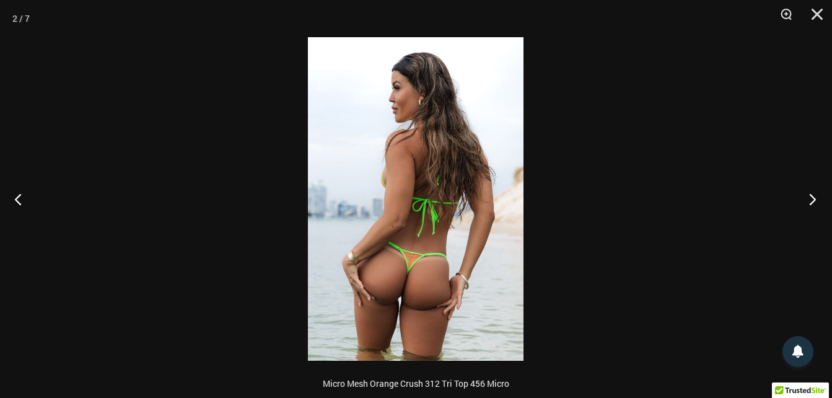
click at [812, 199] on button "Next" at bounding box center [809, 199] width 46 height 62
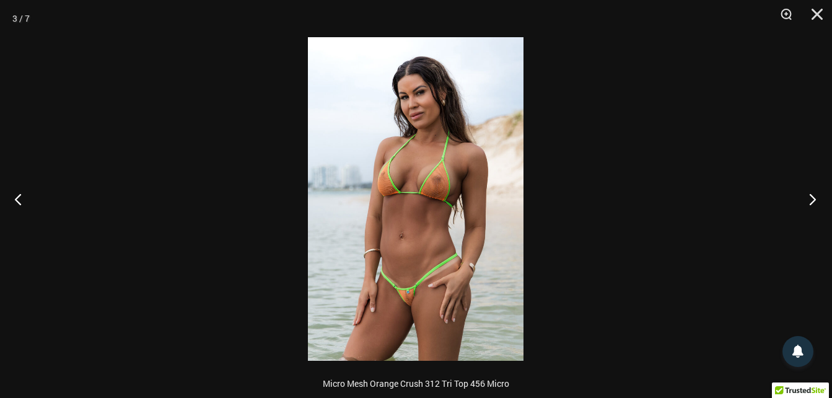
click at [812, 199] on button "Next" at bounding box center [809, 199] width 46 height 62
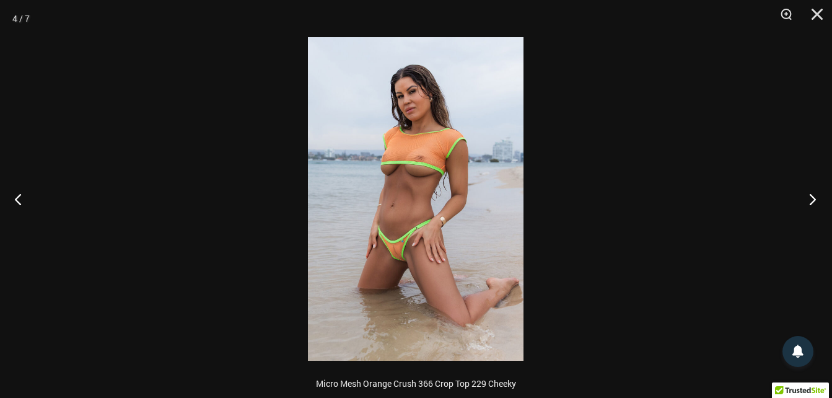
click at [812, 199] on button "Next" at bounding box center [809, 199] width 46 height 62
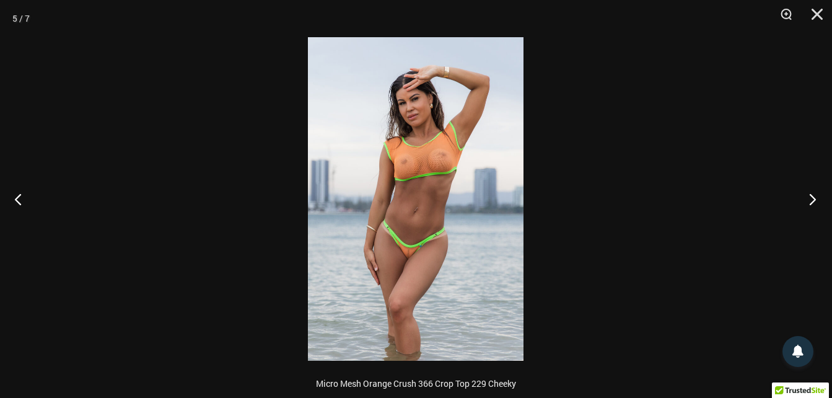
click at [812, 199] on button "Next" at bounding box center [809, 199] width 46 height 62
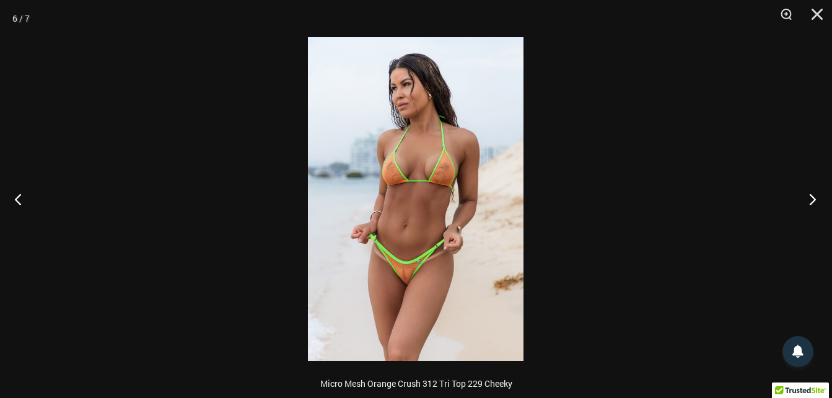
click at [812, 199] on button "Next" at bounding box center [809, 199] width 46 height 62
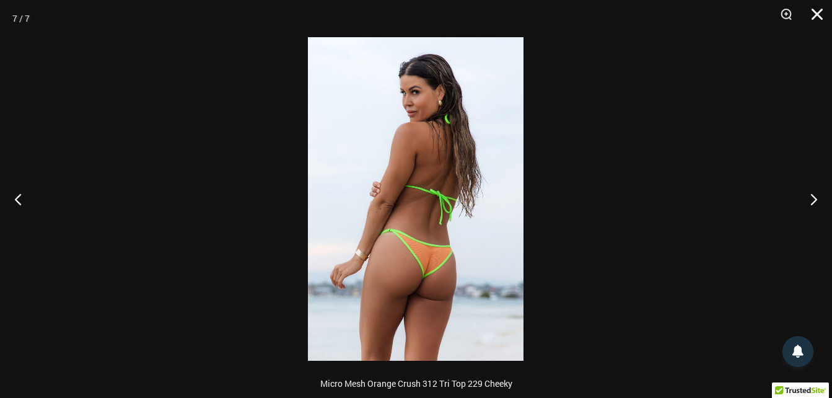
click at [808, 14] on button "Close" at bounding box center [812, 18] width 31 height 37
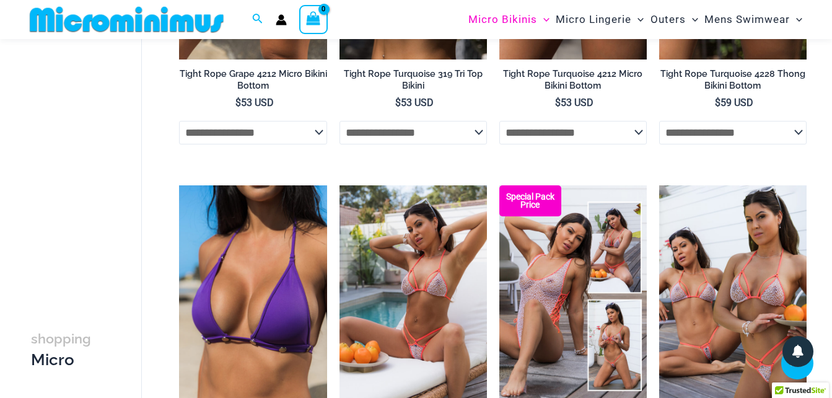
scroll to position [2531, 0]
